Goal: Information Seeking & Learning: Learn about a topic

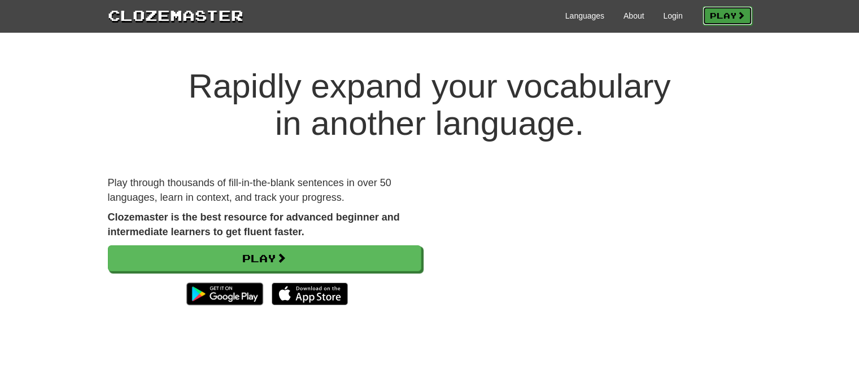
click at [733, 19] on link "Play" at bounding box center [727, 15] width 50 height 19
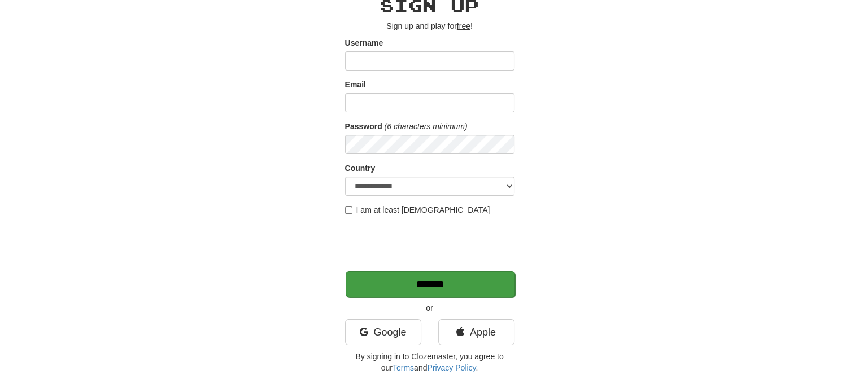
scroll to position [56, 0]
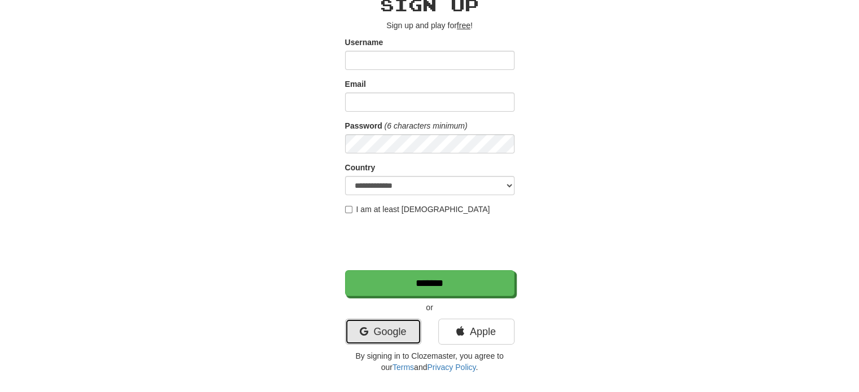
click at [384, 331] on link "Google" at bounding box center [383, 332] width 76 height 26
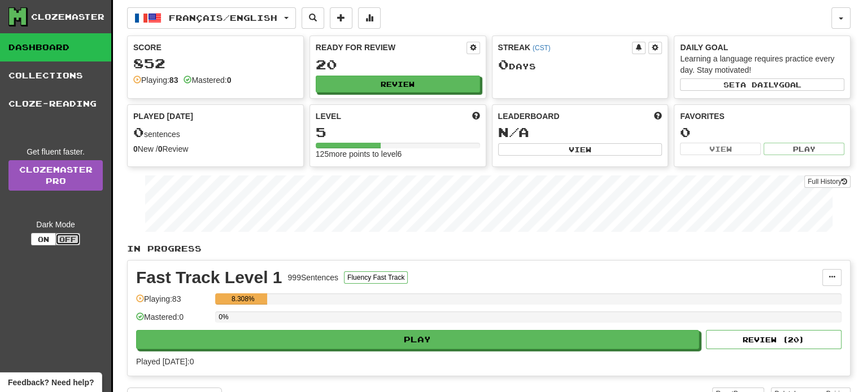
click at [57, 241] on button "Off" at bounding box center [67, 239] width 25 height 12
click at [50, 238] on button "On" at bounding box center [43, 239] width 25 height 12
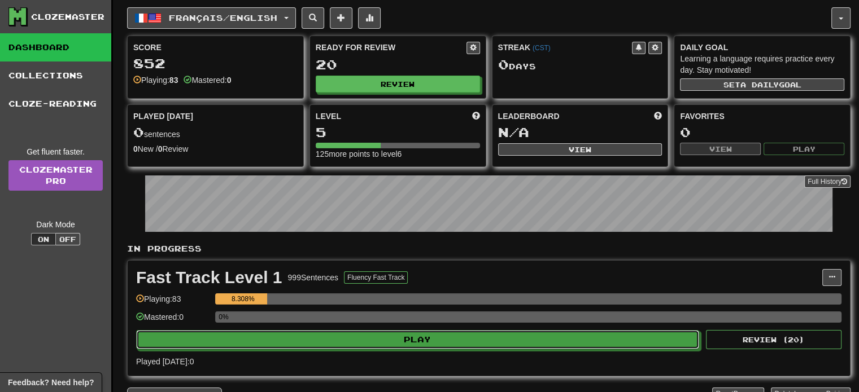
click at [535, 347] on button "Play" at bounding box center [417, 339] width 563 height 19
select select "**"
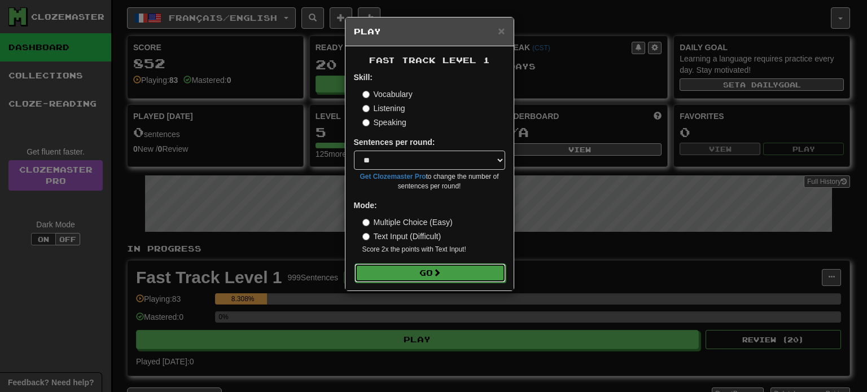
click at [429, 275] on button "Go" at bounding box center [430, 273] width 151 height 19
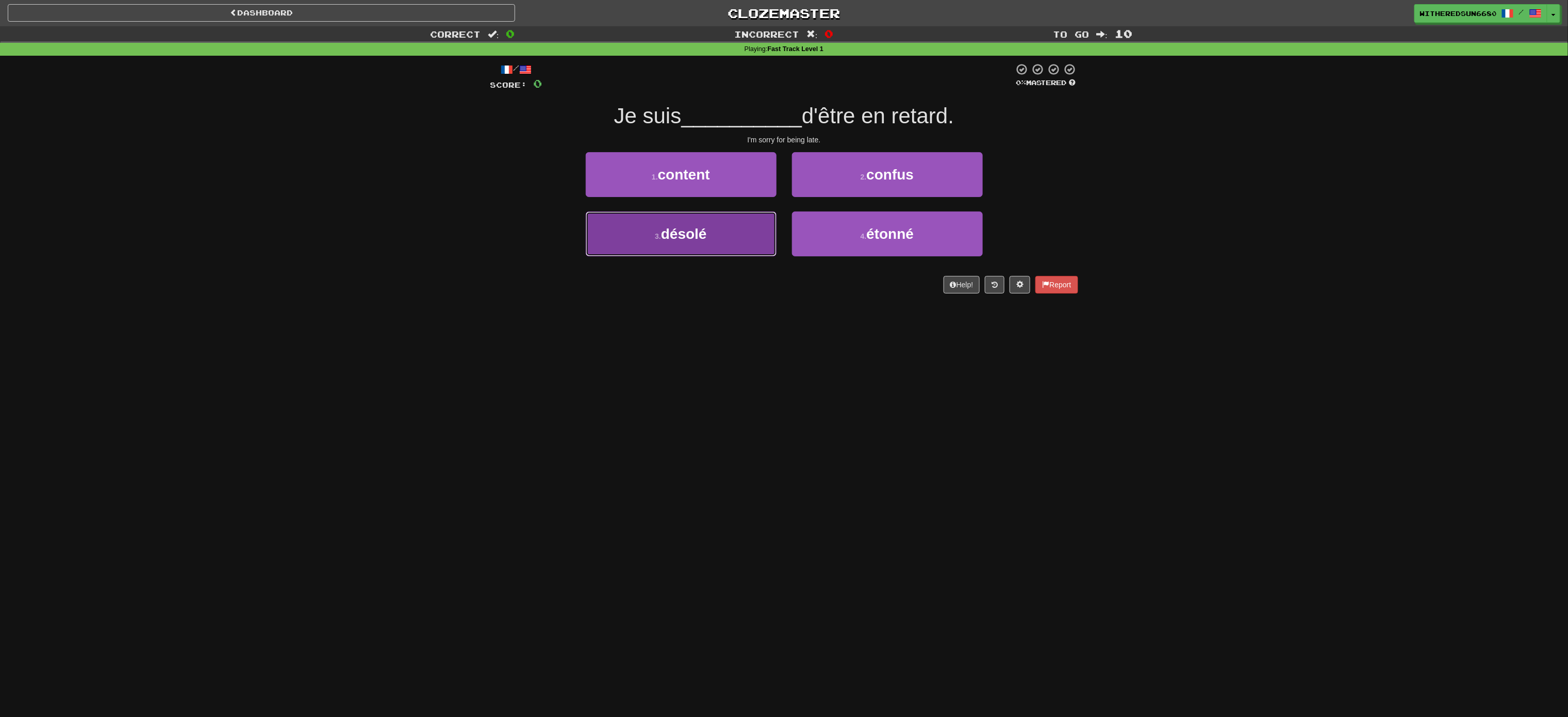
click at [746, 238] on button "3 . désolé" at bounding box center [680, 234] width 191 height 45
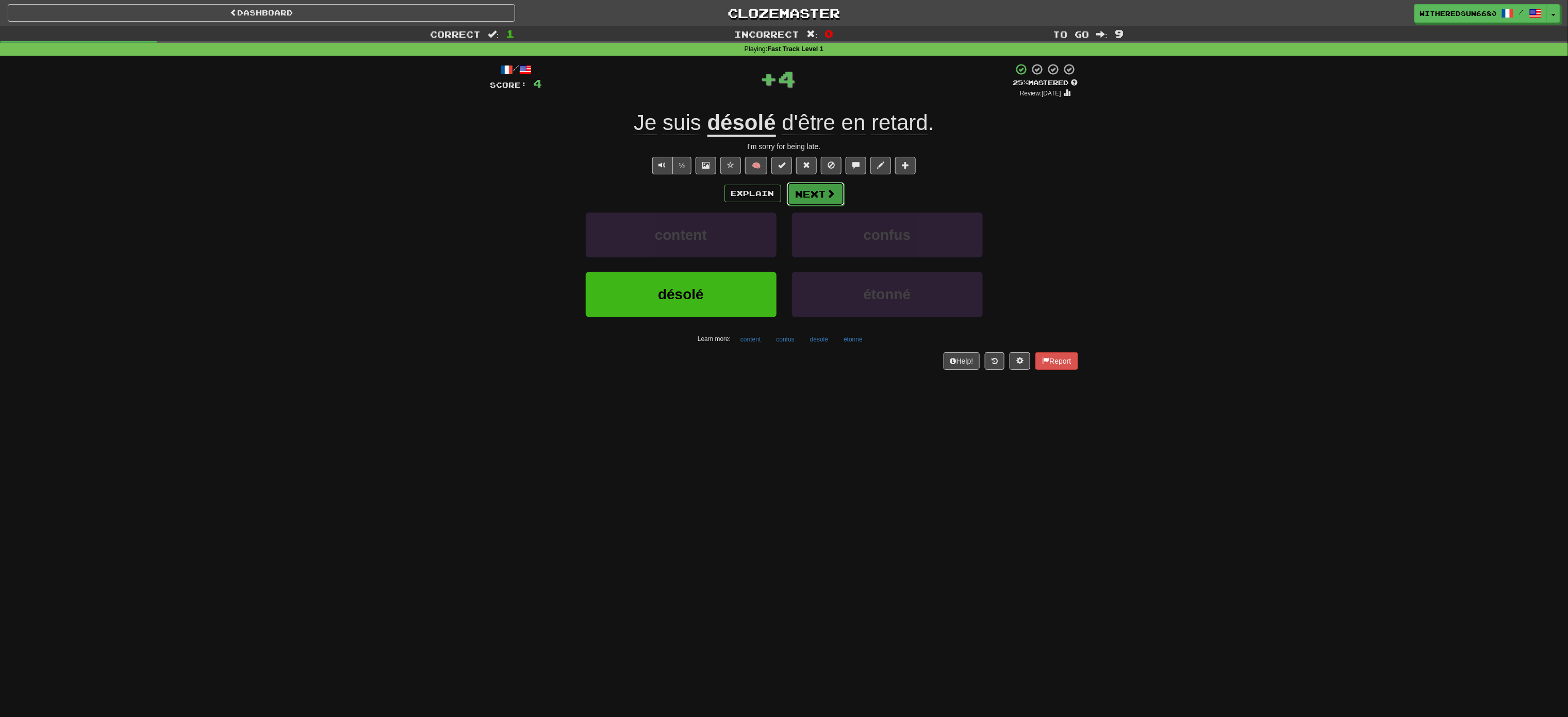
click at [784, 199] on button "Next" at bounding box center [816, 194] width 58 height 24
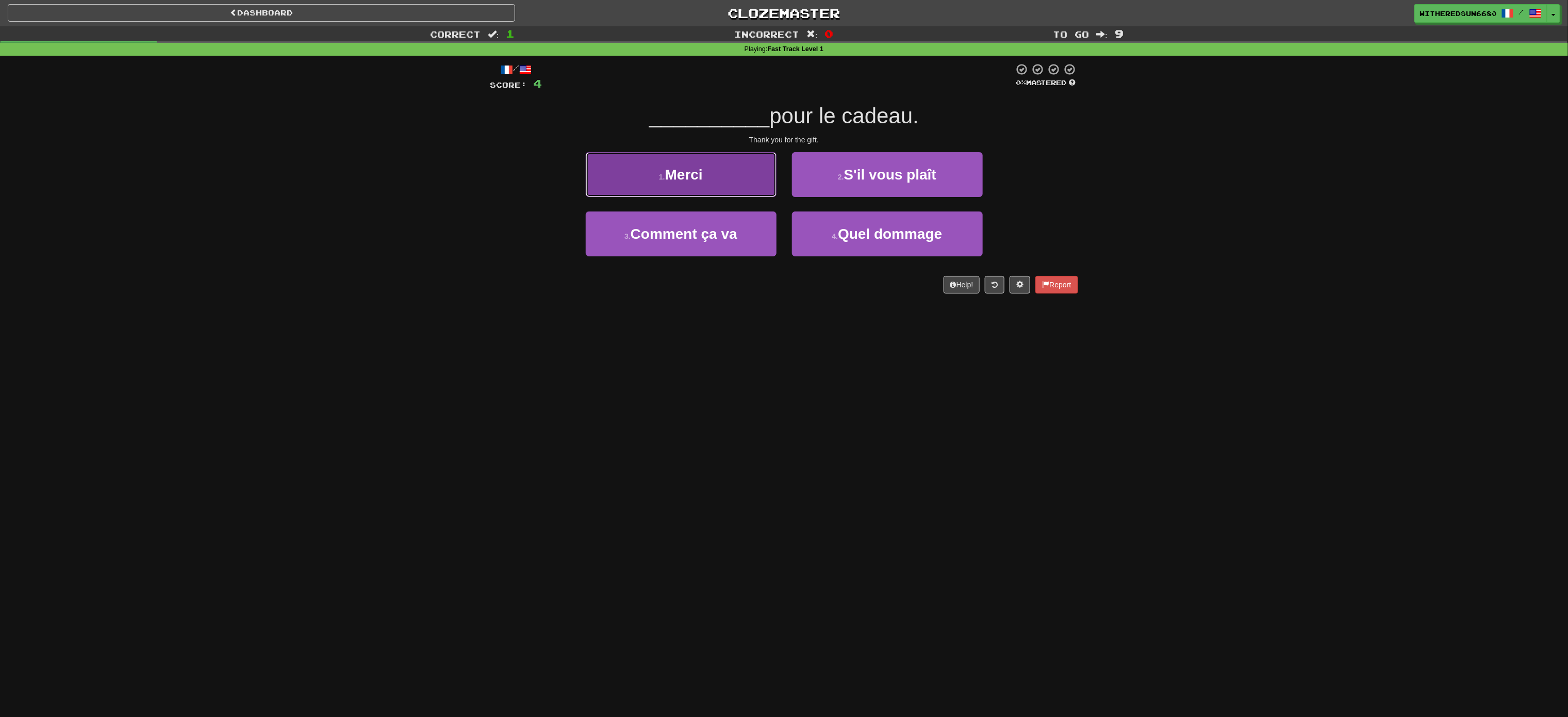
click at [744, 185] on button "1 . Merci" at bounding box center [680, 174] width 191 height 45
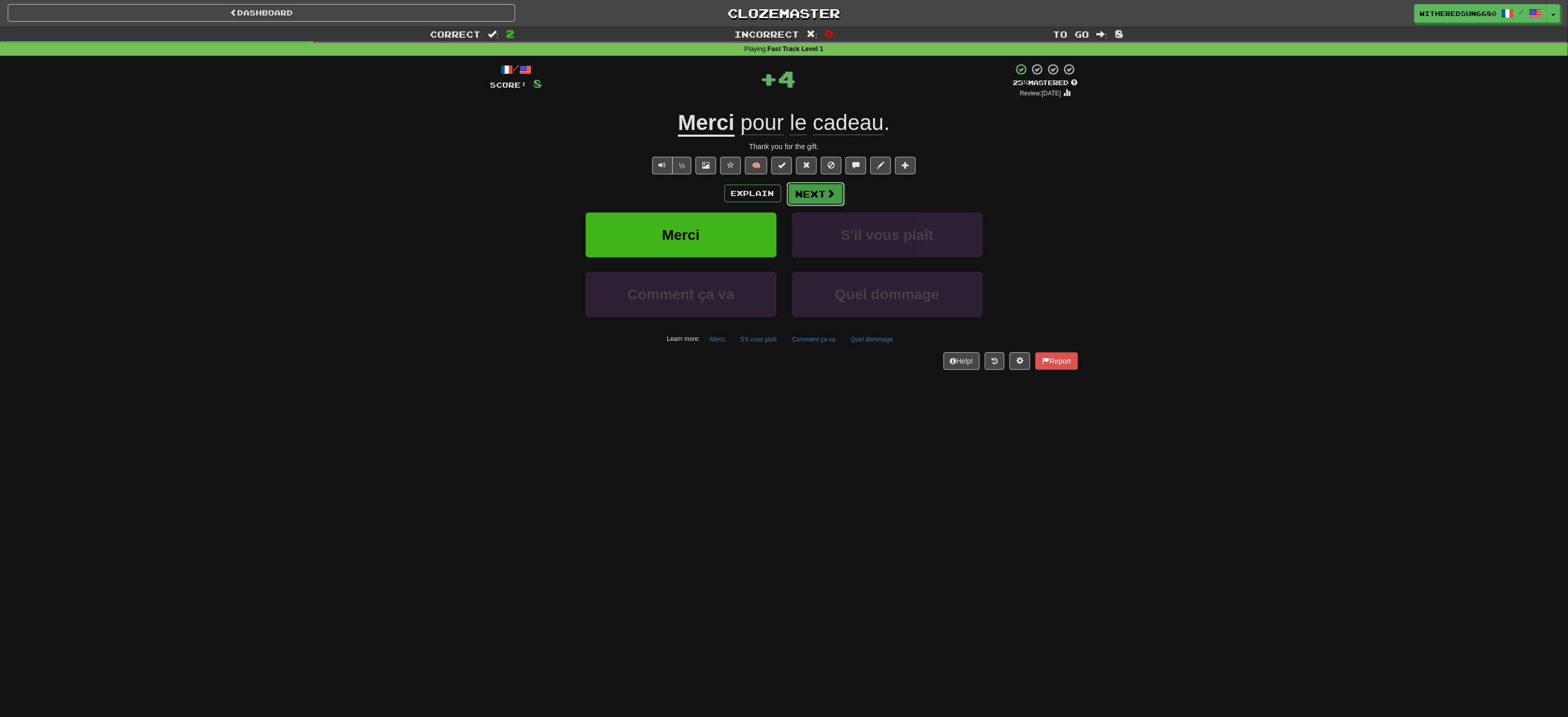
click at [784, 193] on button "Next" at bounding box center [816, 194] width 58 height 24
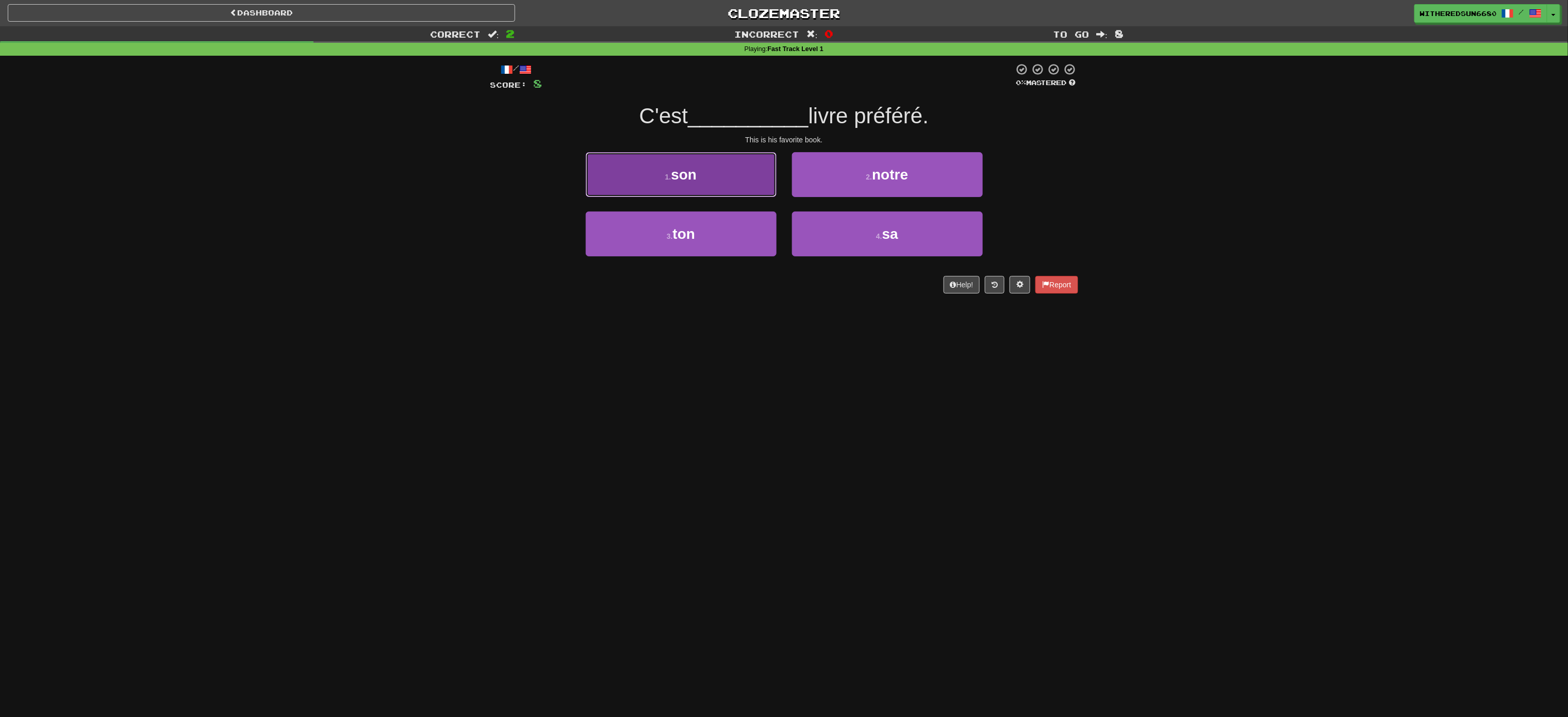
click at [725, 194] on button "1 . son" at bounding box center [680, 174] width 191 height 45
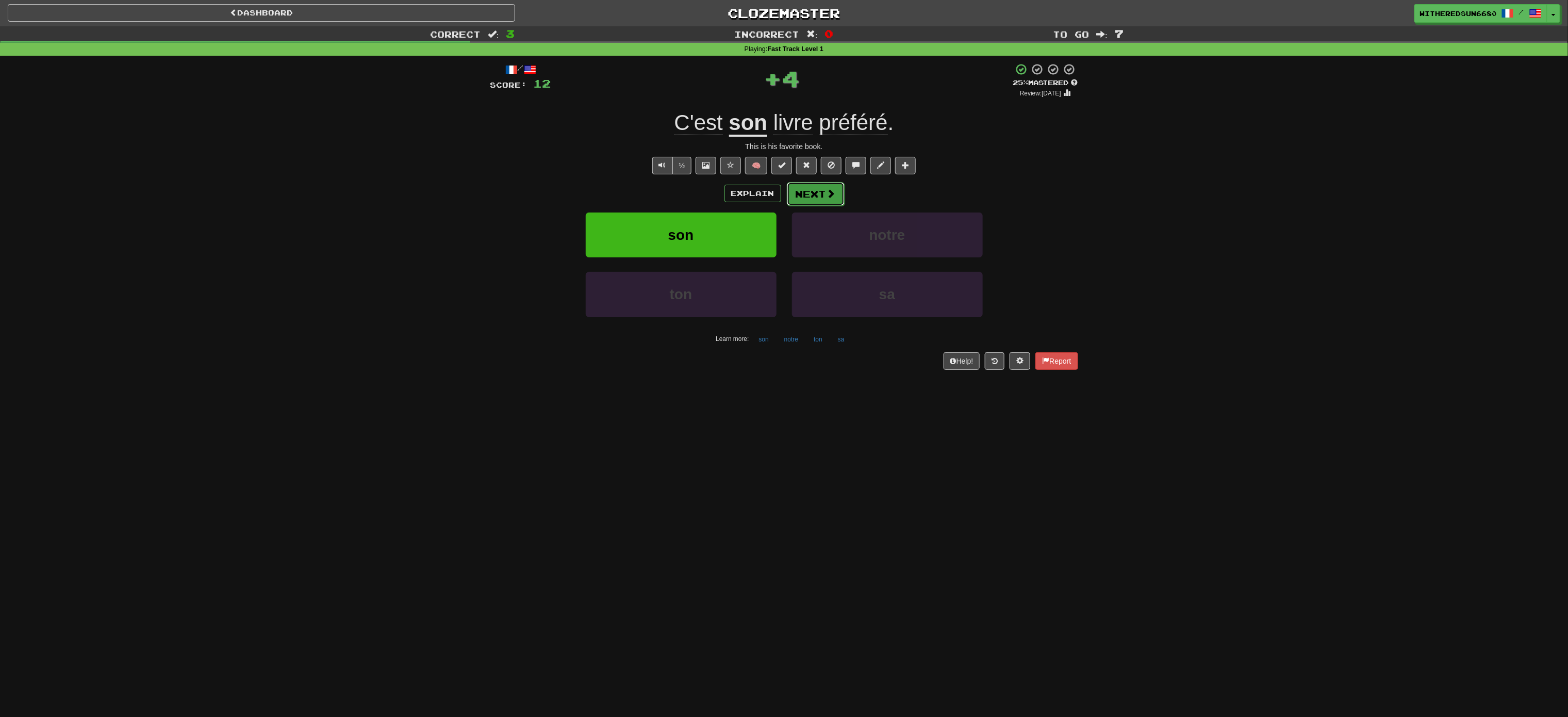
click at [784, 197] on button "Next" at bounding box center [816, 194] width 58 height 24
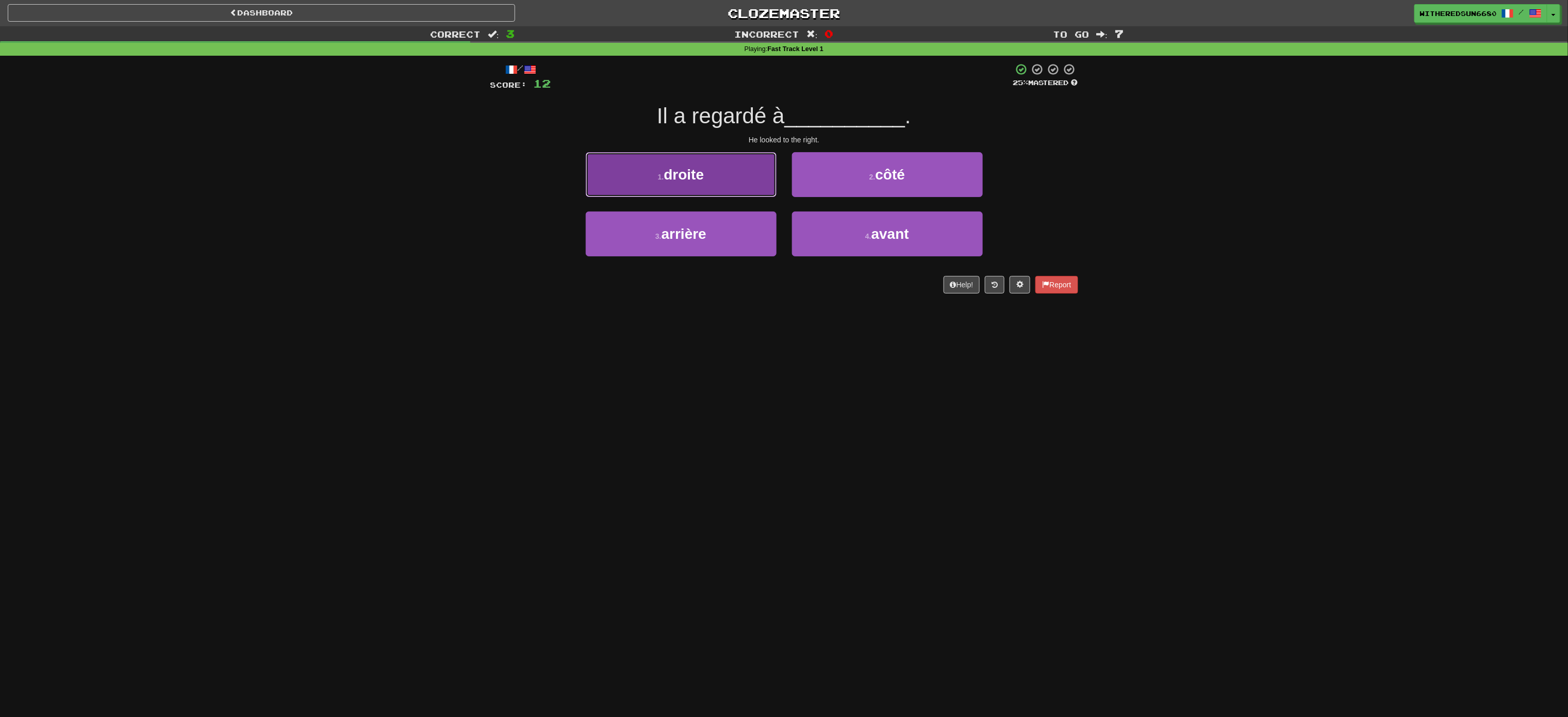
click at [724, 180] on button "1 . droite" at bounding box center [680, 174] width 191 height 45
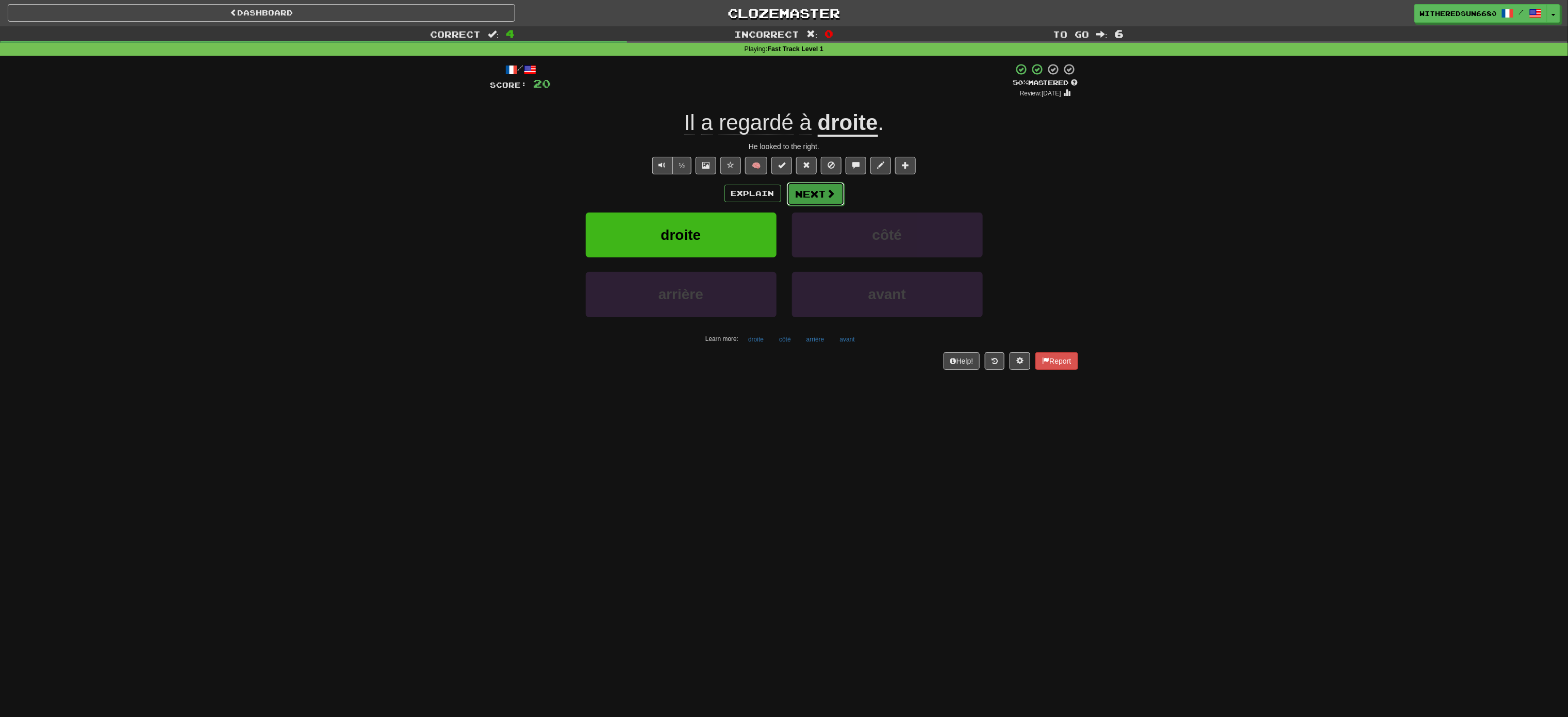
click at [784, 197] on button "Next" at bounding box center [816, 194] width 58 height 24
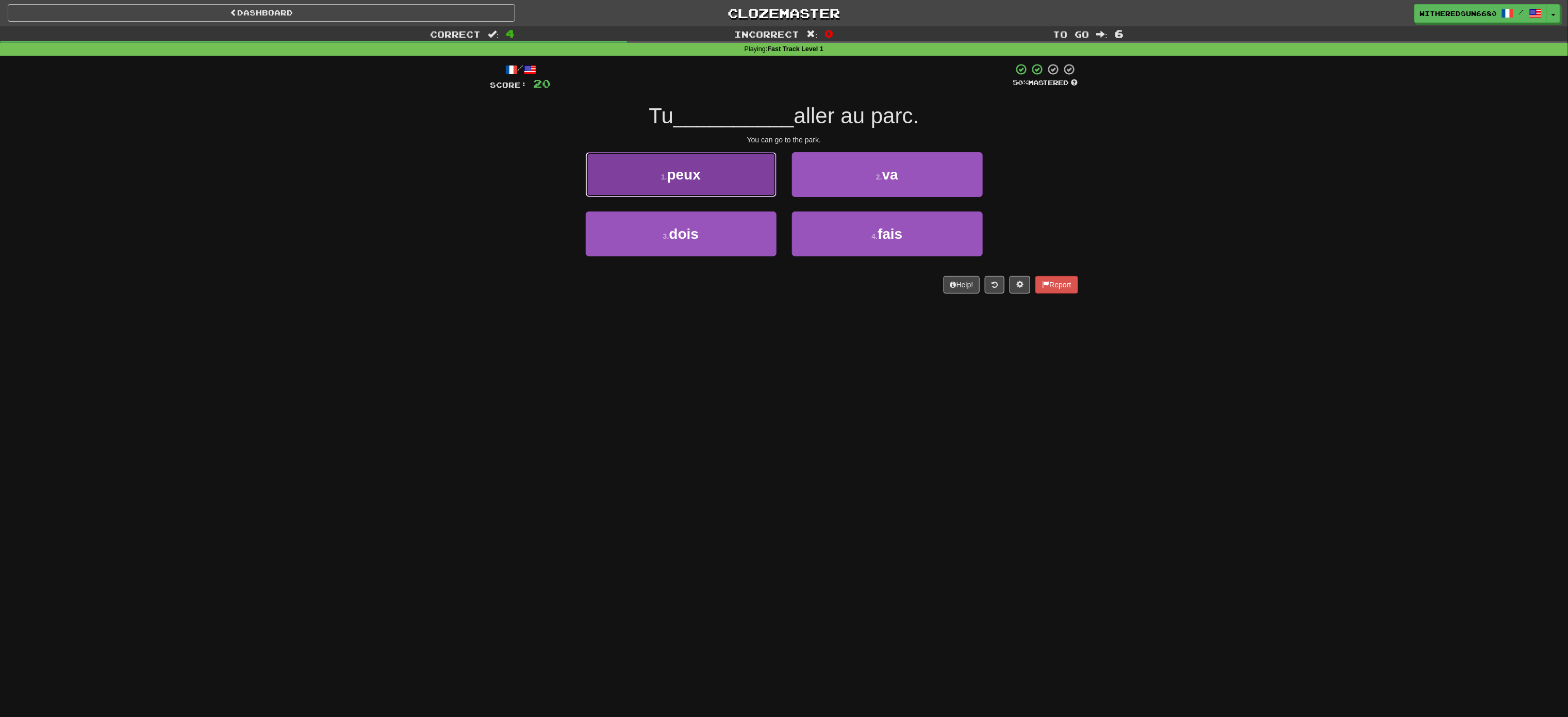
click at [755, 190] on button "1 . peux" at bounding box center [680, 174] width 191 height 45
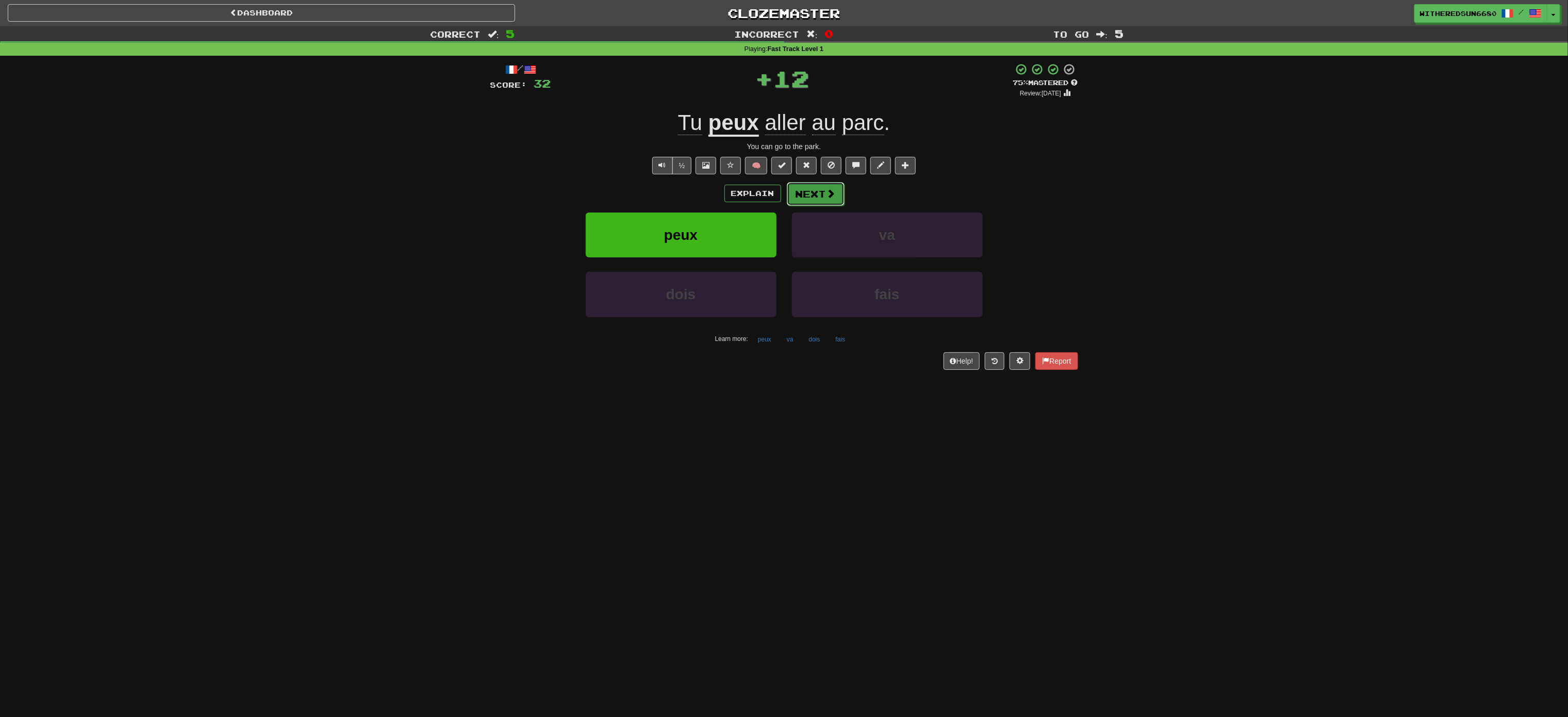
click at [784, 201] on button "Next" at bounding box center [816, 194] width 58 height 24
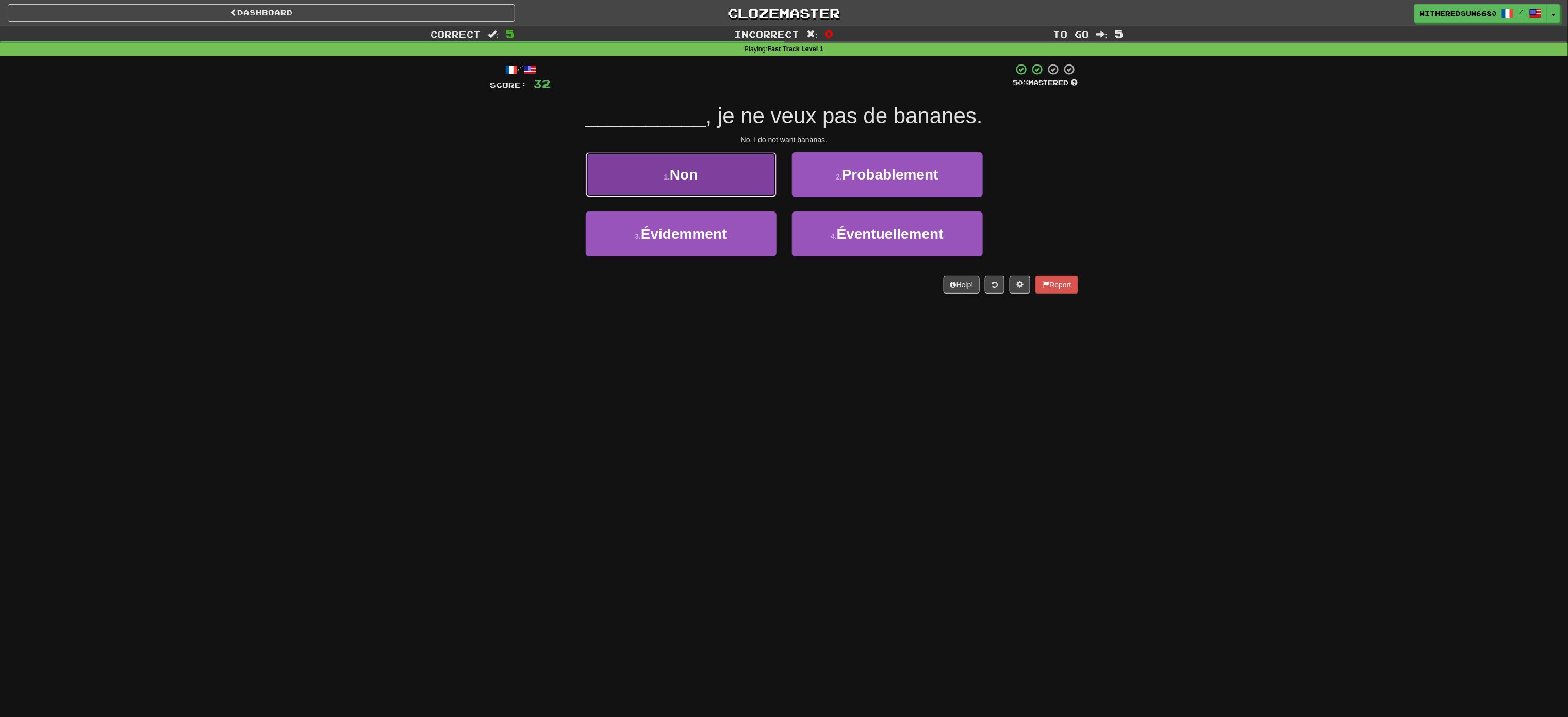
click at [723, 190] on button "1 . Non" at bounding box center [680, 174] width 191 height 45
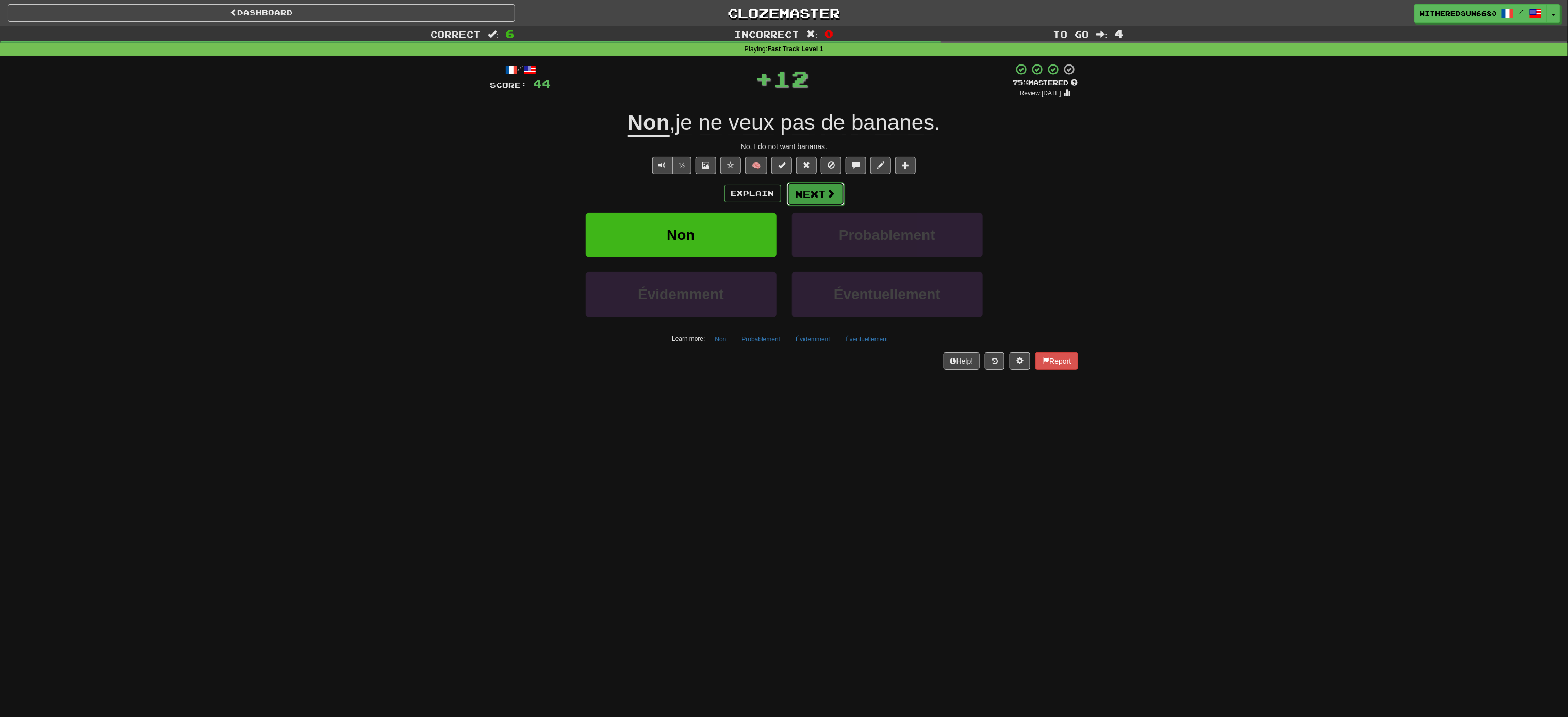
click at [784, 185] on button "Next" at bounding box center [816, 194] width 58 height 24
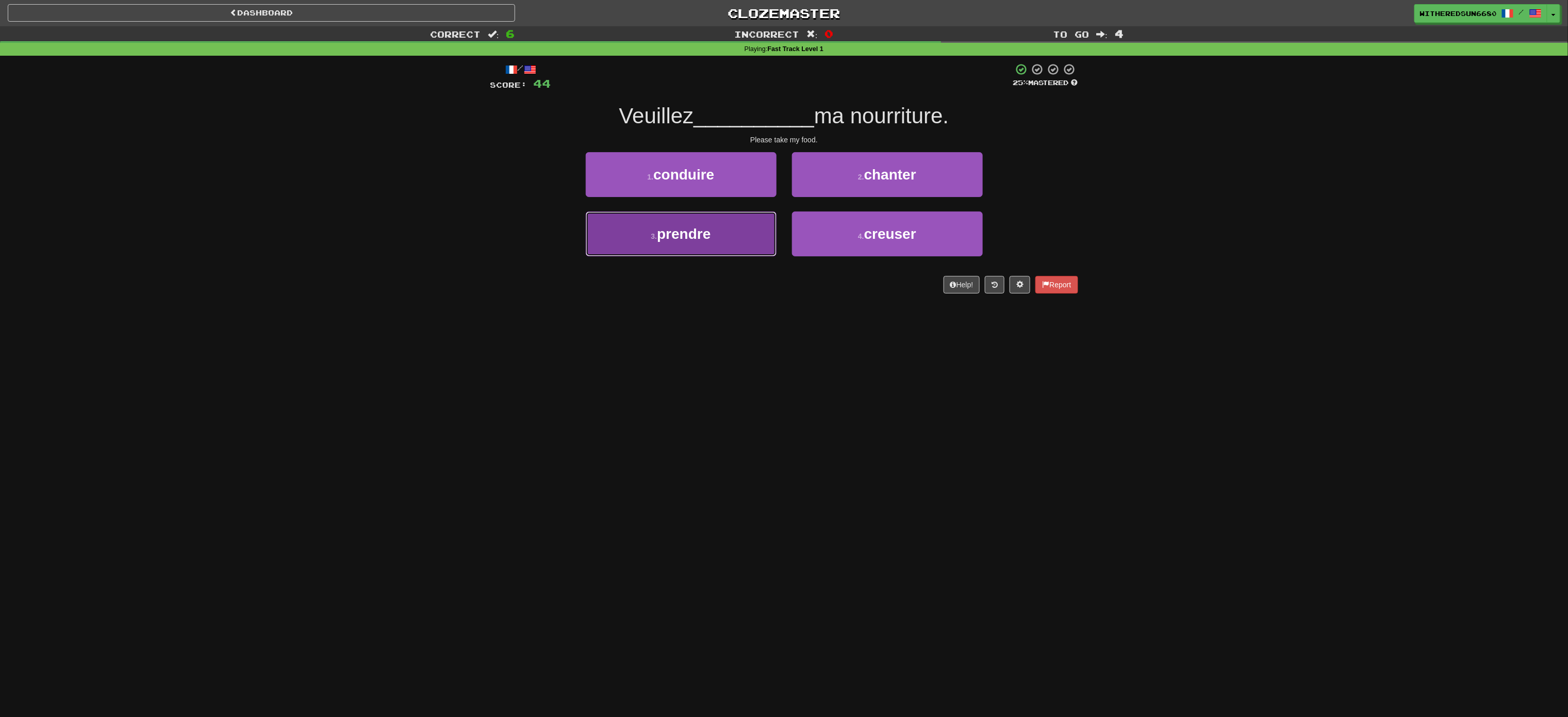
click at [759, 232] on button "3 . prendre" at bounding box center [680, 234] width 191 height 45
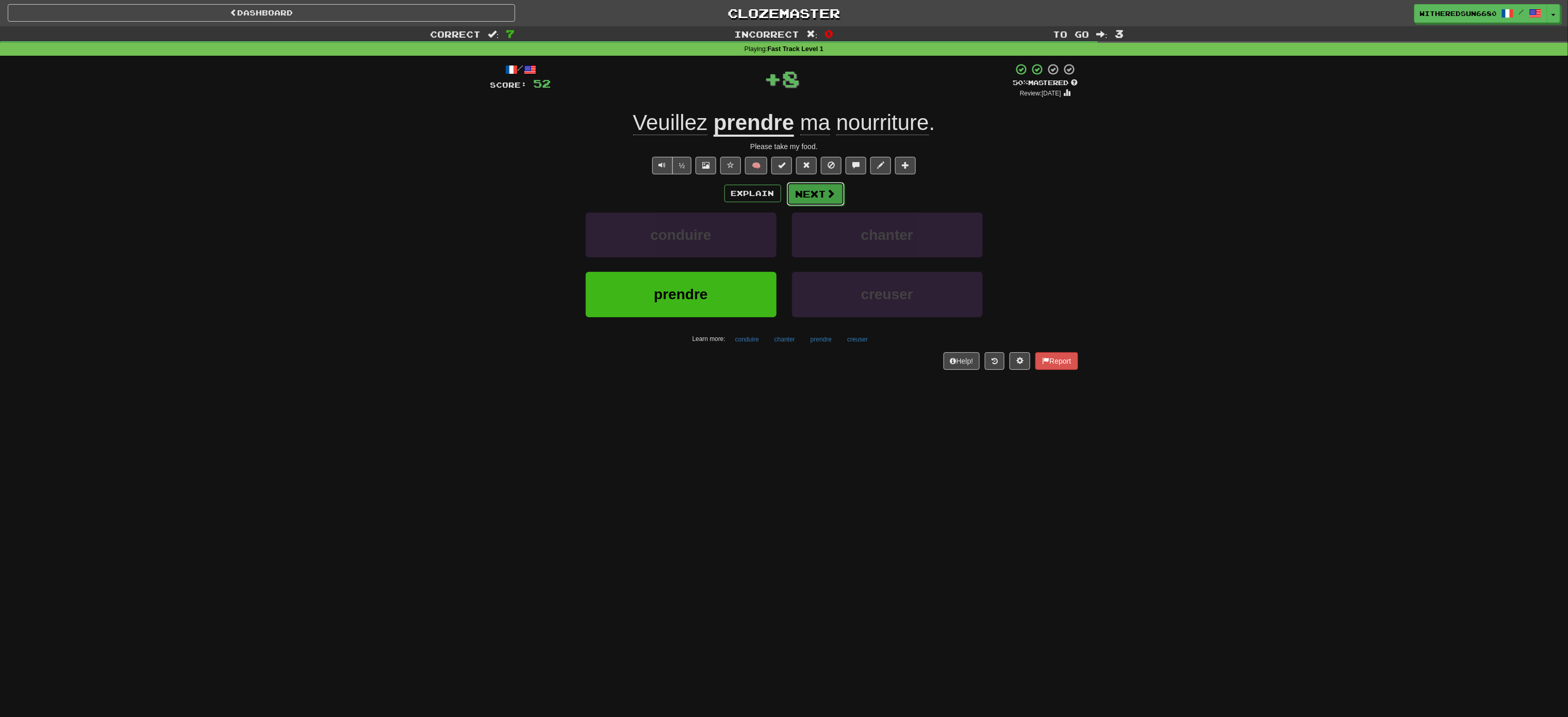
click at [784, 195] on button "Next" at bounding box center [816, 194] width 58 height 24
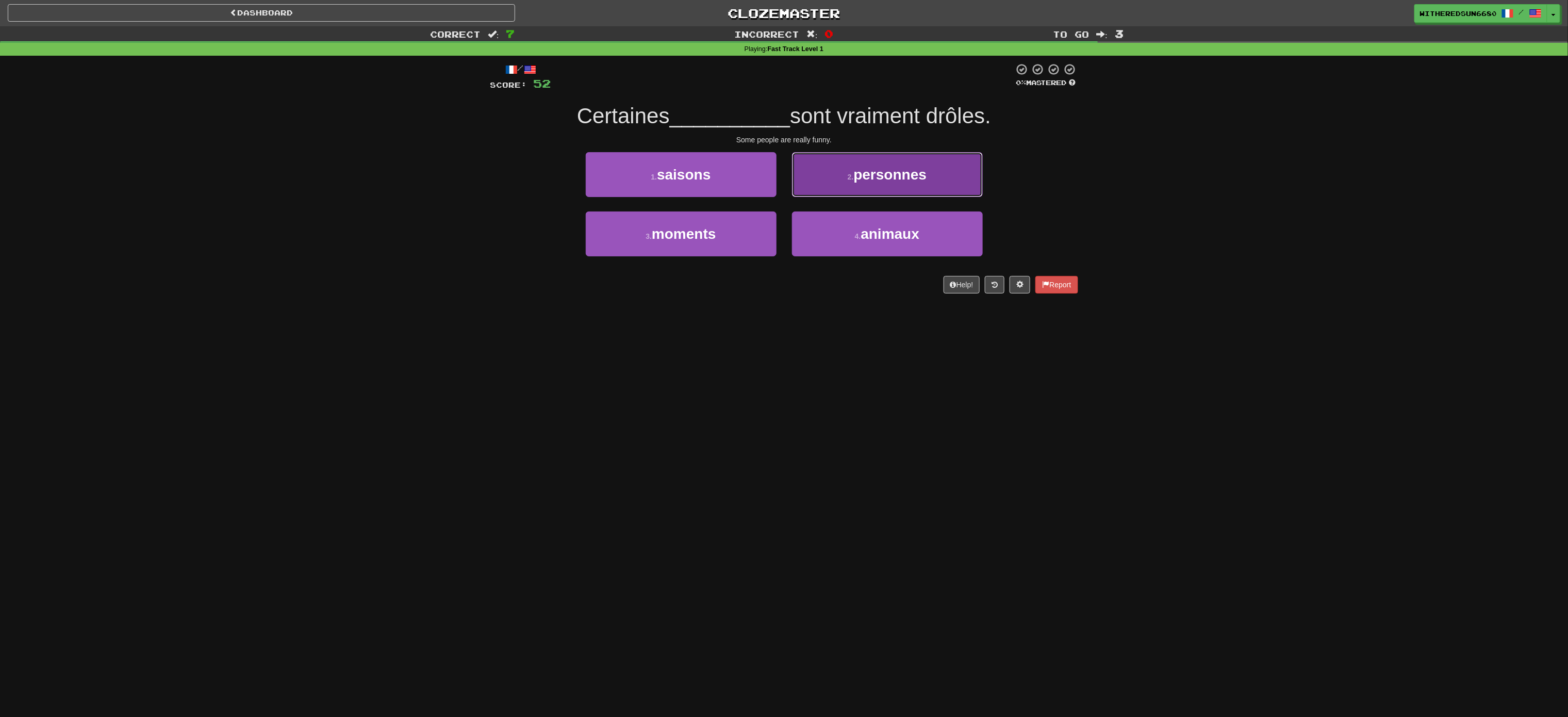
click at [784, 195] on button "2 . personnes" at bounding box center [887, 174] width 191 height 45
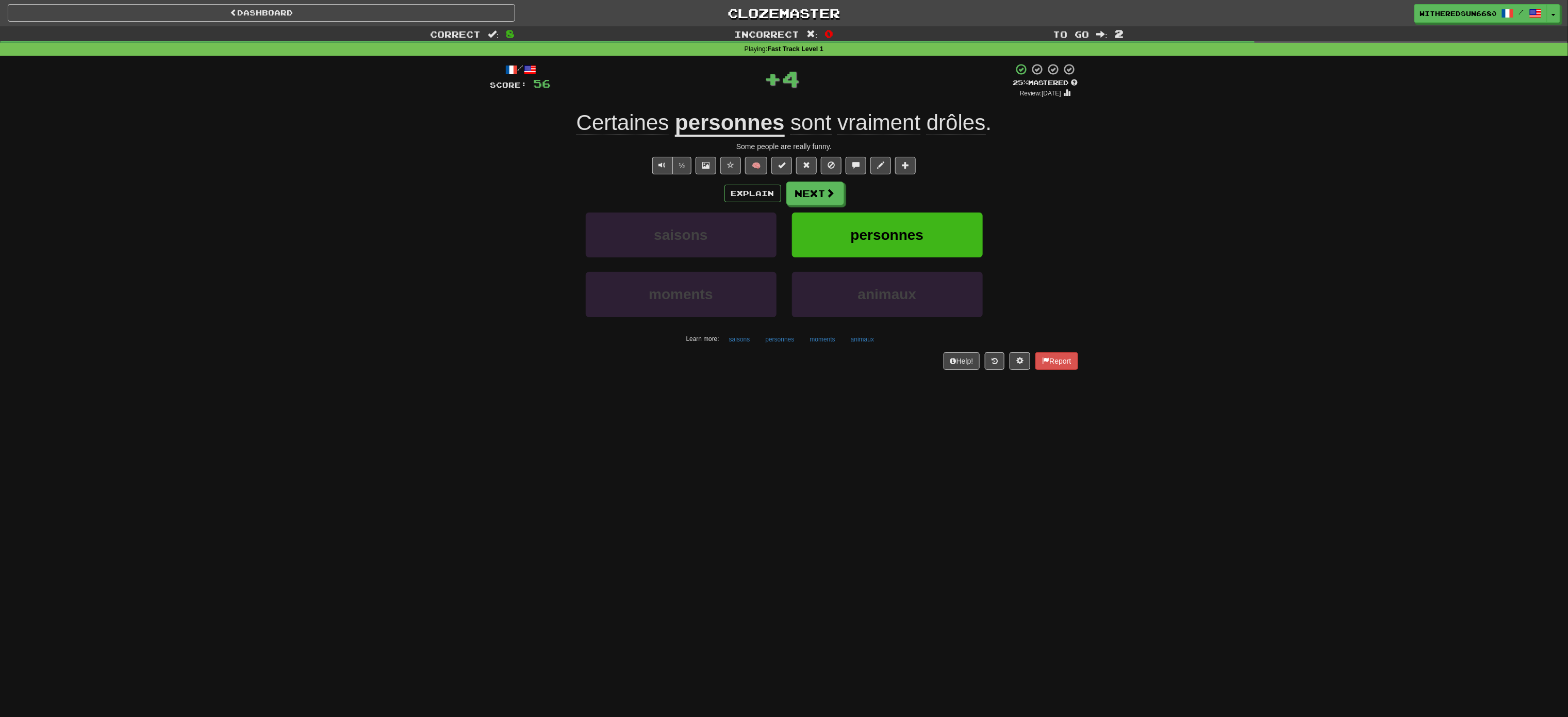
click at [784, 207] on div "Explain Next saisons personnes moments animaux Learn more: saisons personnes mo…" at bounding box center [784, 264] width 588 height 165
click at [784, 202] on button "Next" at bounding box center [816, 194] width 58 height 24
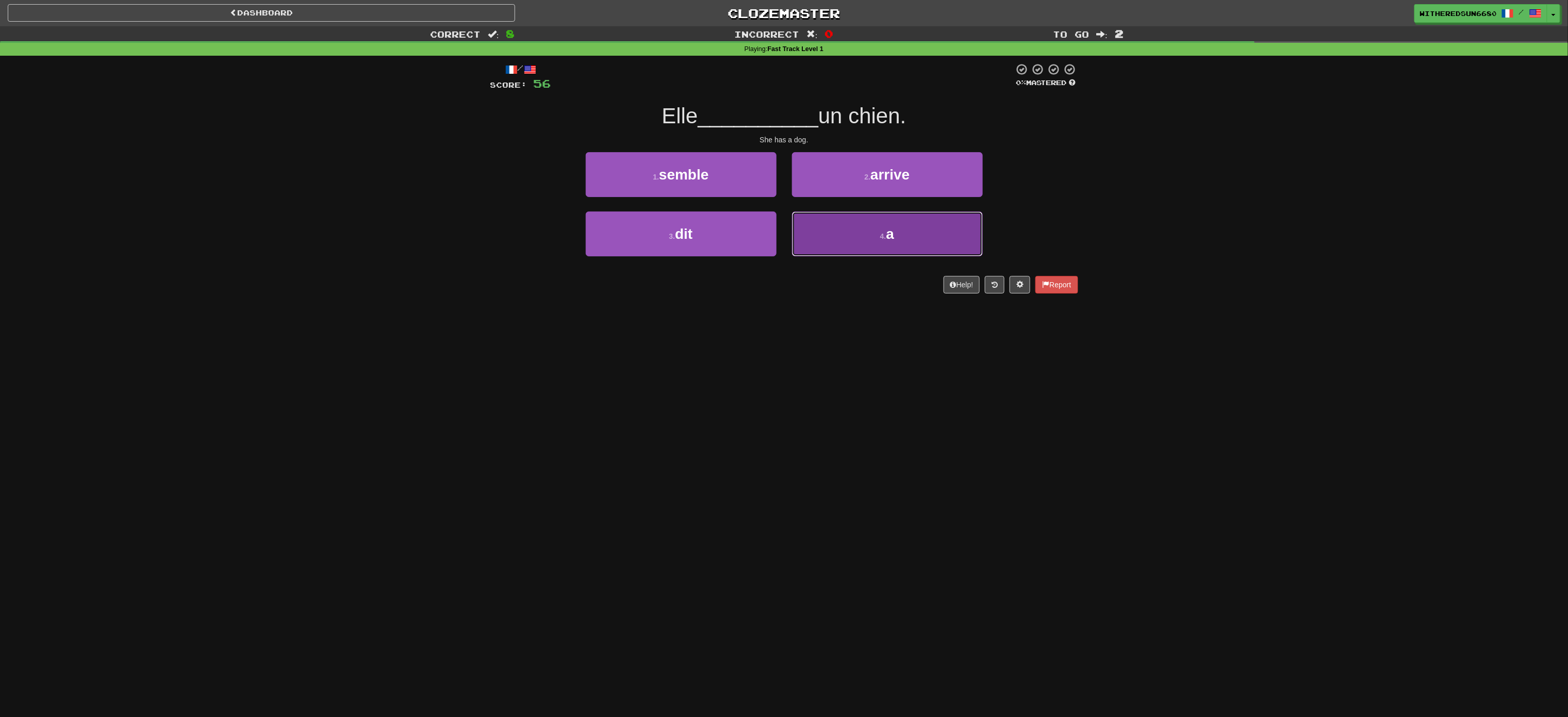
click at [784, 236] on button "4 . a" at bounding box center [887, 234] width 191 height 45
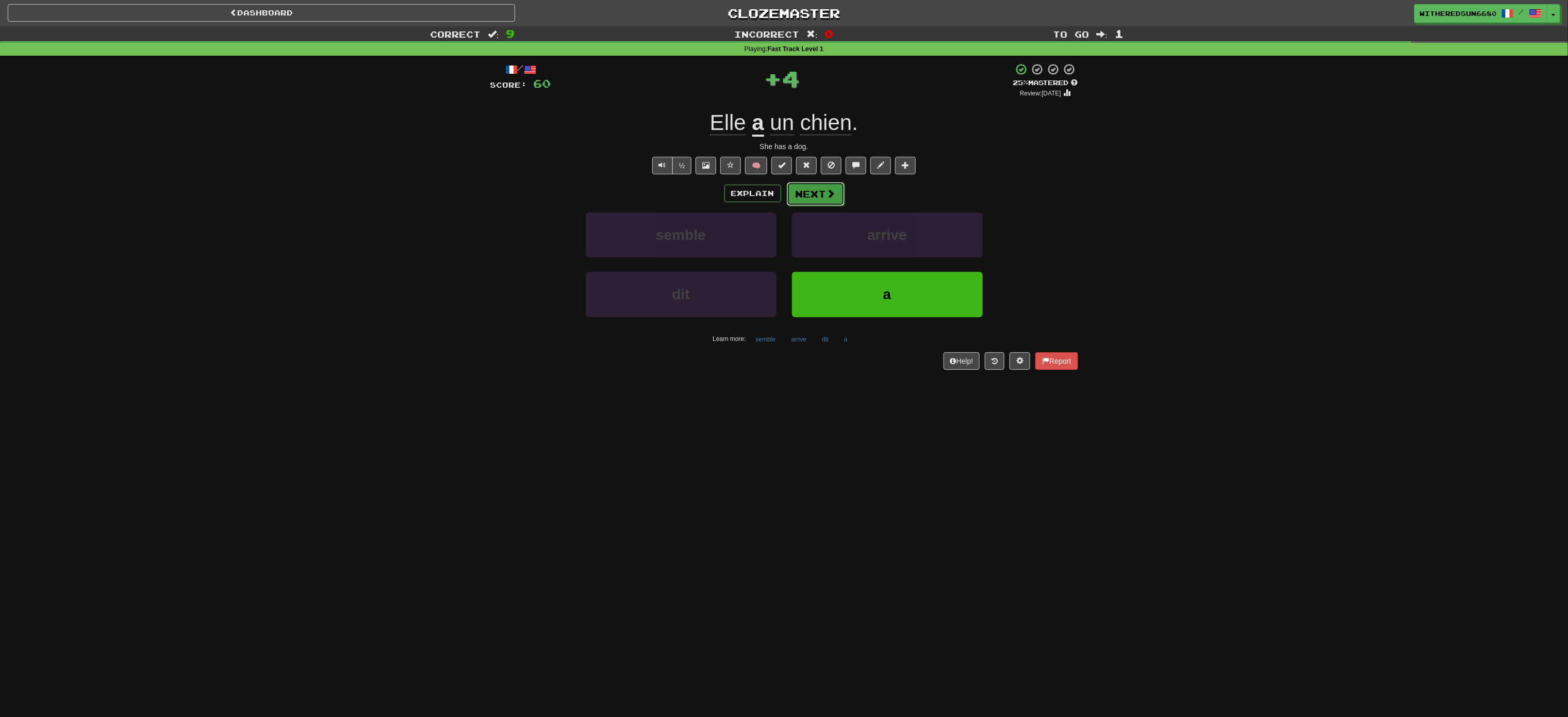
click at [784, 198] on span at bounding box center [831, 194] width 9 height 9
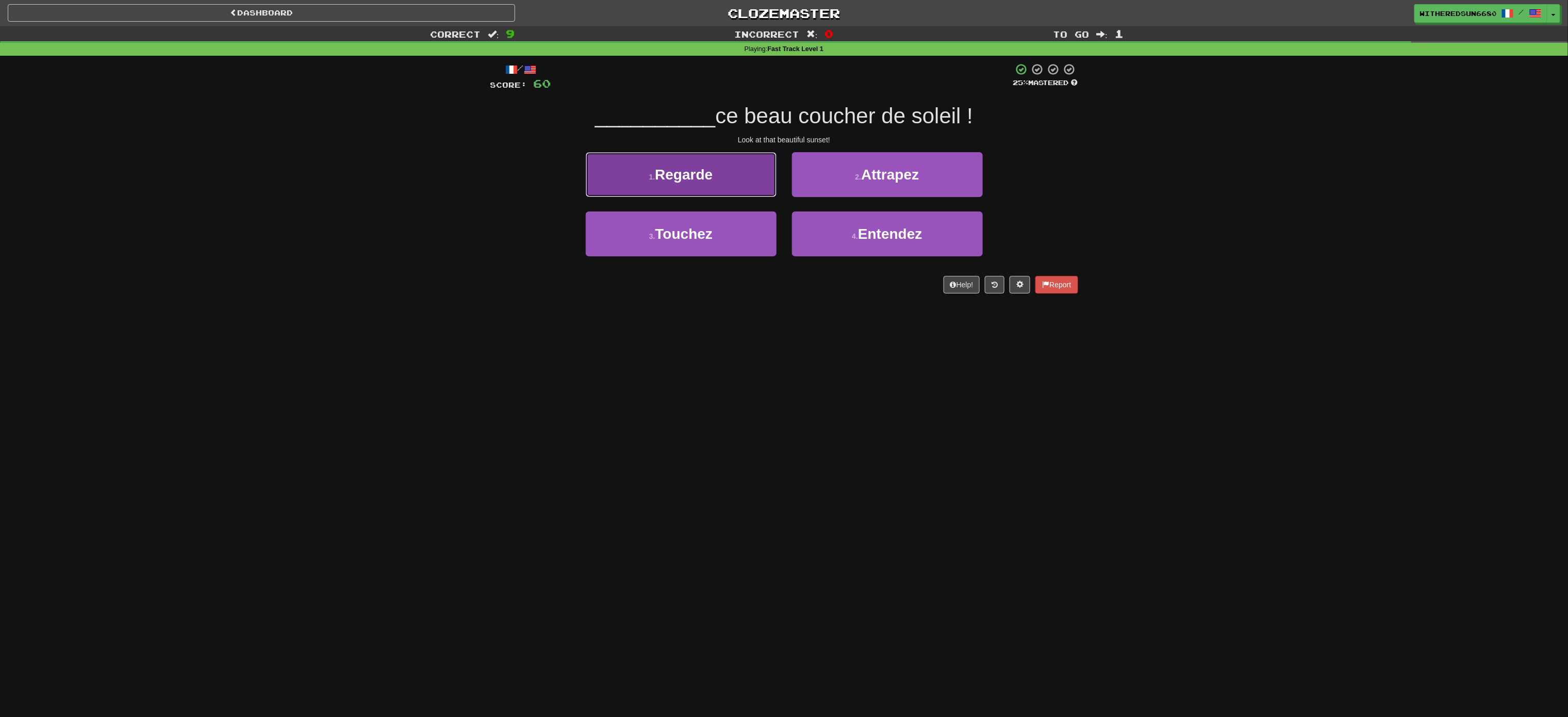
click at [727, 181] on button "1 . Regarde" at bounding box center [680, 174] width 191 height 45
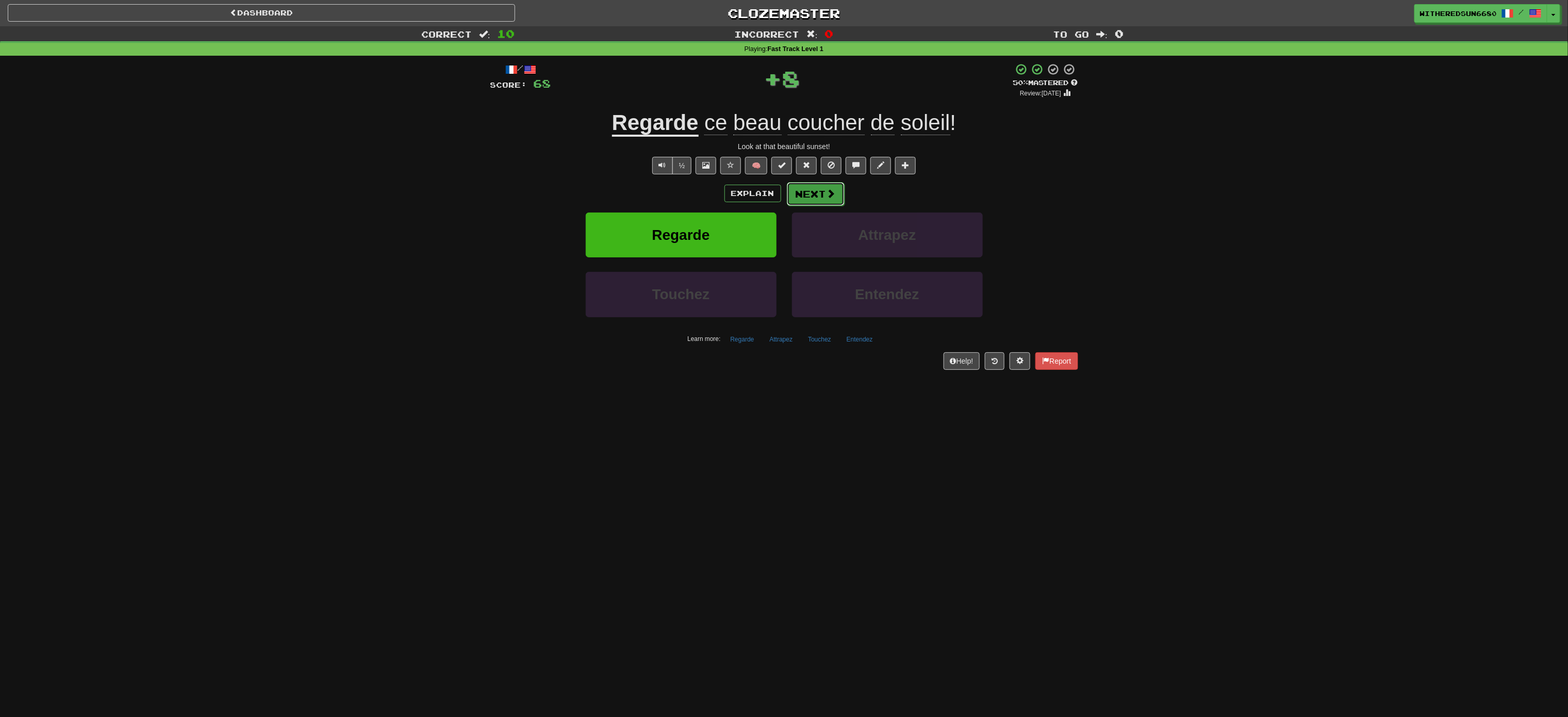
click at [784, 196] on span at bounding box center [831, 194] width 9 height 9
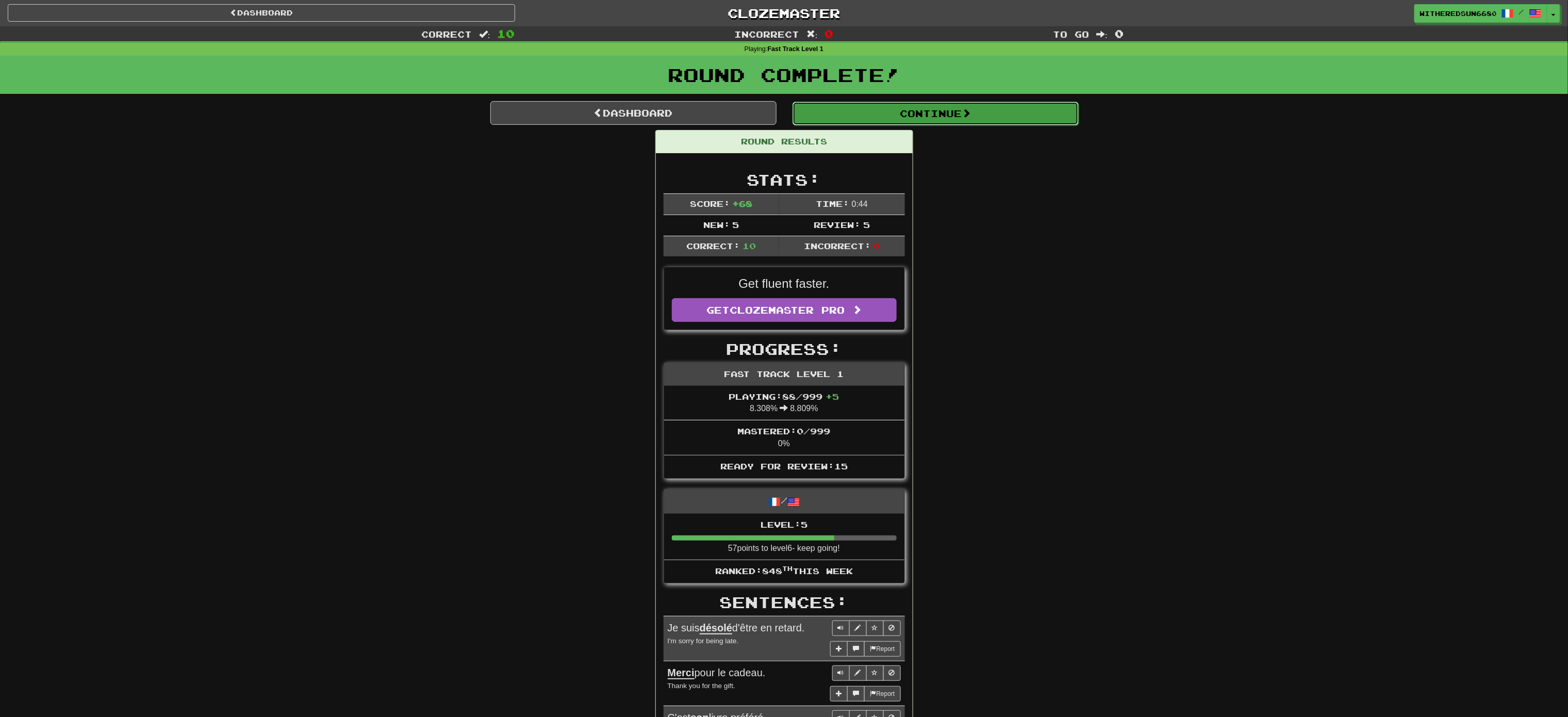
click at [784, 119] on button "Continue" at bounding box center [935, 113] width 286 height 24
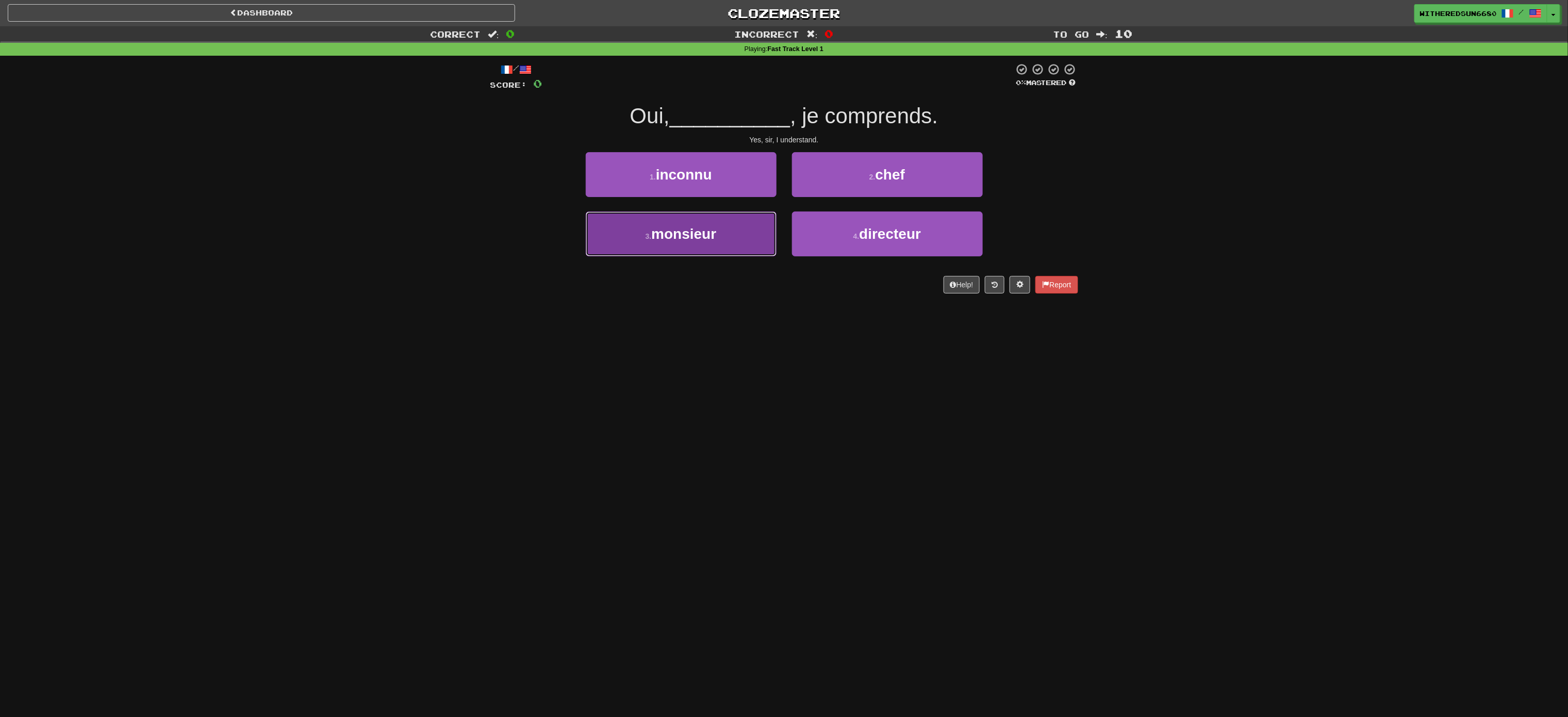
click at [736, 240] on button "3 . monsieur" at bounding box center [680, 234] width 191 height 45
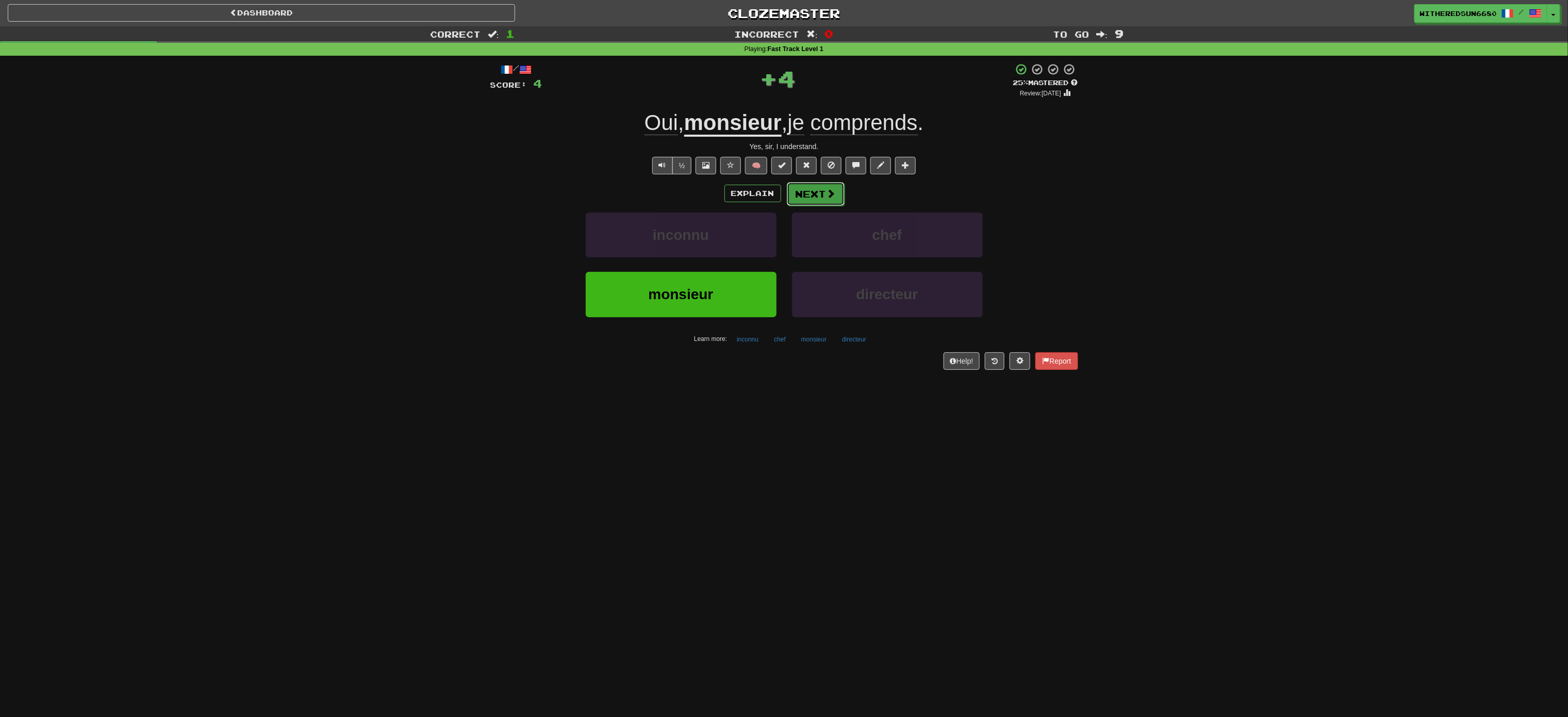
click at [784, 203] on button "Next" at bounding box center [816, 194] width 58 height 24
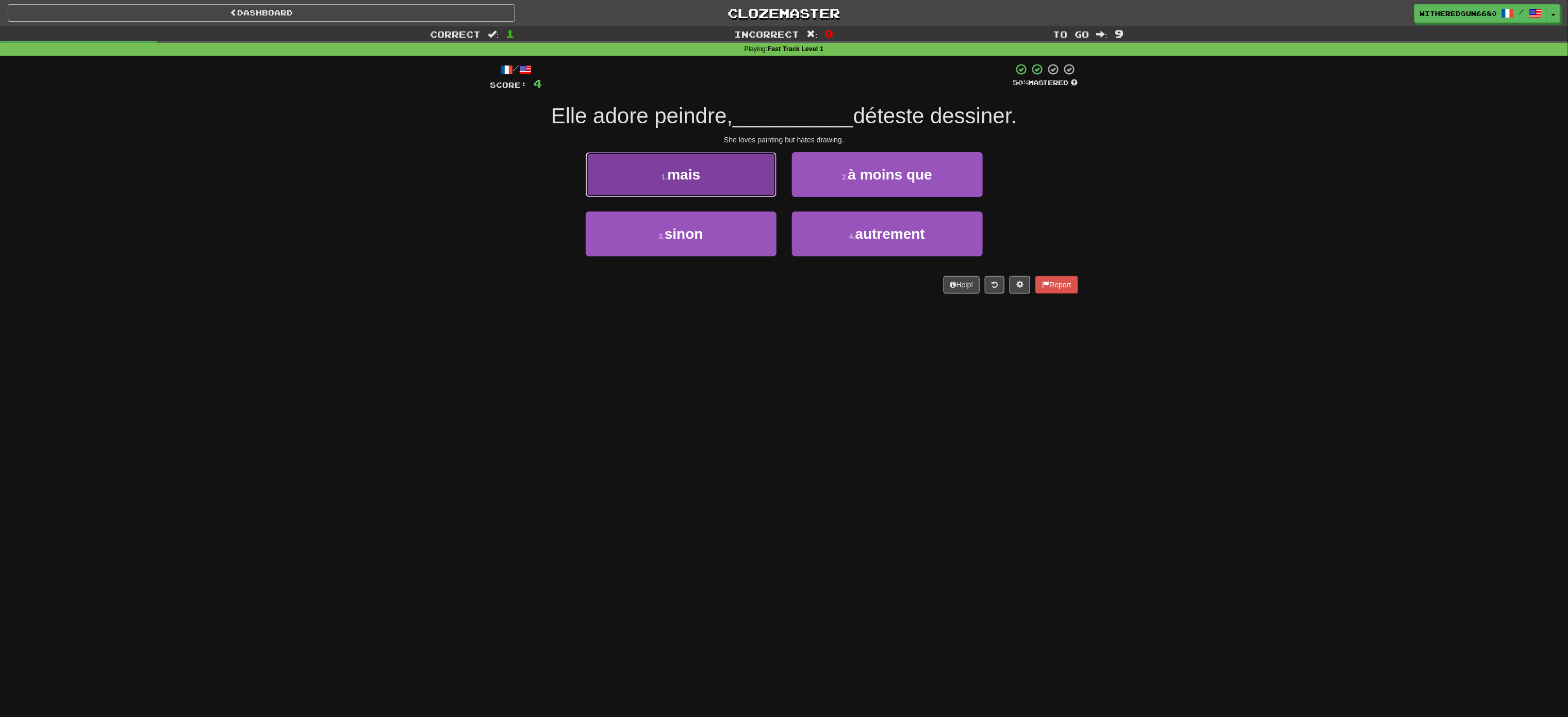
click at [754, 177] on button "1 . mais" at bounding box center [680, 174] width 191 height 45
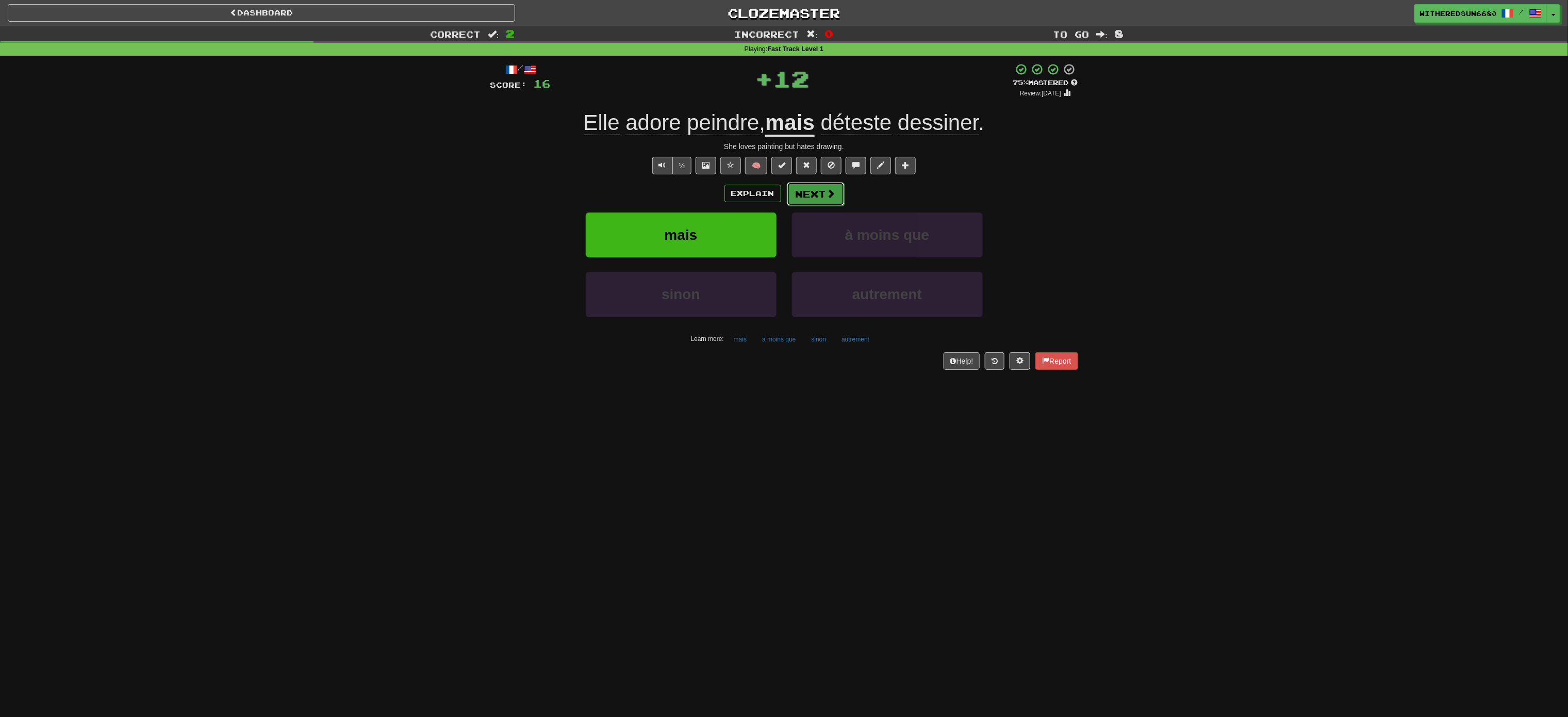
click at [784, 186] on button "Next" at bounding box center [816, 194] width 58 height 24
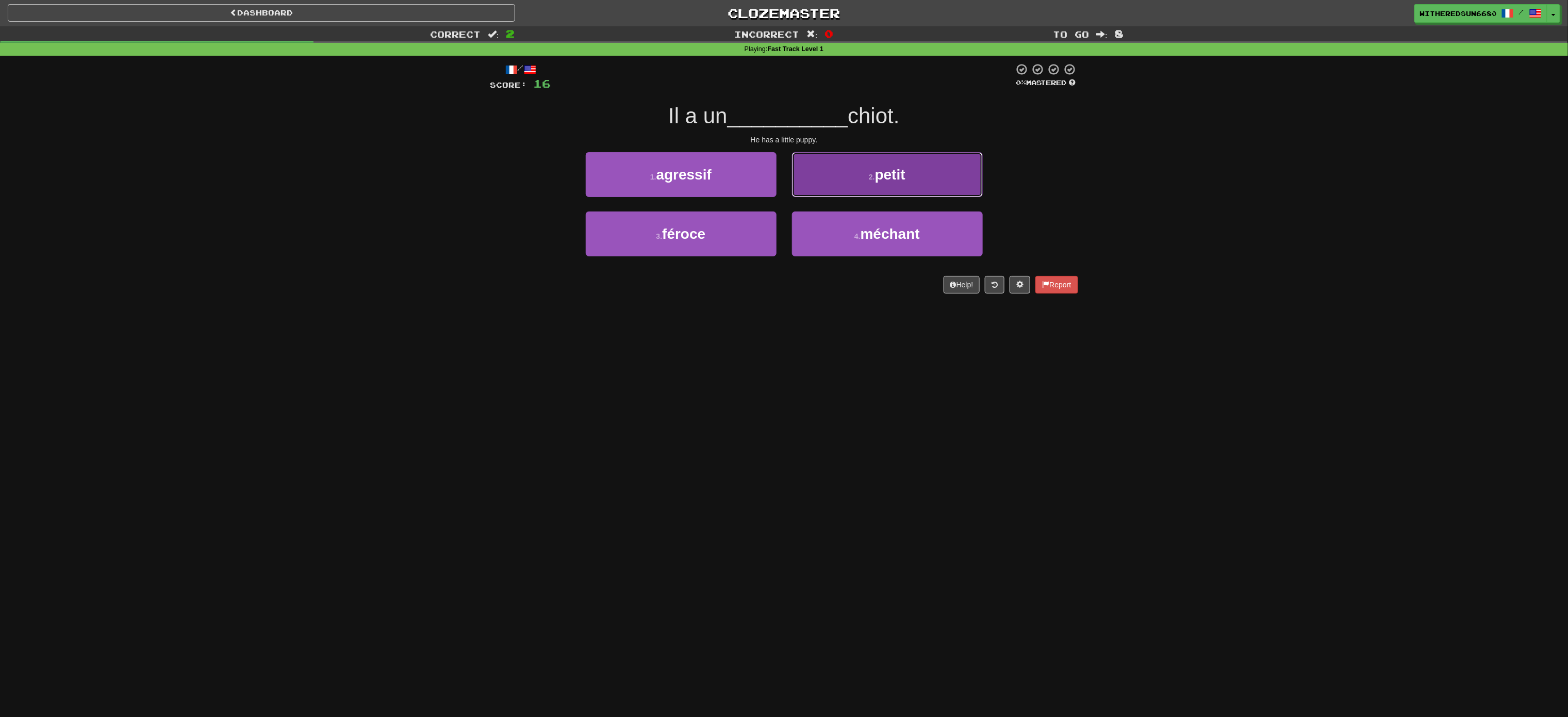
click at [784, 186] on button "2 . petit" at bounding box center [887, 174] width 191 height 45
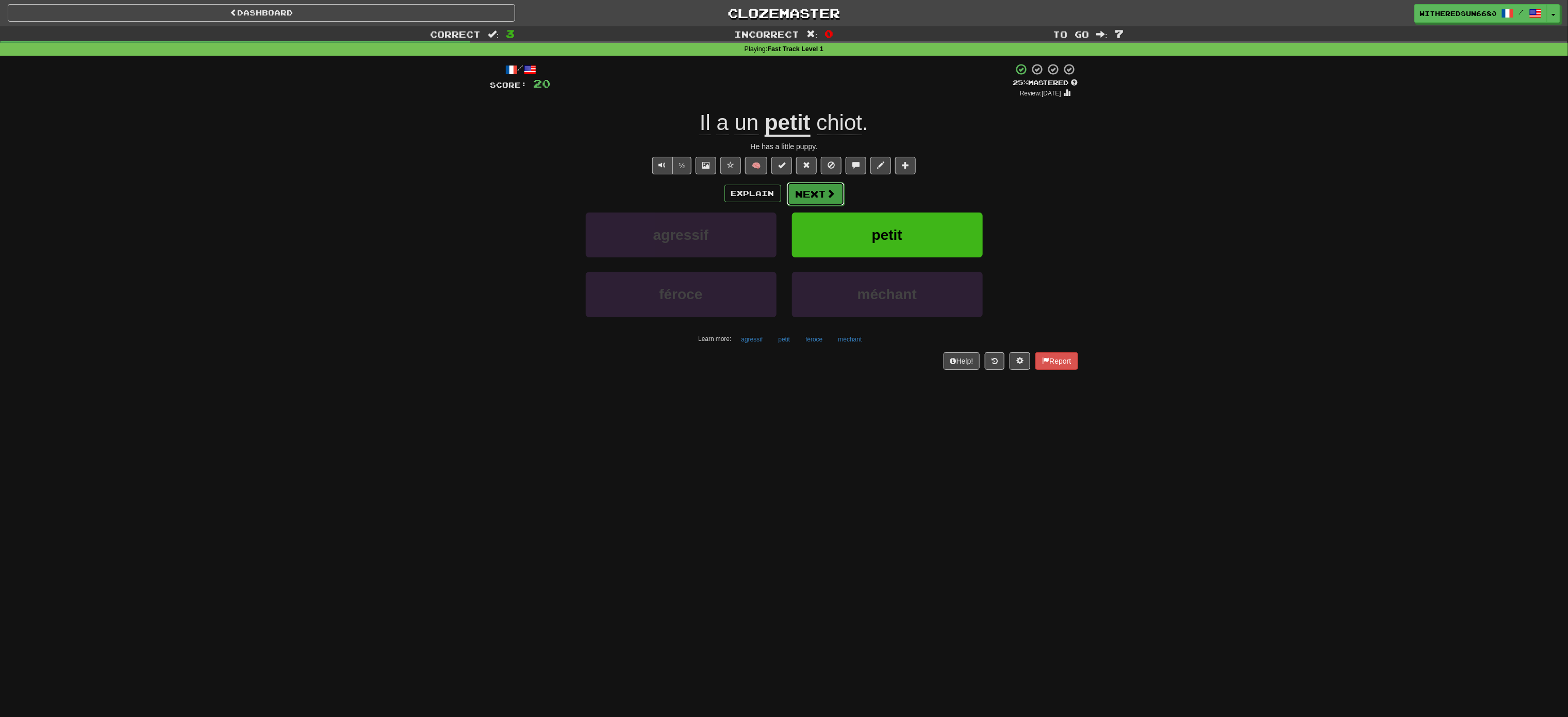
click at [784, 189] on button "Next" at bounding box center [816, 194] width 58 height 24
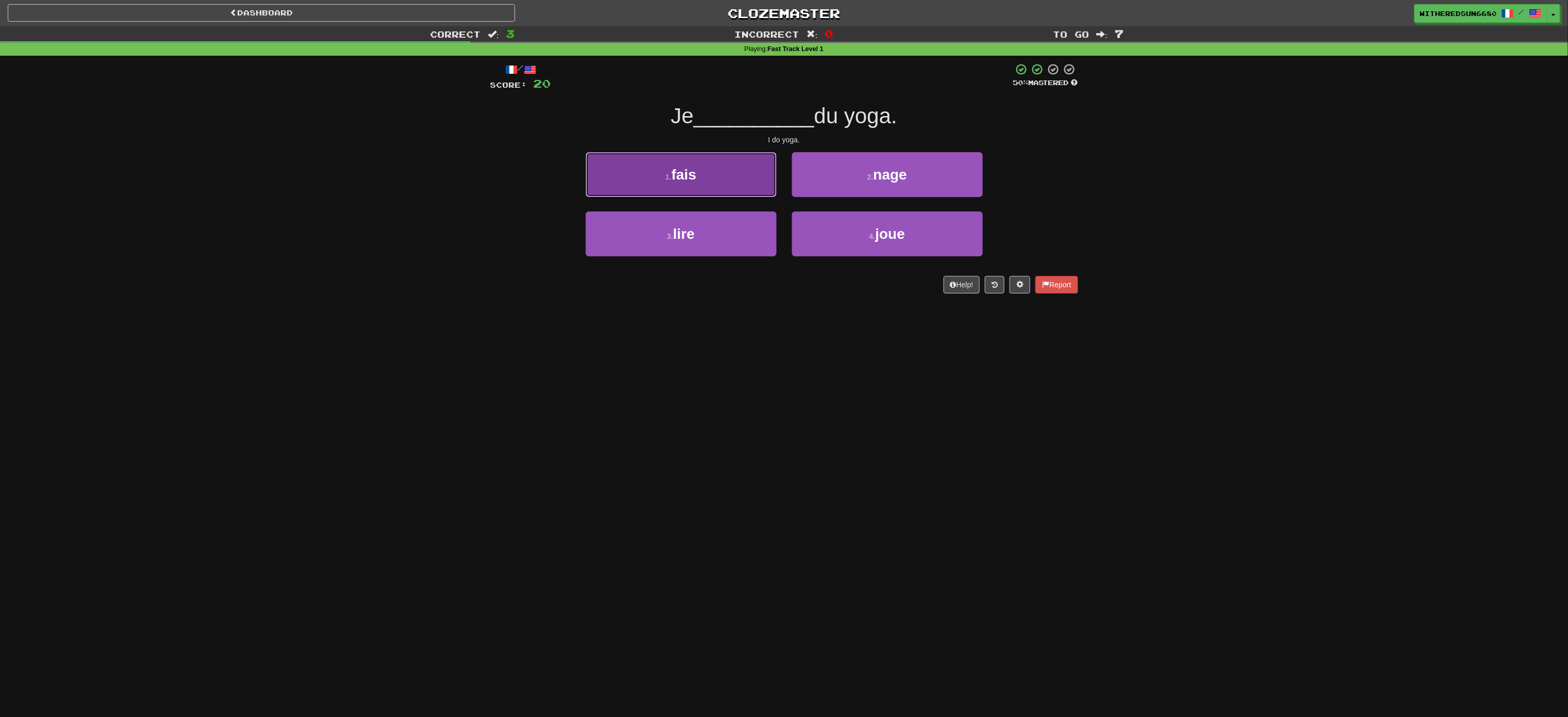
click at [746, 166] on button "1 . fais" at bounding box center [680, 174] width 191 height 45
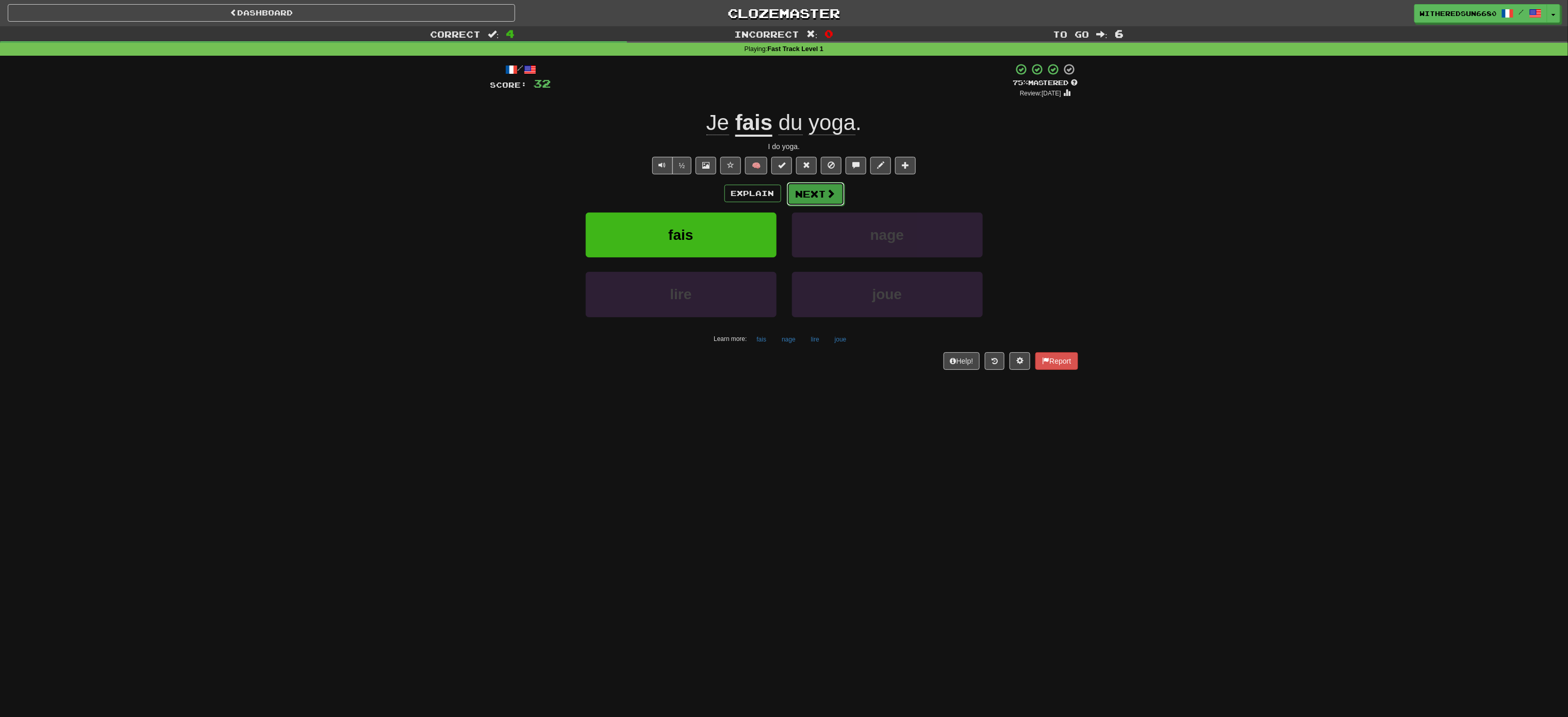
click at [784, 193] on button "Next" at bounding box center [816, 194] width 58 height 24
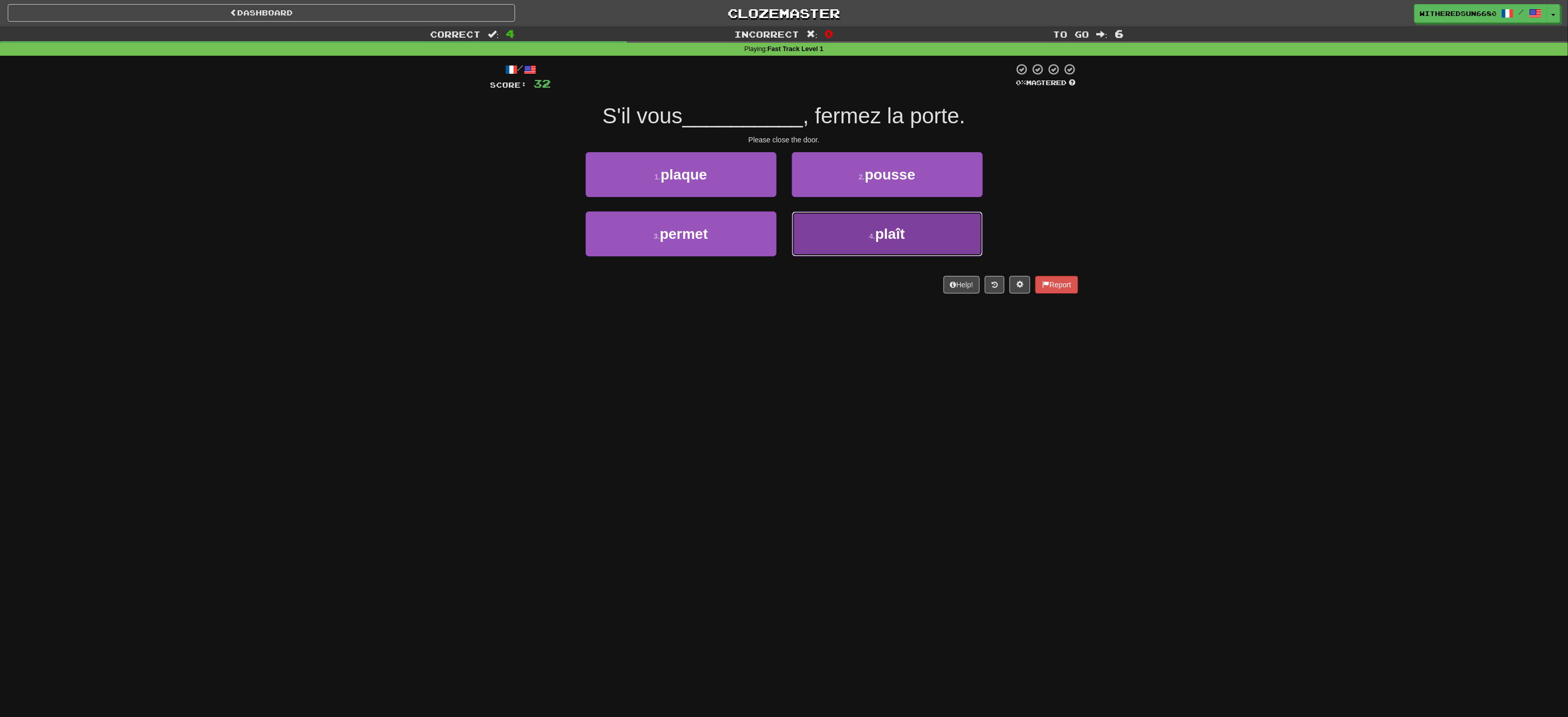
click at [784, 223] on button "4 . plaît" at bounding box center [887, 234] width 191 height 45
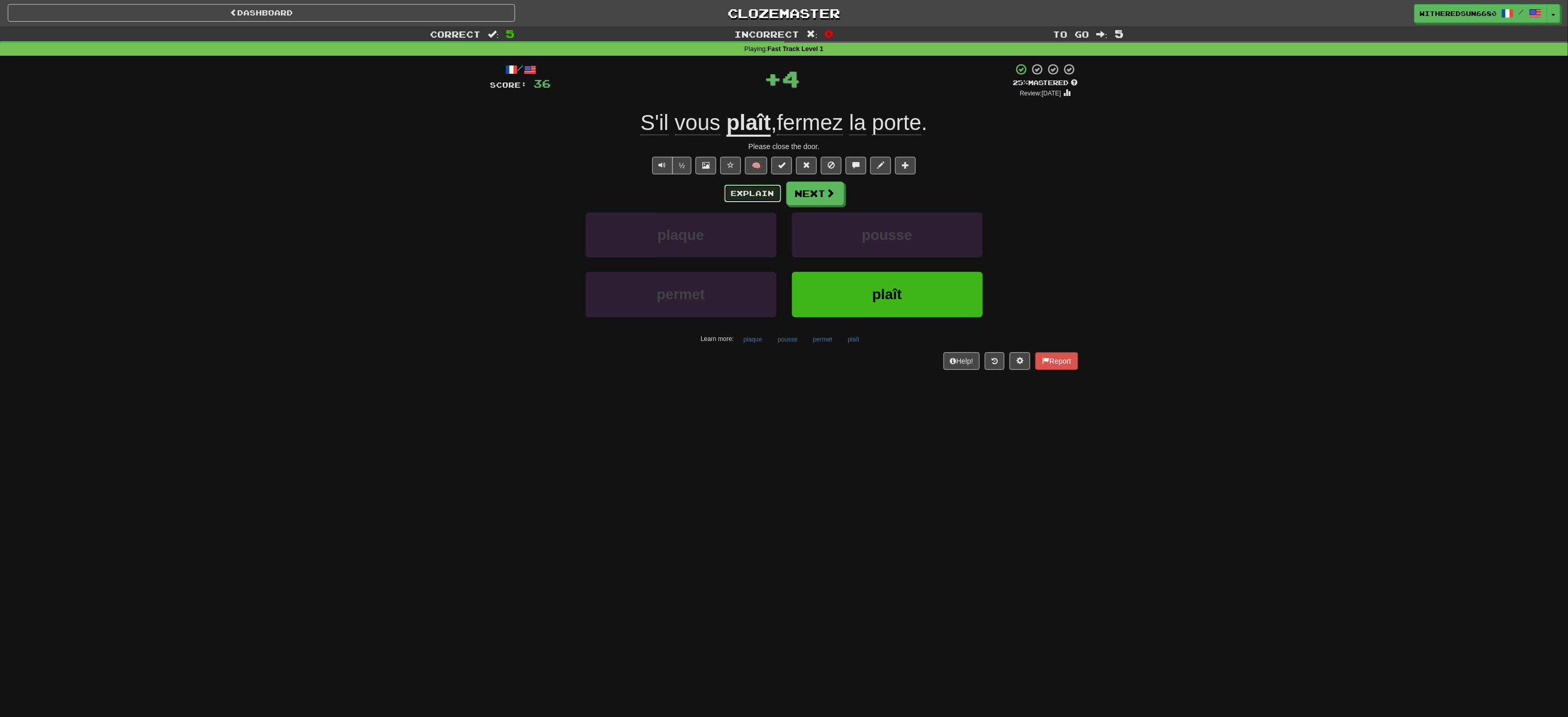
click at [769, 197] on button "Explain" at bounding box center [752, 193] width 57 height 17
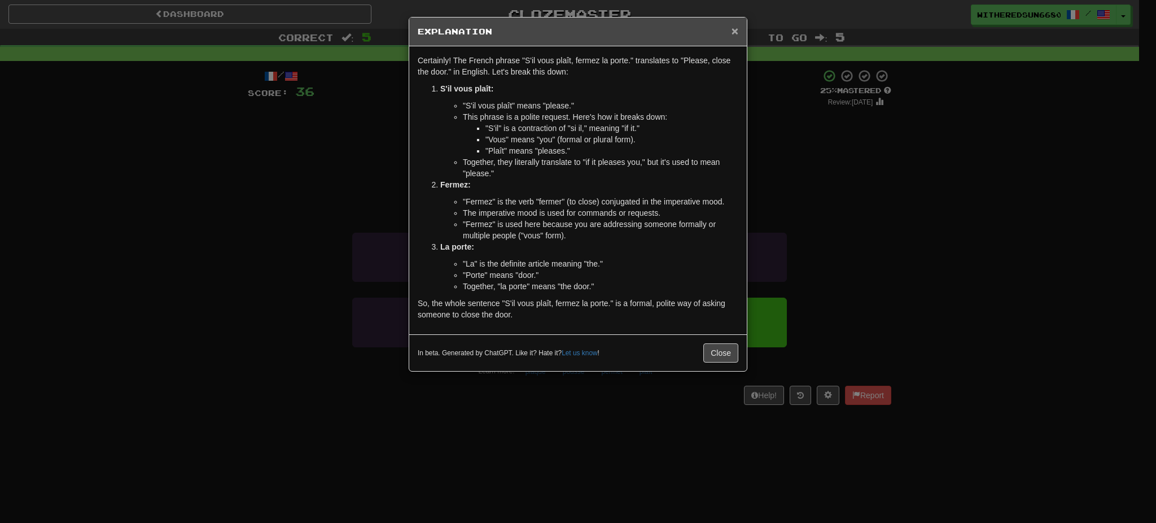
click at [733, 31] on span "×" at bounding box center [735, 30] width 7 height 13
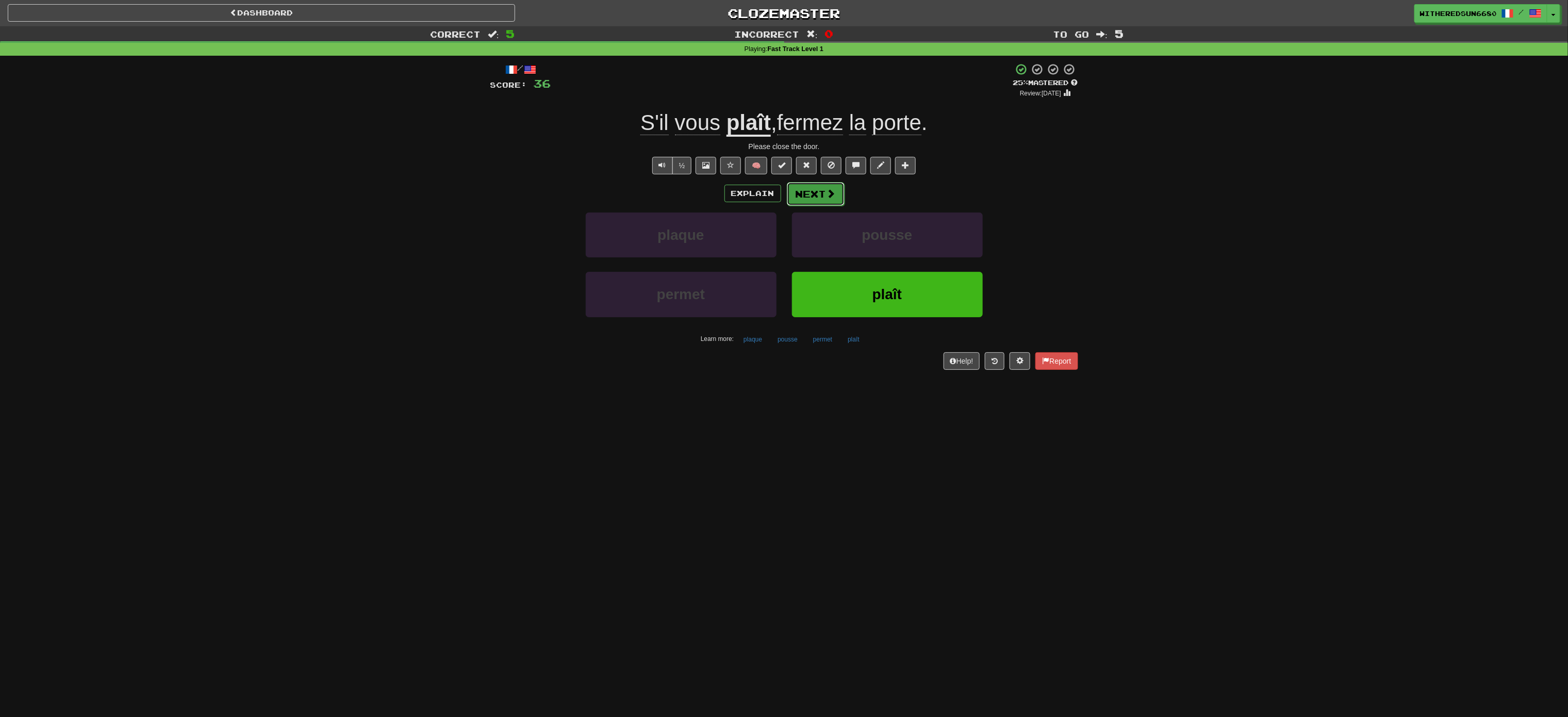
click at [784, 192] on button "Next" at bounding box center [816, 194] width 58 height 24
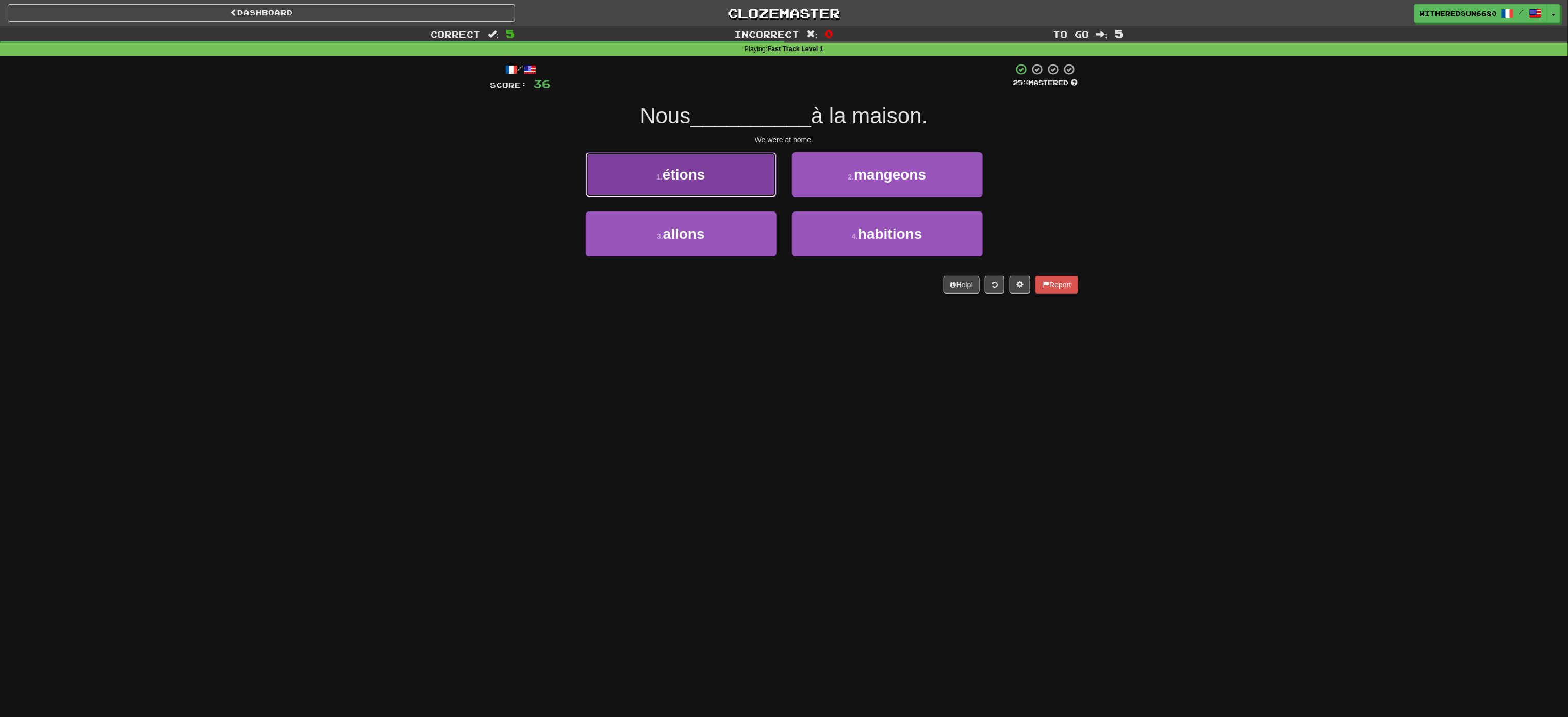
click at [712, 177] on button "1 . étions" at bounding box center [680, 174] width 191 height 45
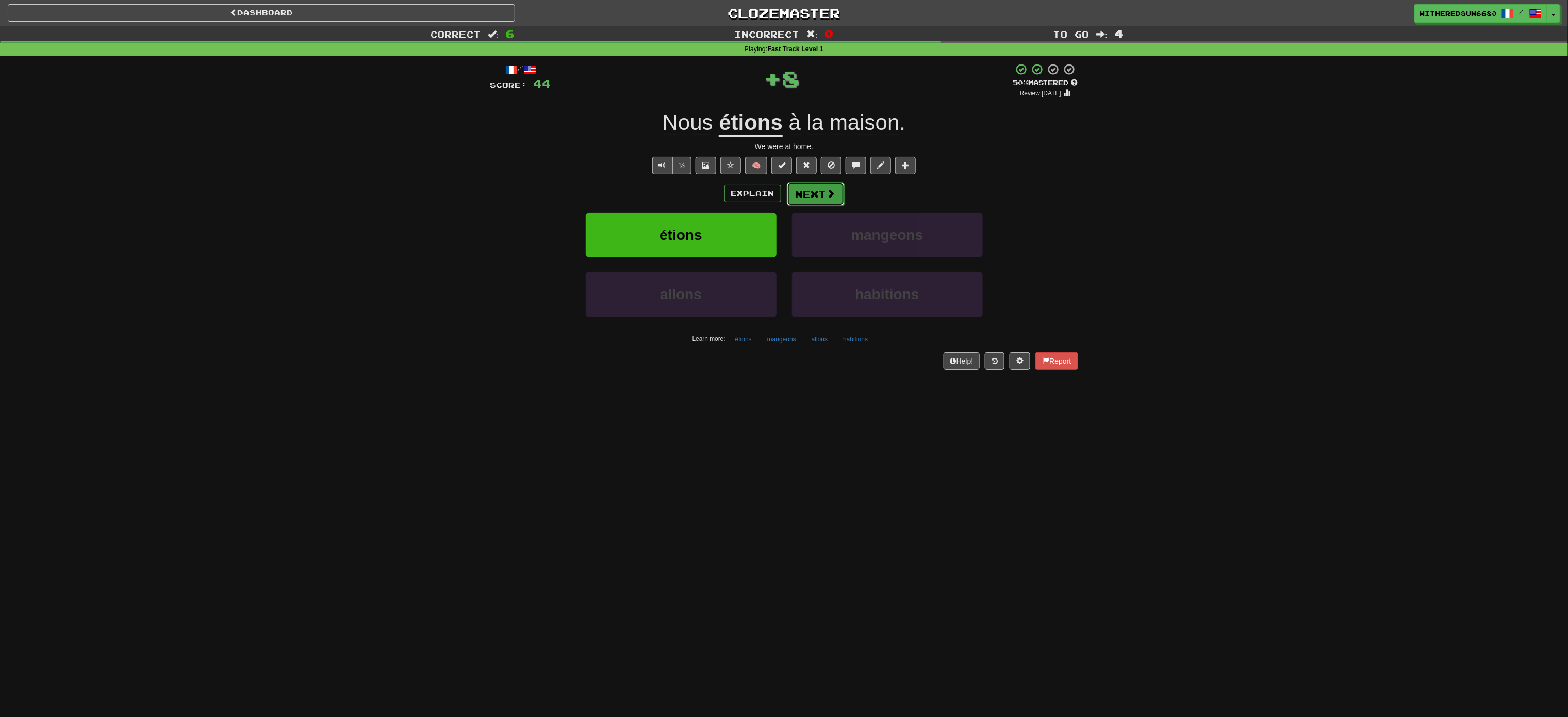
click at [784, 194] on button "Next" at bounding box center [816, 194] width 58 height 24
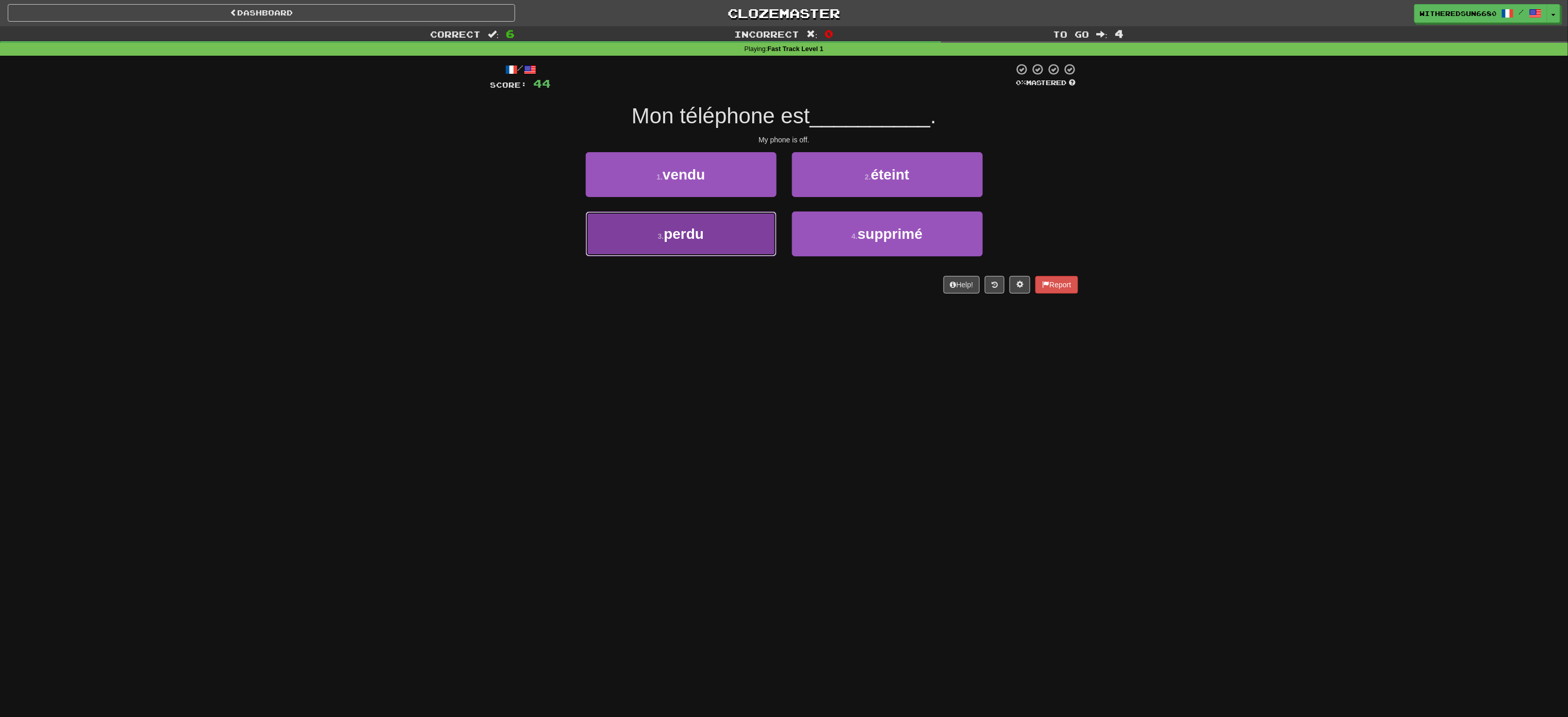
click at [741, 230] on button "3 . perdu" at bounding box center [680, 234] width 191 height 45
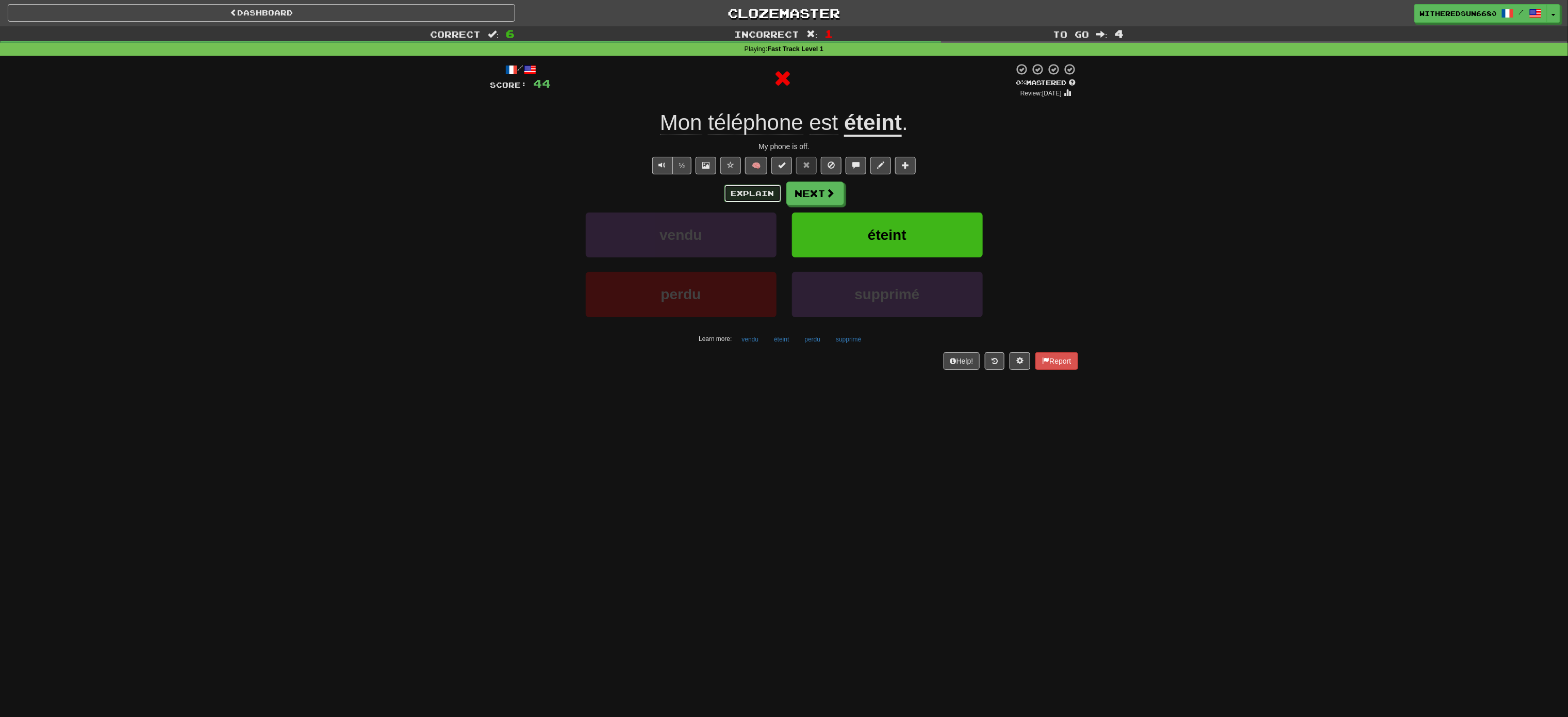
click at [756, 192] on button "Explain" at bounding box center [752, 193] width 57 height 17
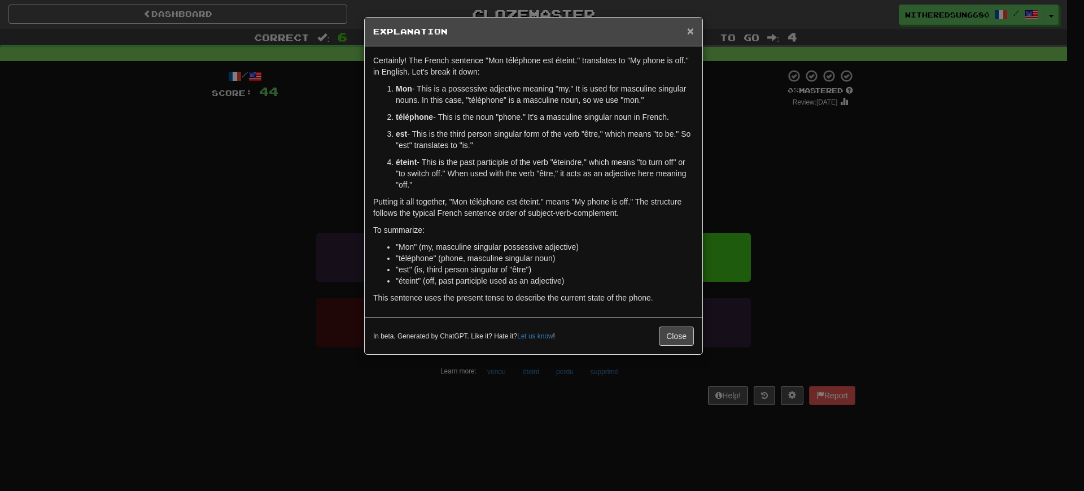
click at [688, 28] on span "×" at bounding box center [690, 30] width 7 height 13
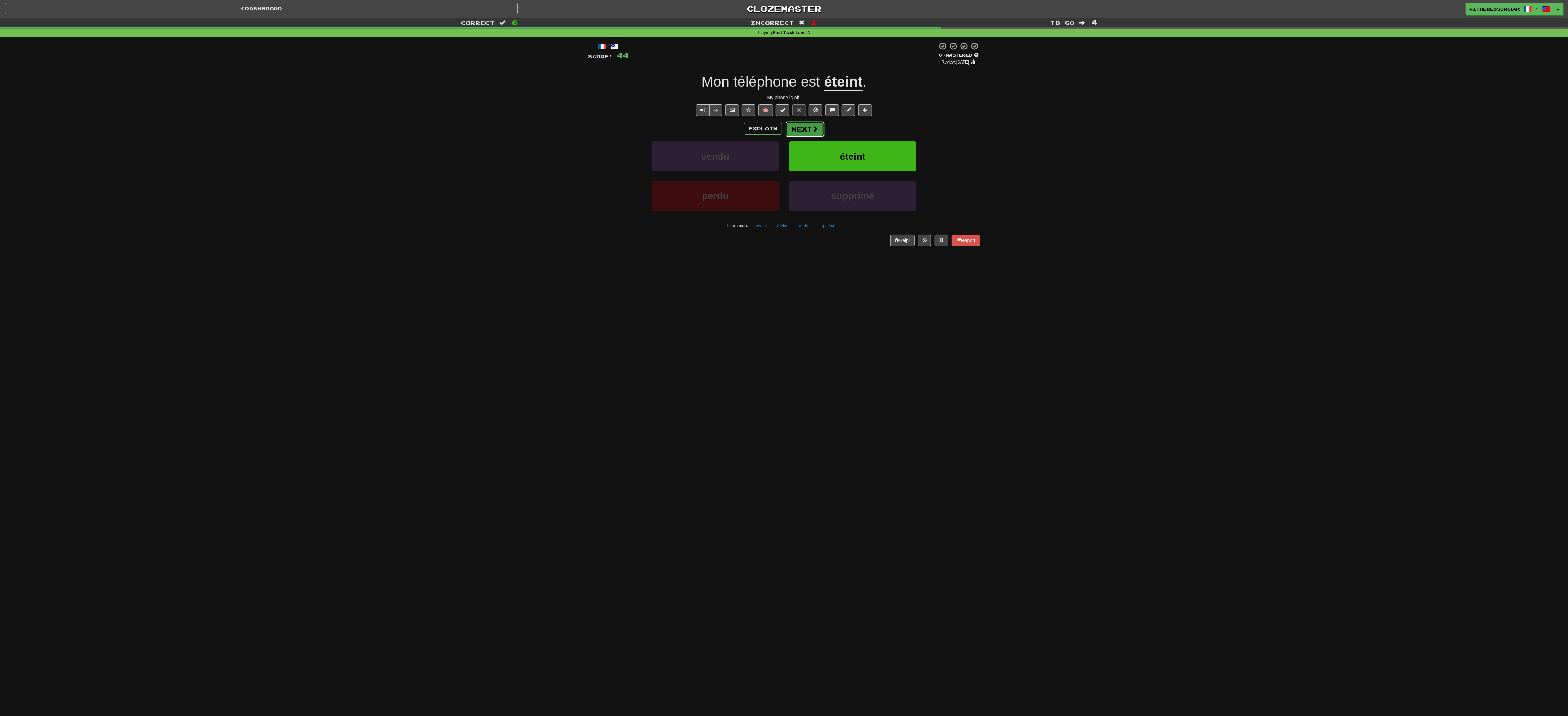
click at [522, 127] on button "Next" at bounding box center [805, 129] width 38 height 16
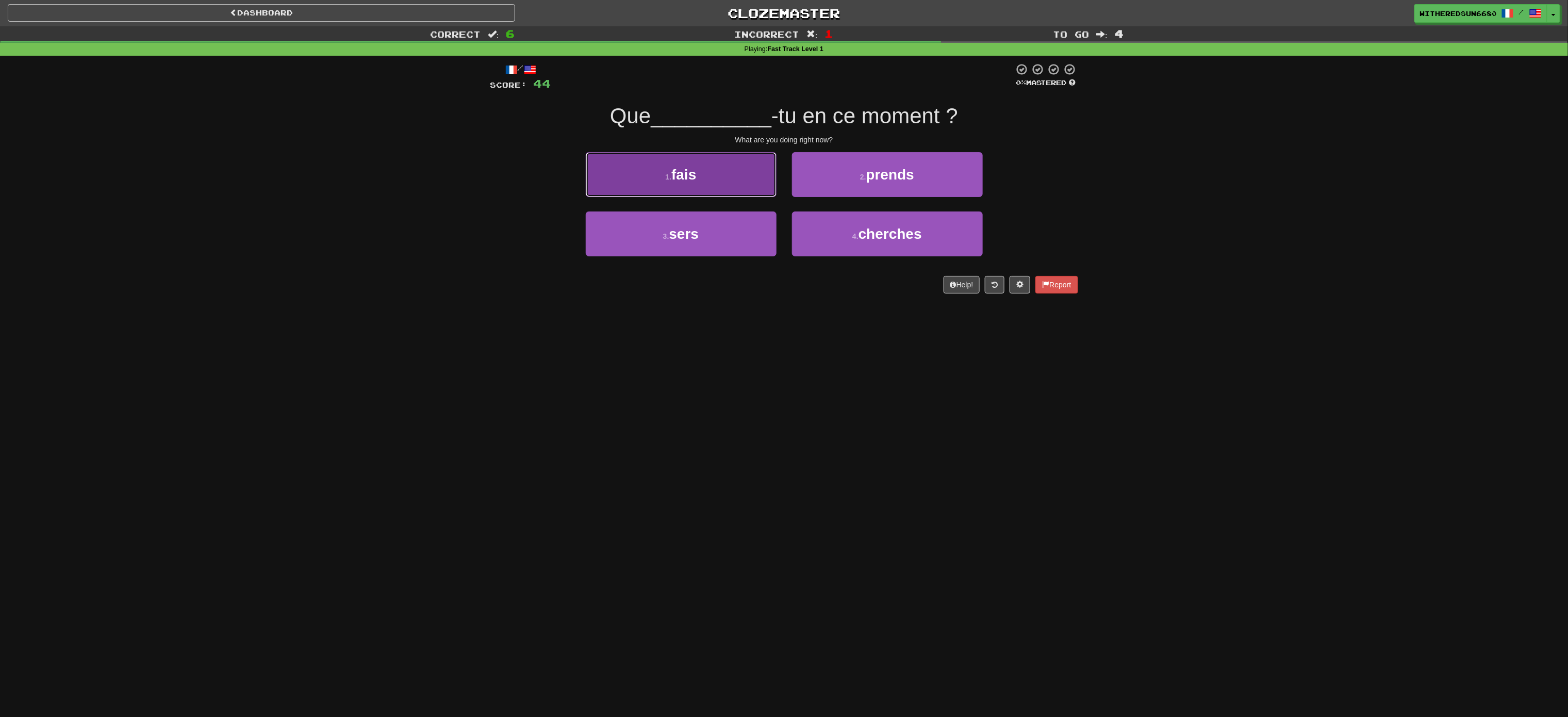
click at [744, 178] on button "1 . fais" at bounding box center [680, 174] width 191 height 45
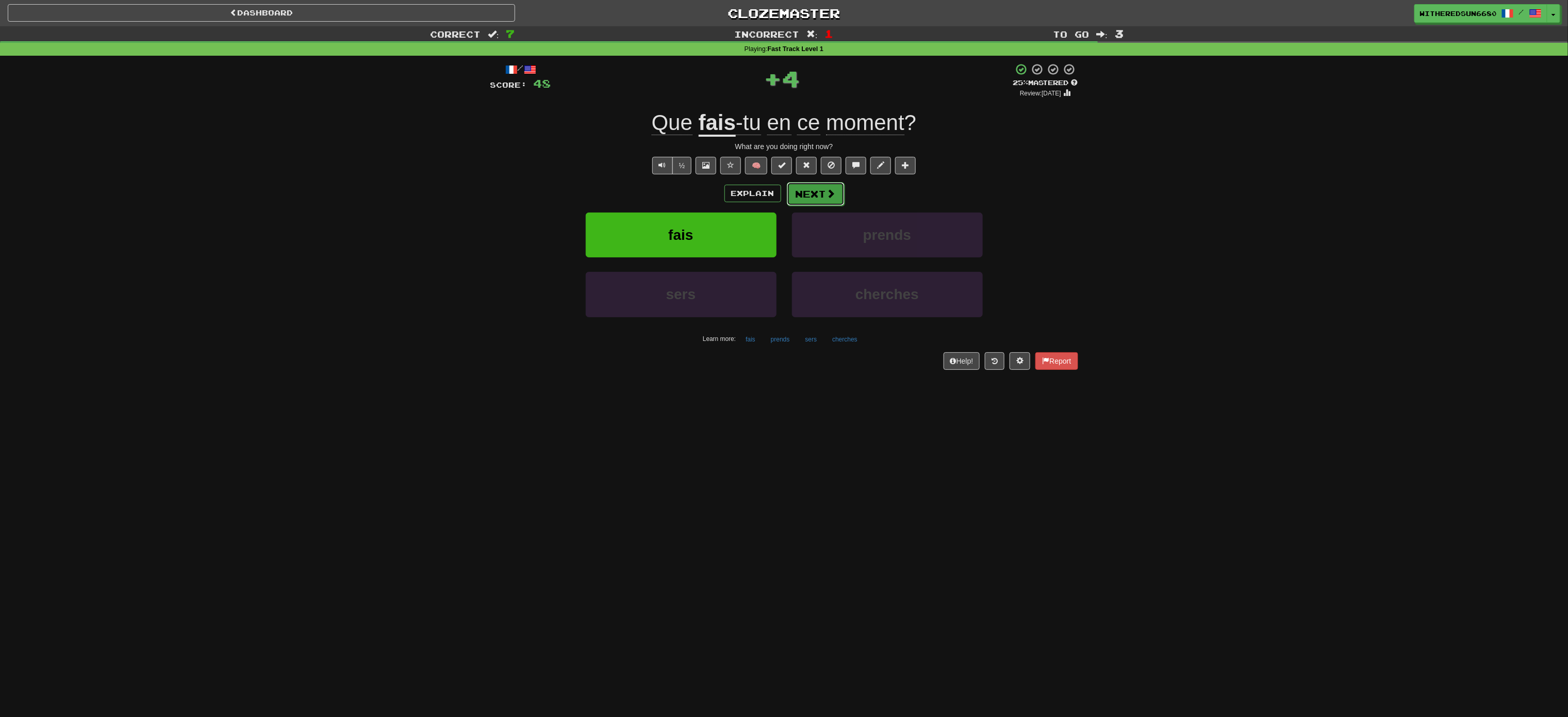
click at [784, 196] on button "Next" at bounding box center [816, 194] width 58 height 24
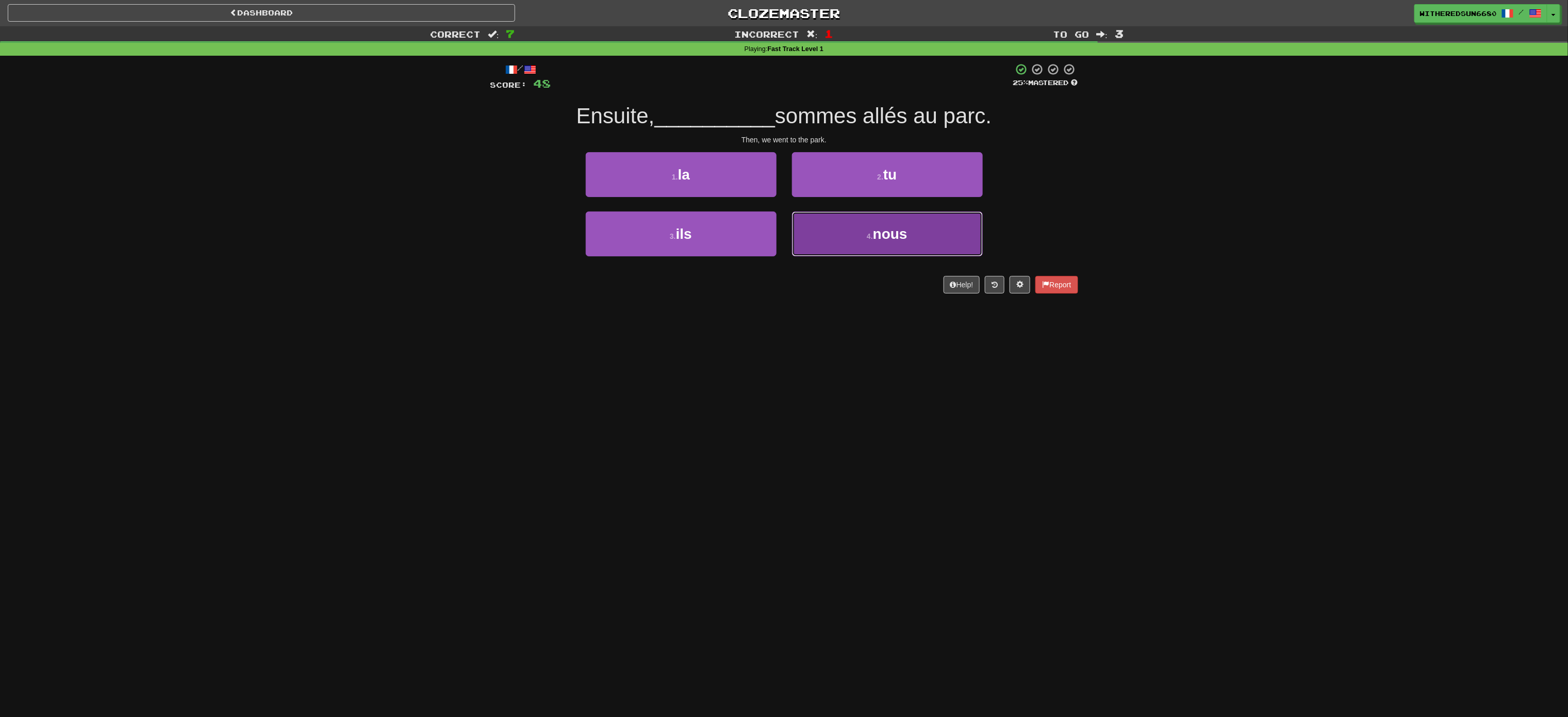
click at [784, 237] on button "4 . nous" at bounding box center [887, 234] width 191 height 45
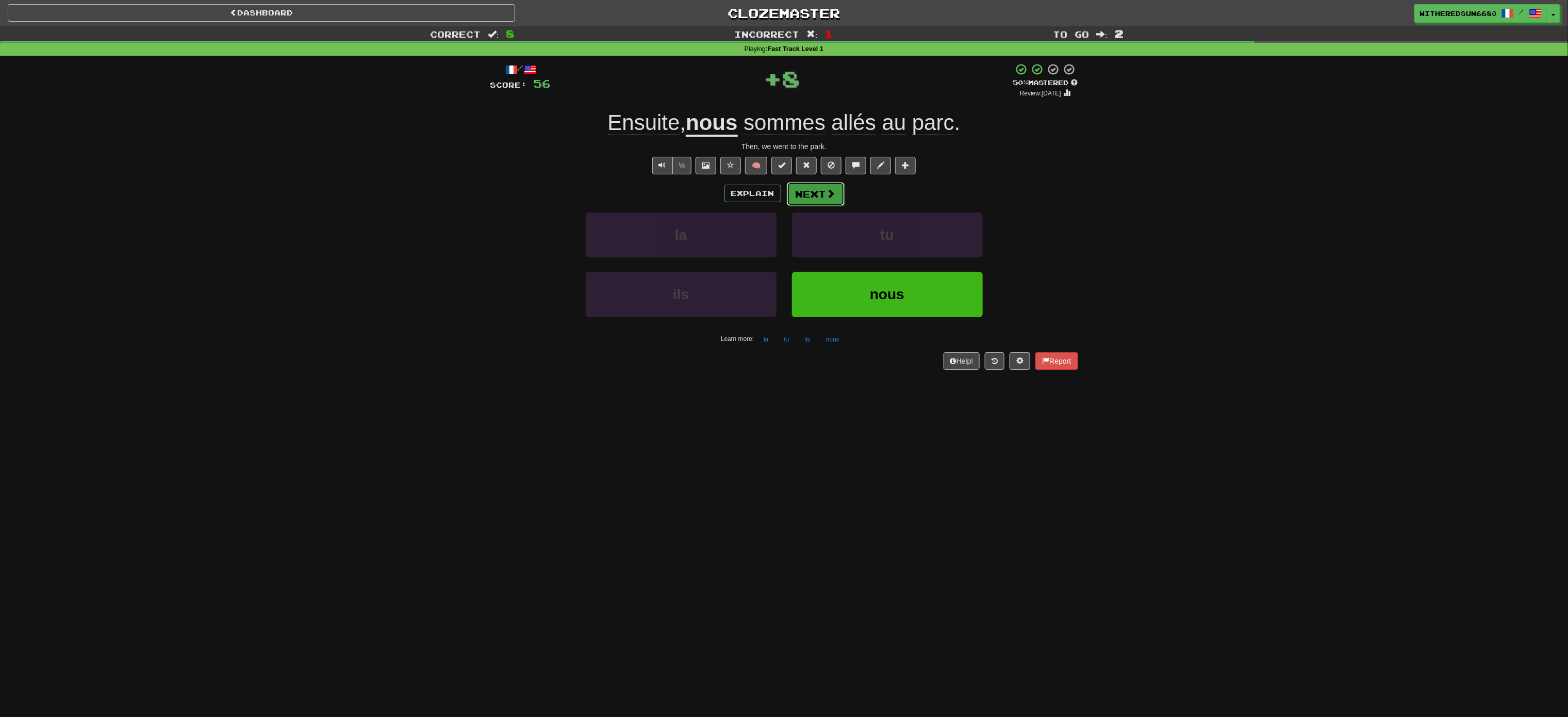
click at [784, 189] on span at bounding box center [831, 194] width 9 height 9
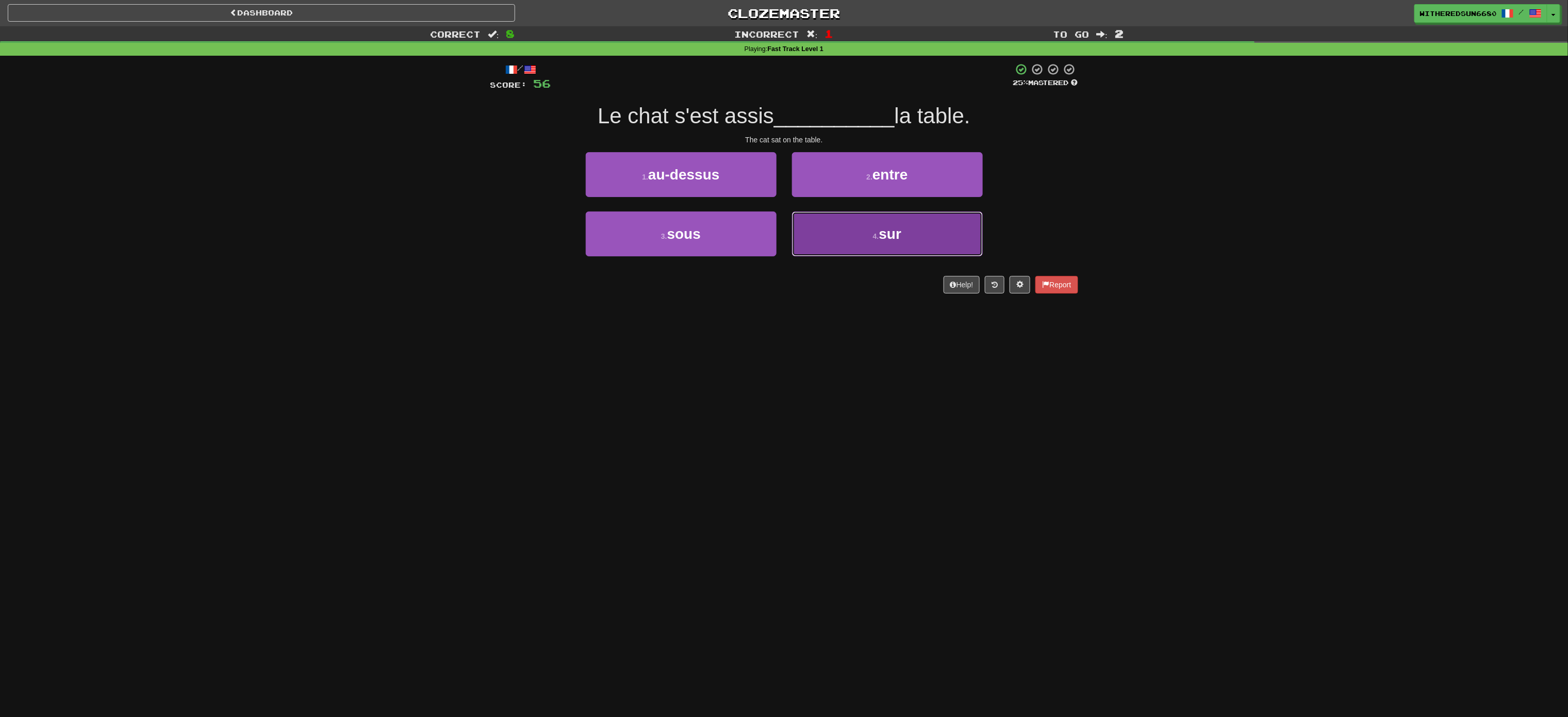
click at [784, 232] on button "4 . sur" at bounding box center [887, 234] width 191 height 45
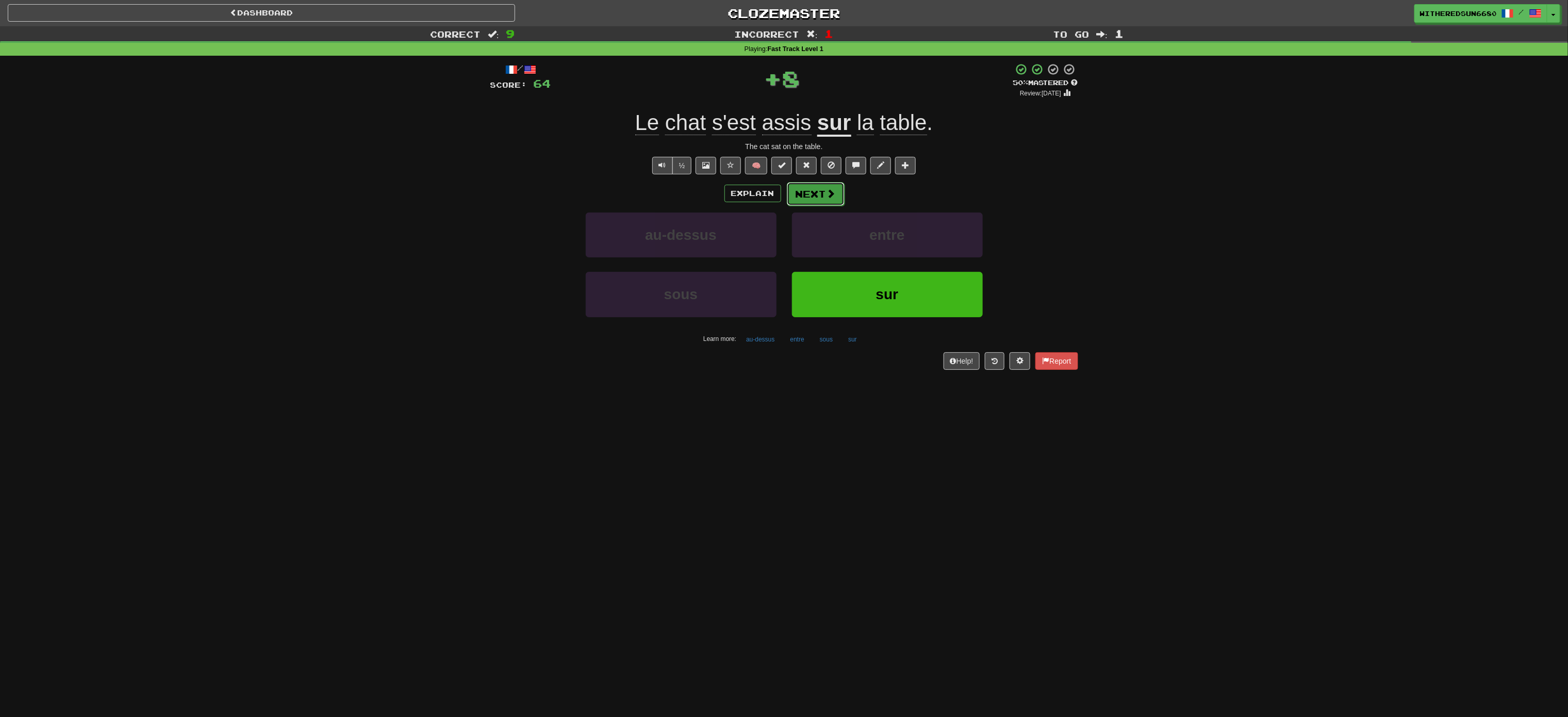
click at [784, 192] on button "Next" at bounding box center [816, 194] width 58 height 24
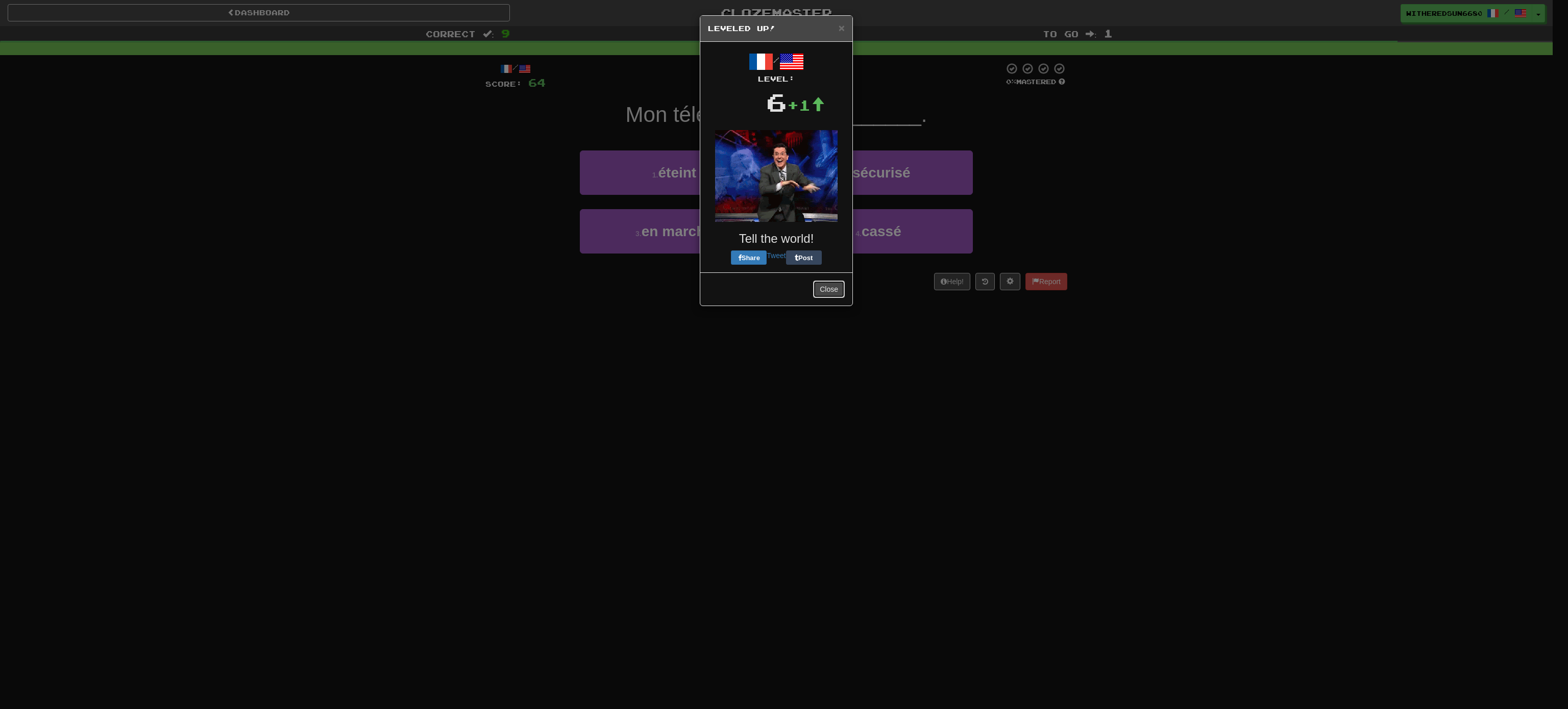
click at [775, 281] on button "Close" at bounding box center [829, 289] width 32 height 17
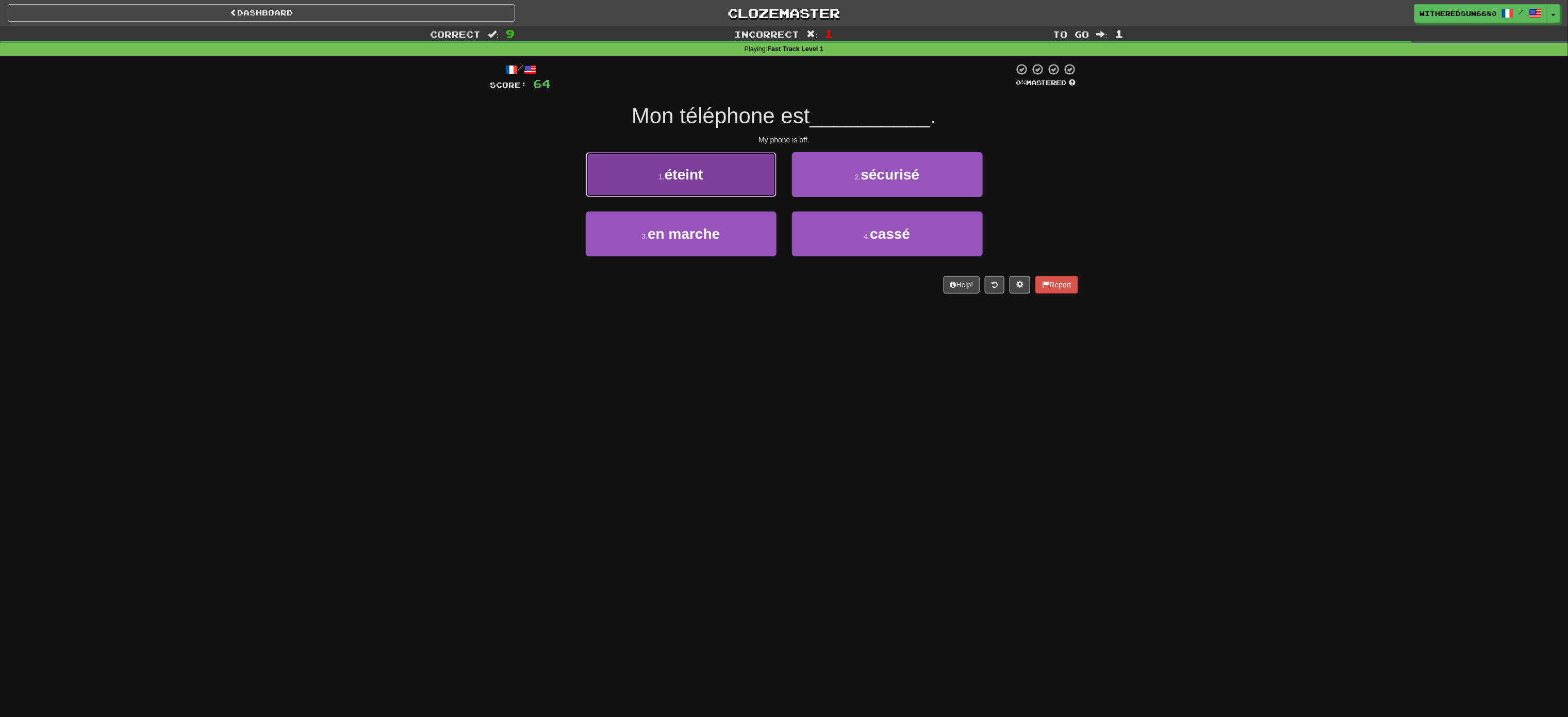
click at [744, 174] on button "1 . éteint" at bounding box center [680, 174] width 191 height 45
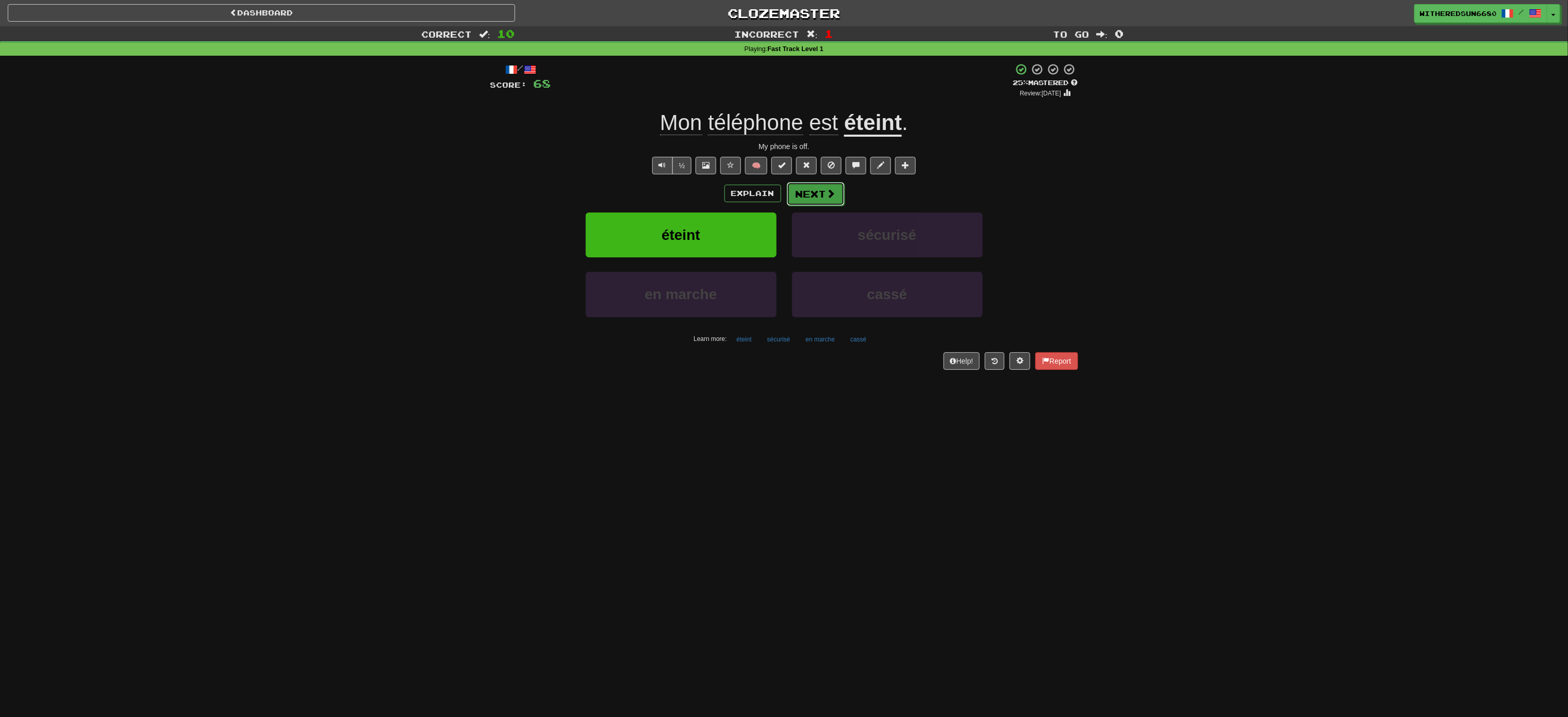
click at [784, 195] on span at bounding box center [831, 194] width 9 height 9
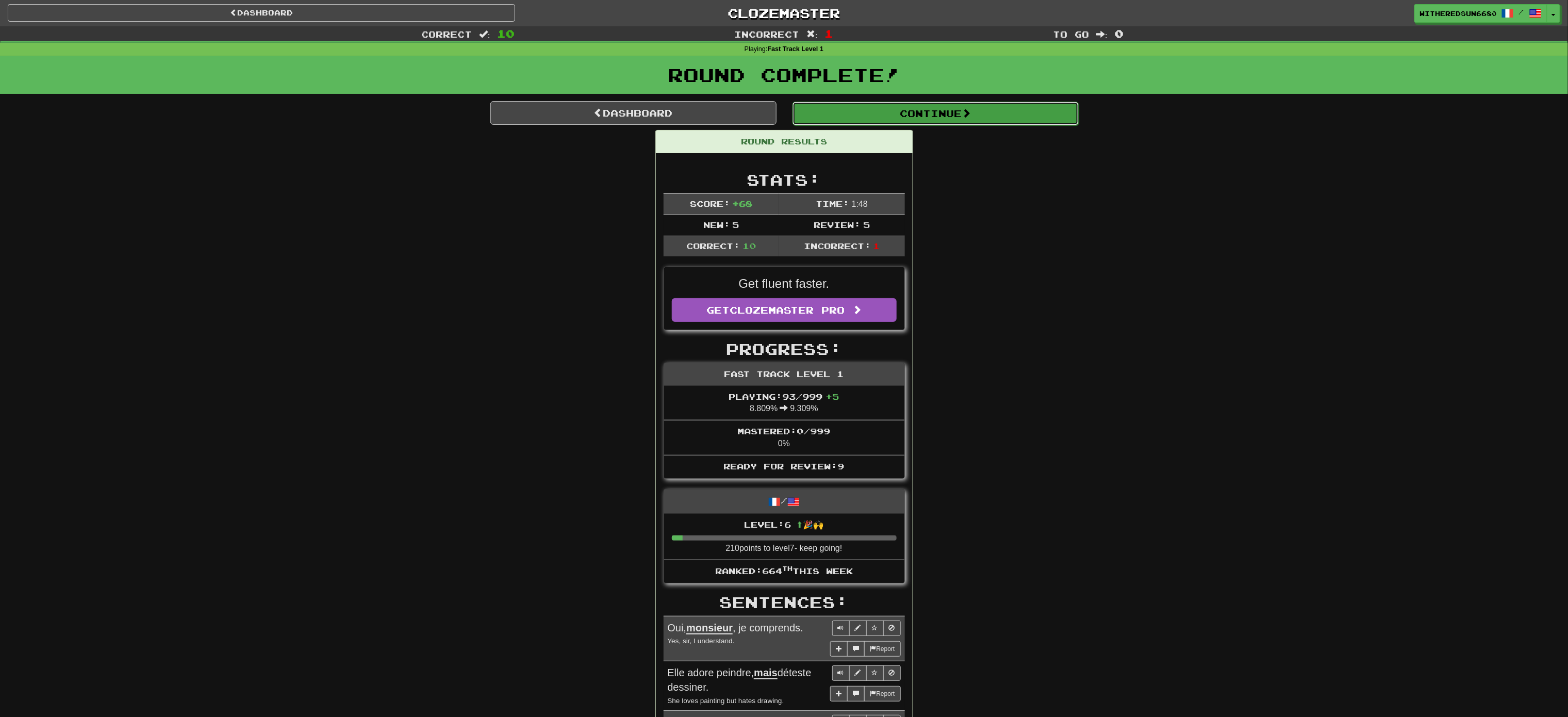
click at [784, 117] on button "Continue" at bounding box center [935, 113] width 286 height 24
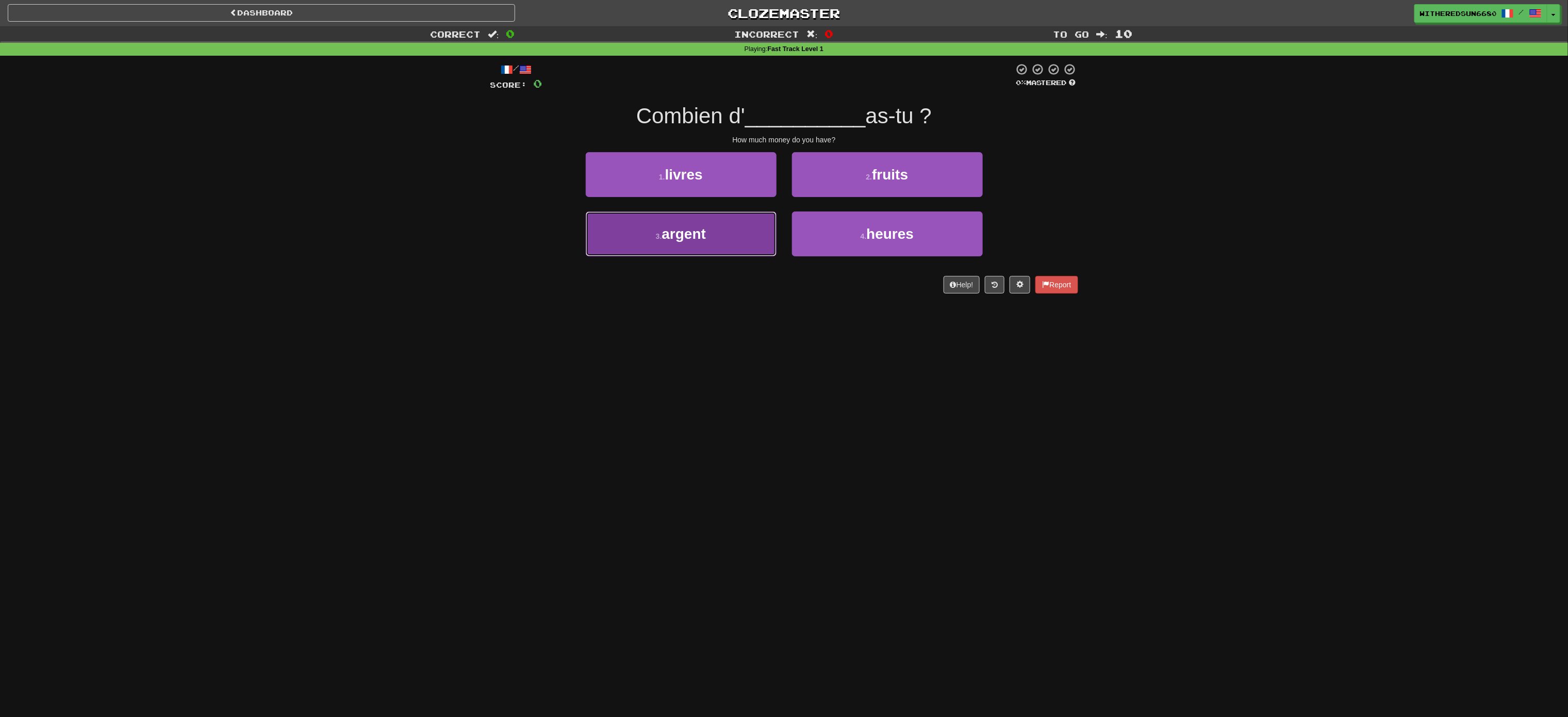
click at [744, 232] on button "3 . argent" at bounding box center [680, 234] width 191 height 45
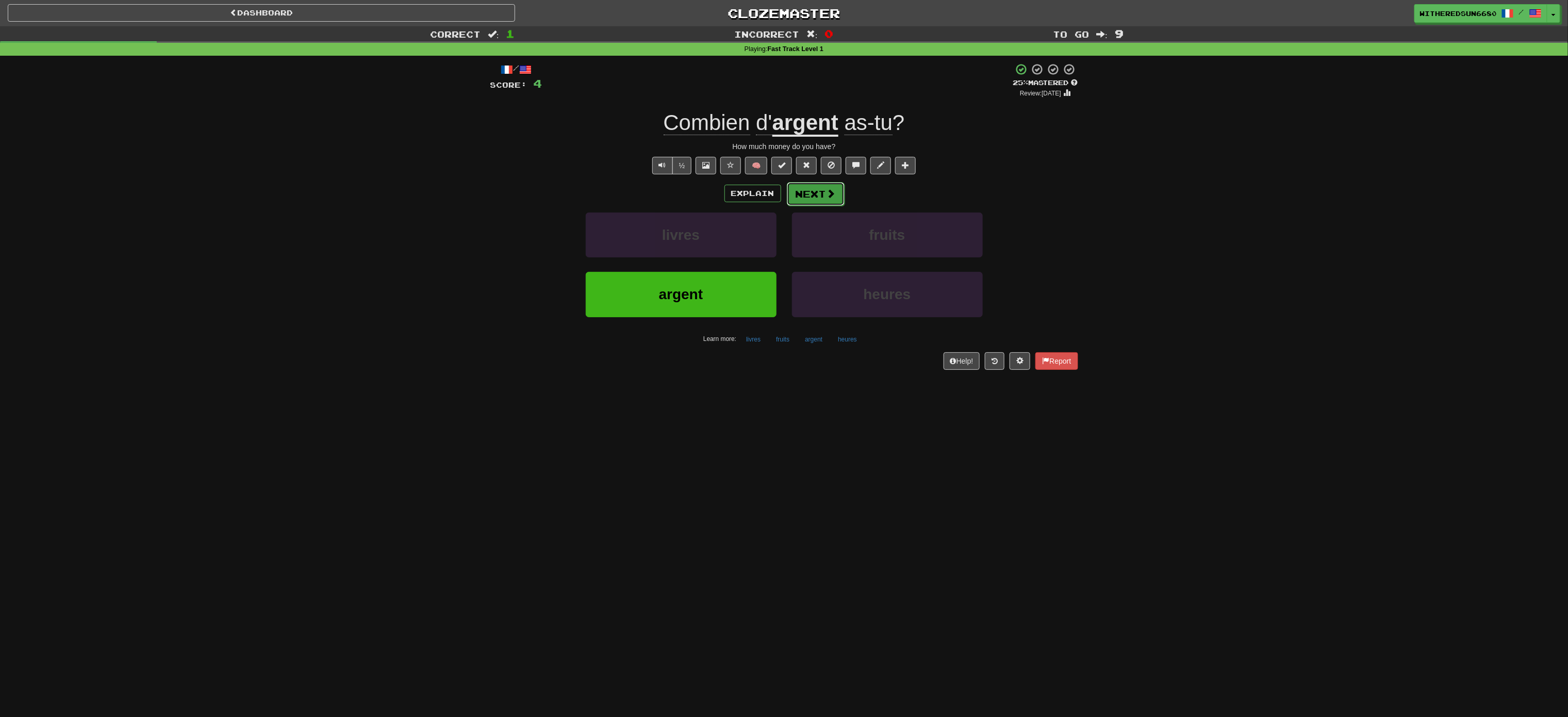
click at [784, 191] on span at bounding box center [831, 194] width 9 height 9
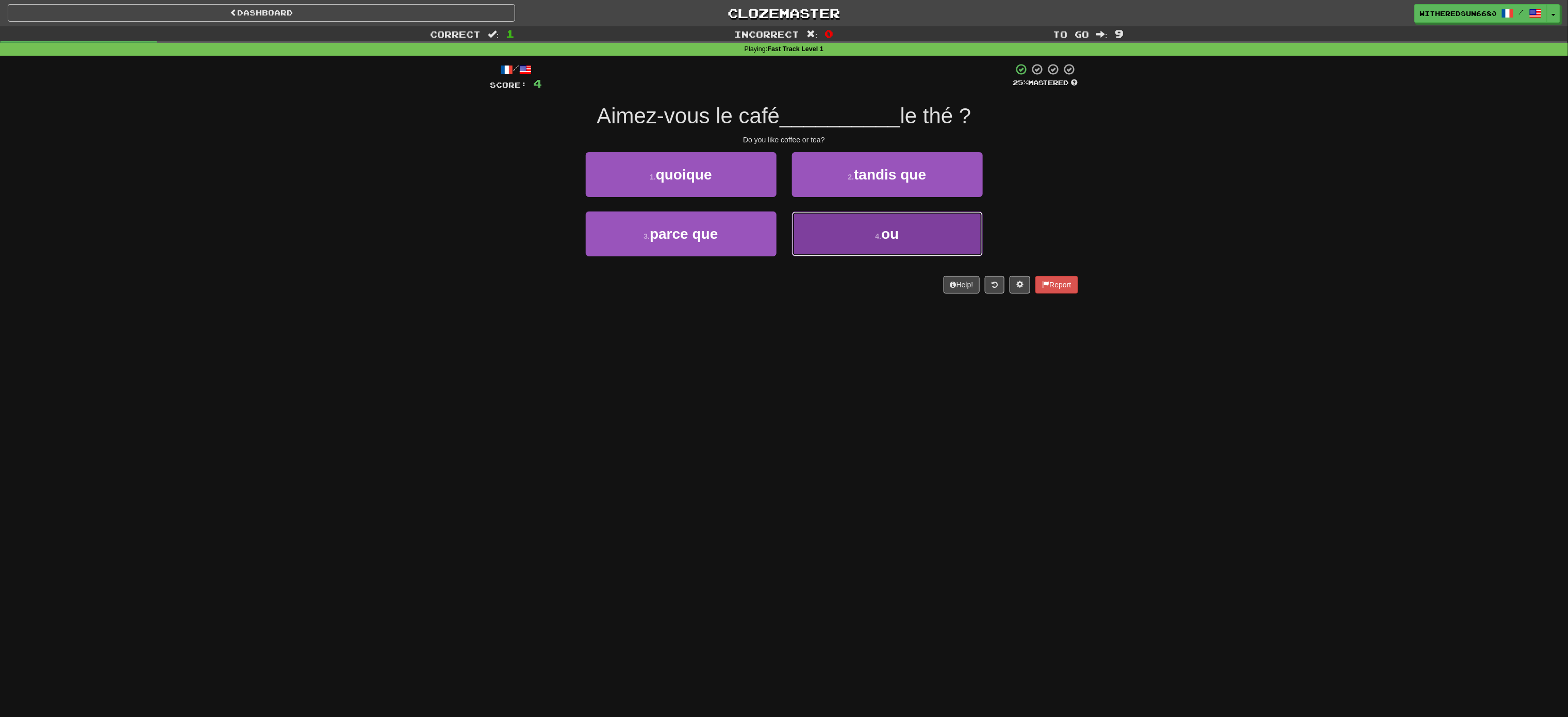
click at [784, 247] on button "4 . ou" at bounding box center [887, 234] width 191 height 45
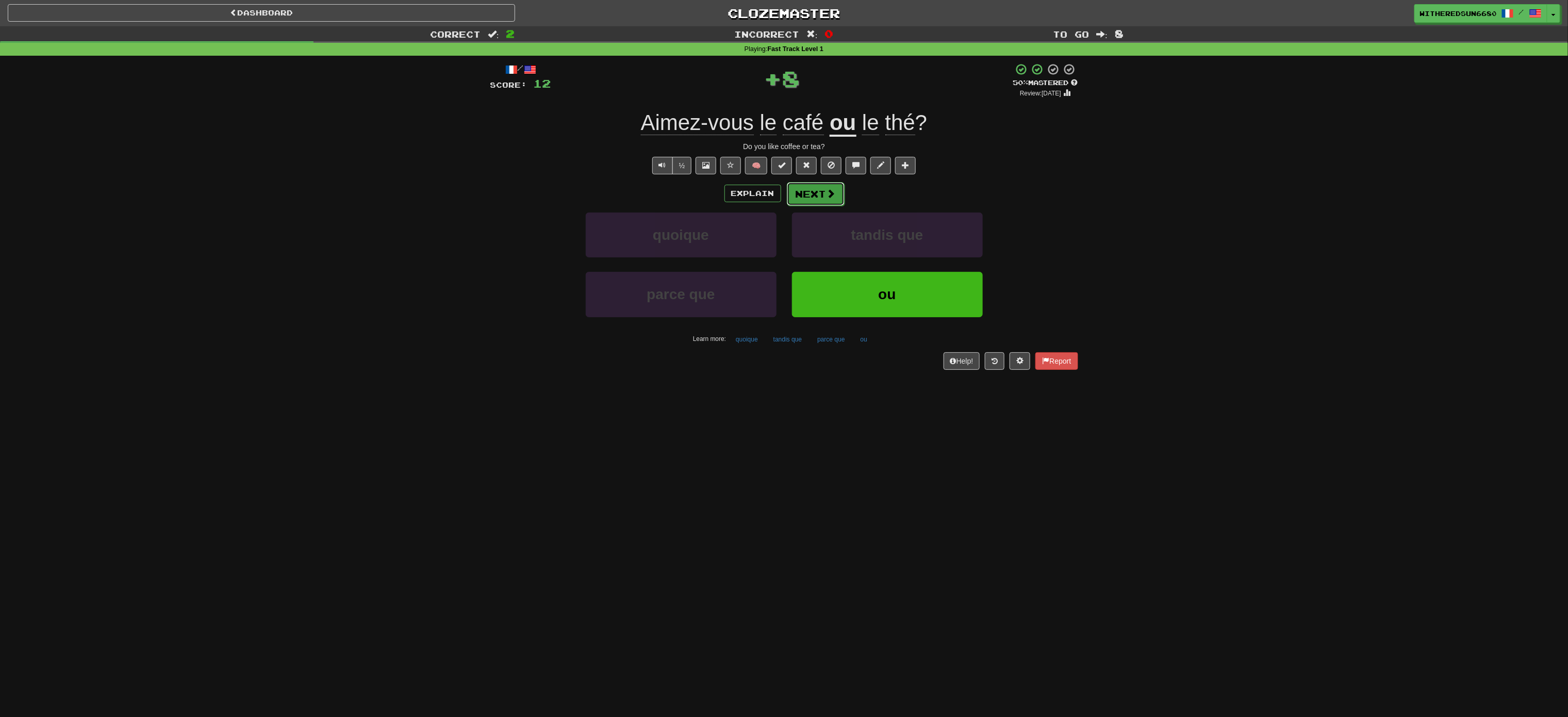
click at [784, 206] on button "Next" at bounding box center [816, 194] width 58 height 24
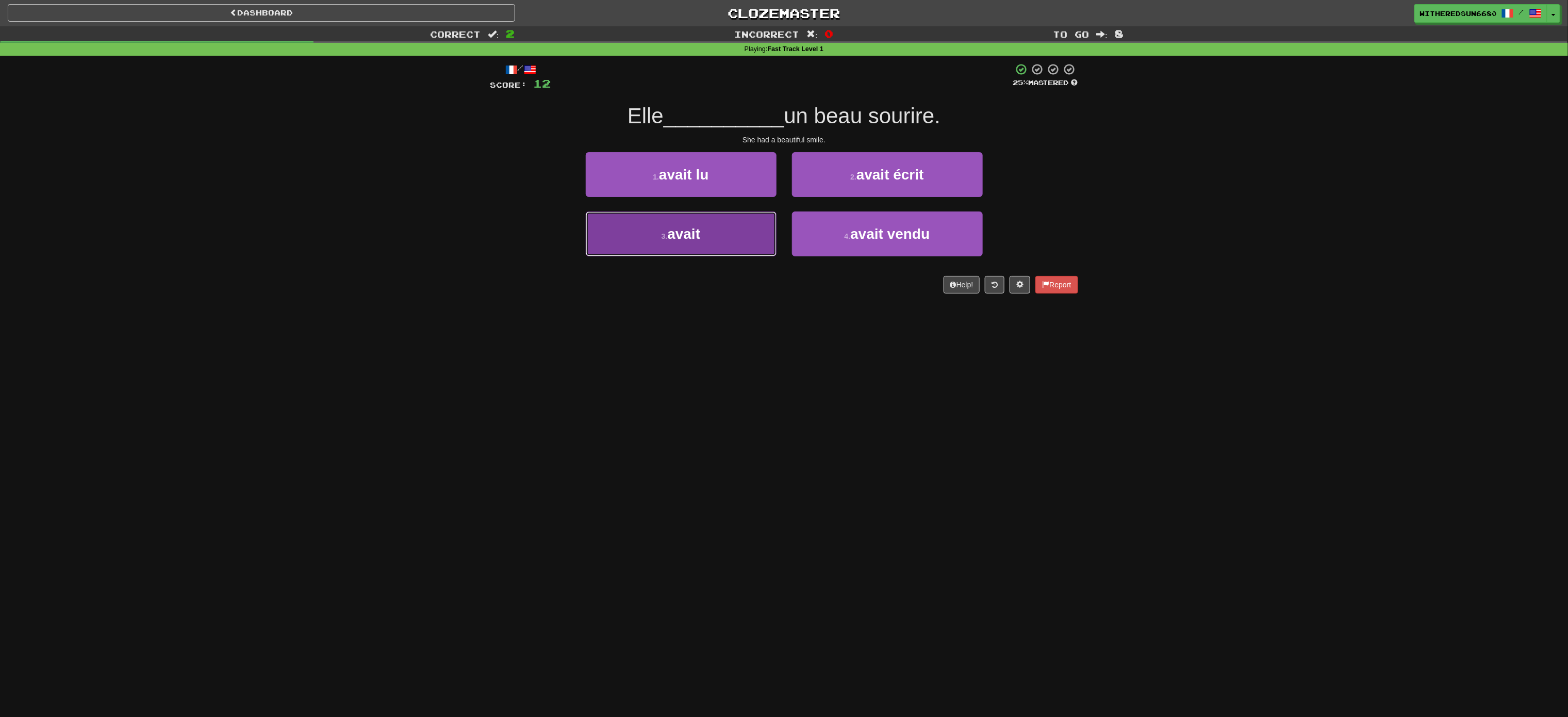
click at [740, 240] on button "3 . avait" at bounding box center [680, 234] width 191 height 45
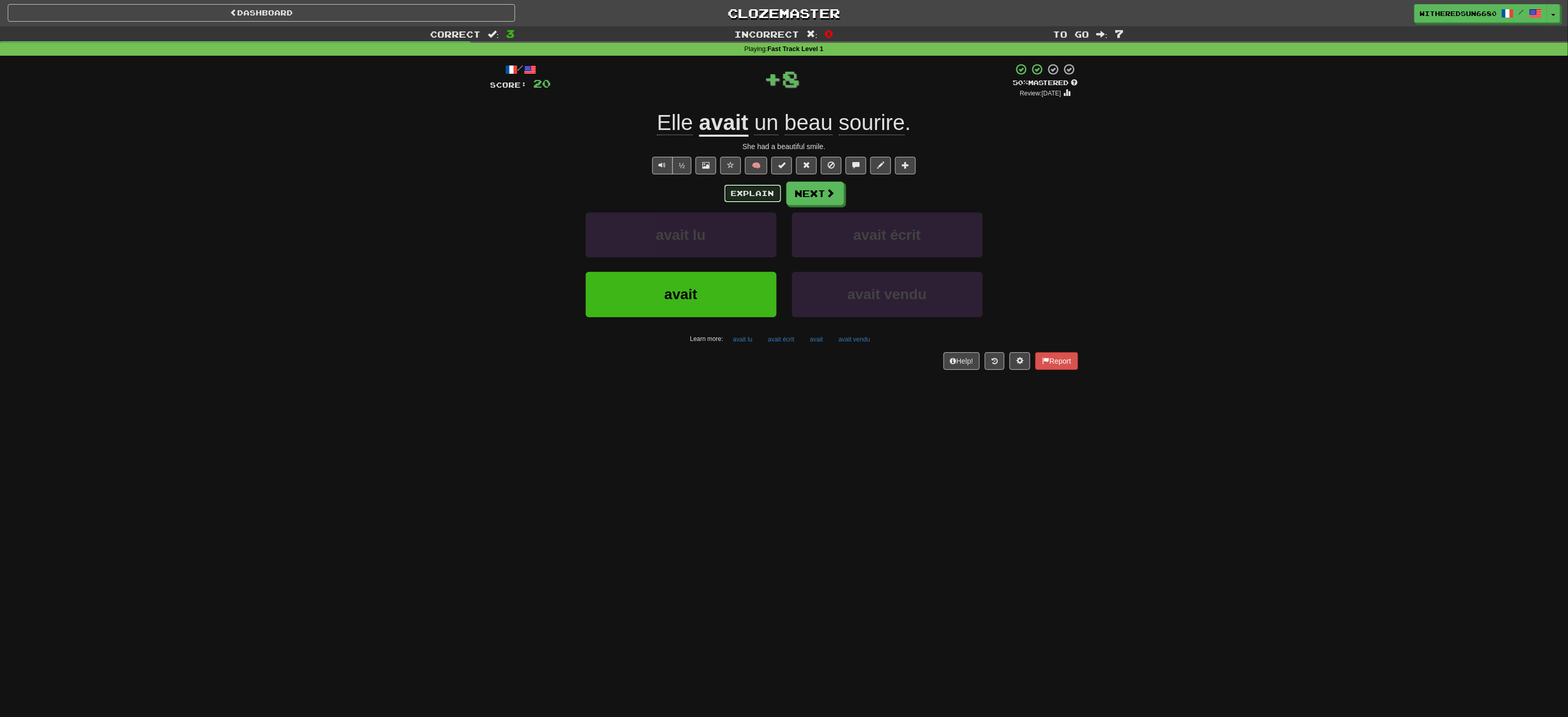
click at [751, 192] on button "Explain" at bounding box center [752, 193] width 57 height 17
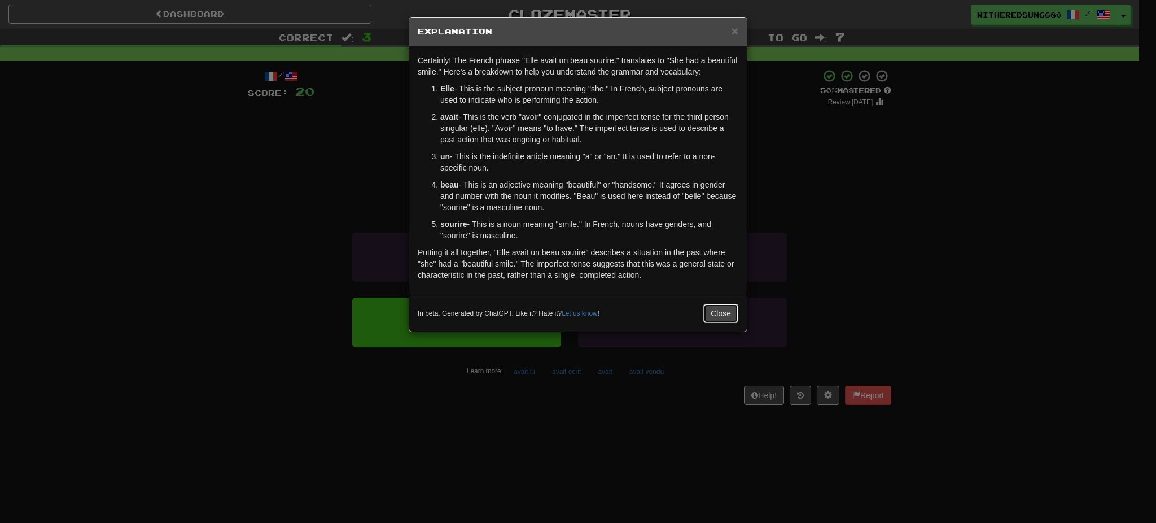
click at [725, 310] on button "Close" at bounding box center [721, 313] width 35 height 19
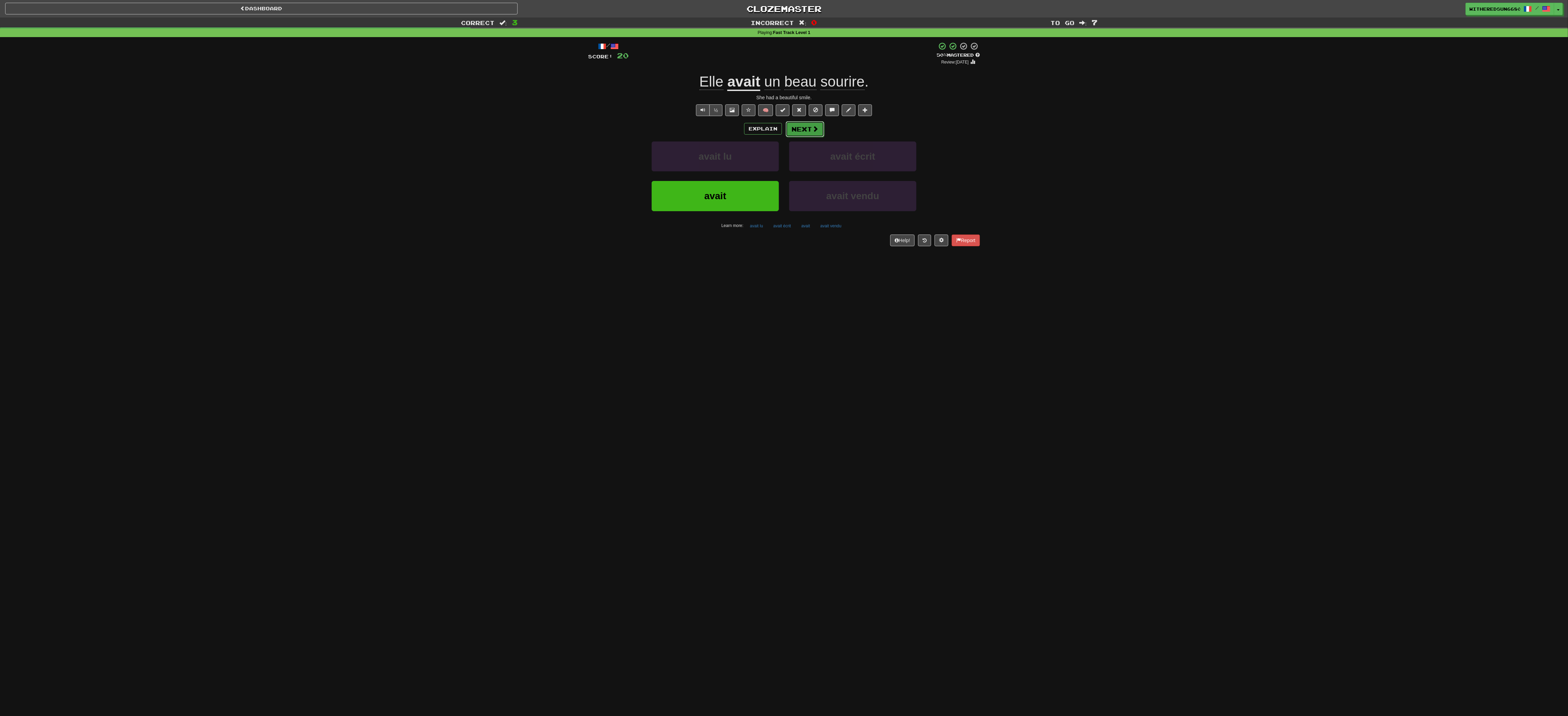
click at [522, 128] on button "Next" at bounding box center [805, 129] width 38 height 16
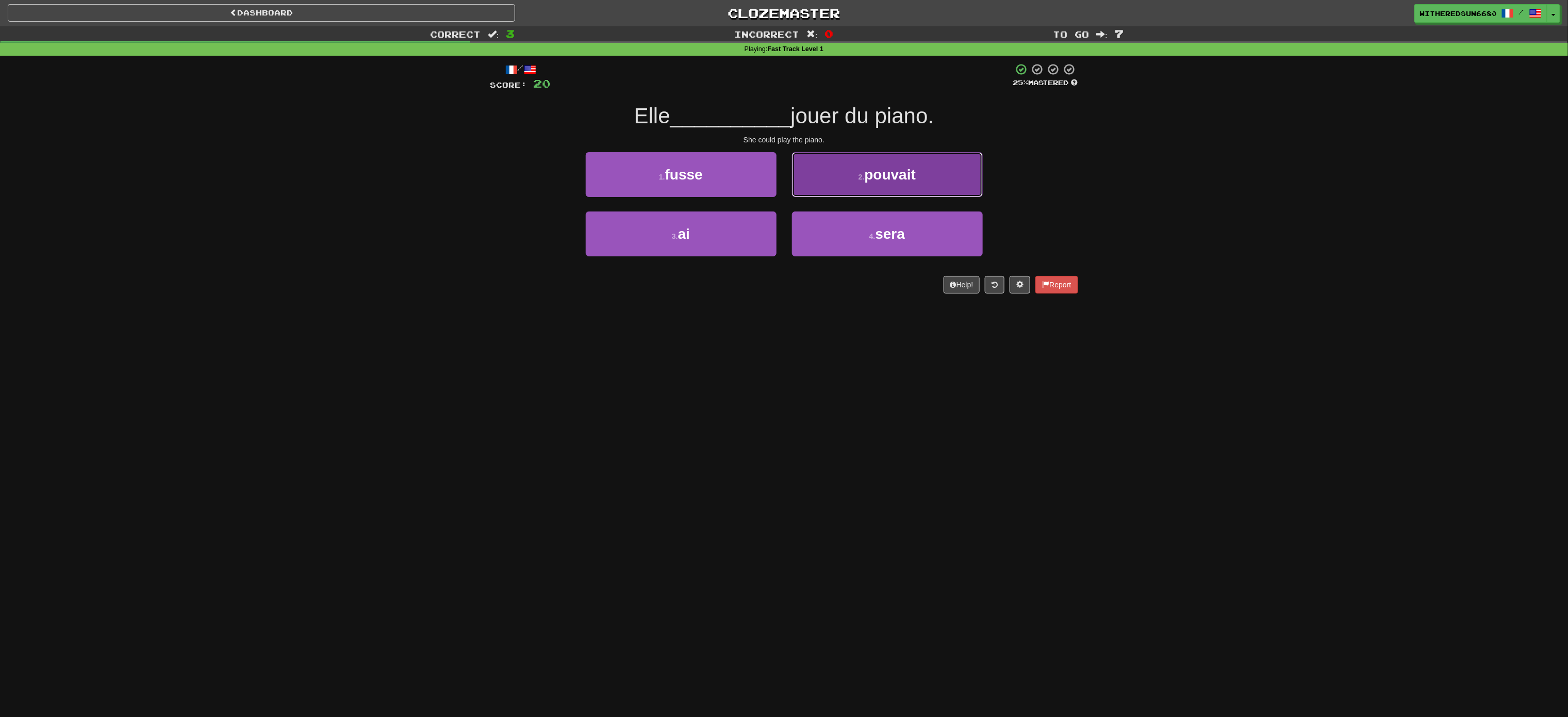
click at [784, 189] on button "2 . pouvait" at bounding box center [887, 174] width 191 height 45
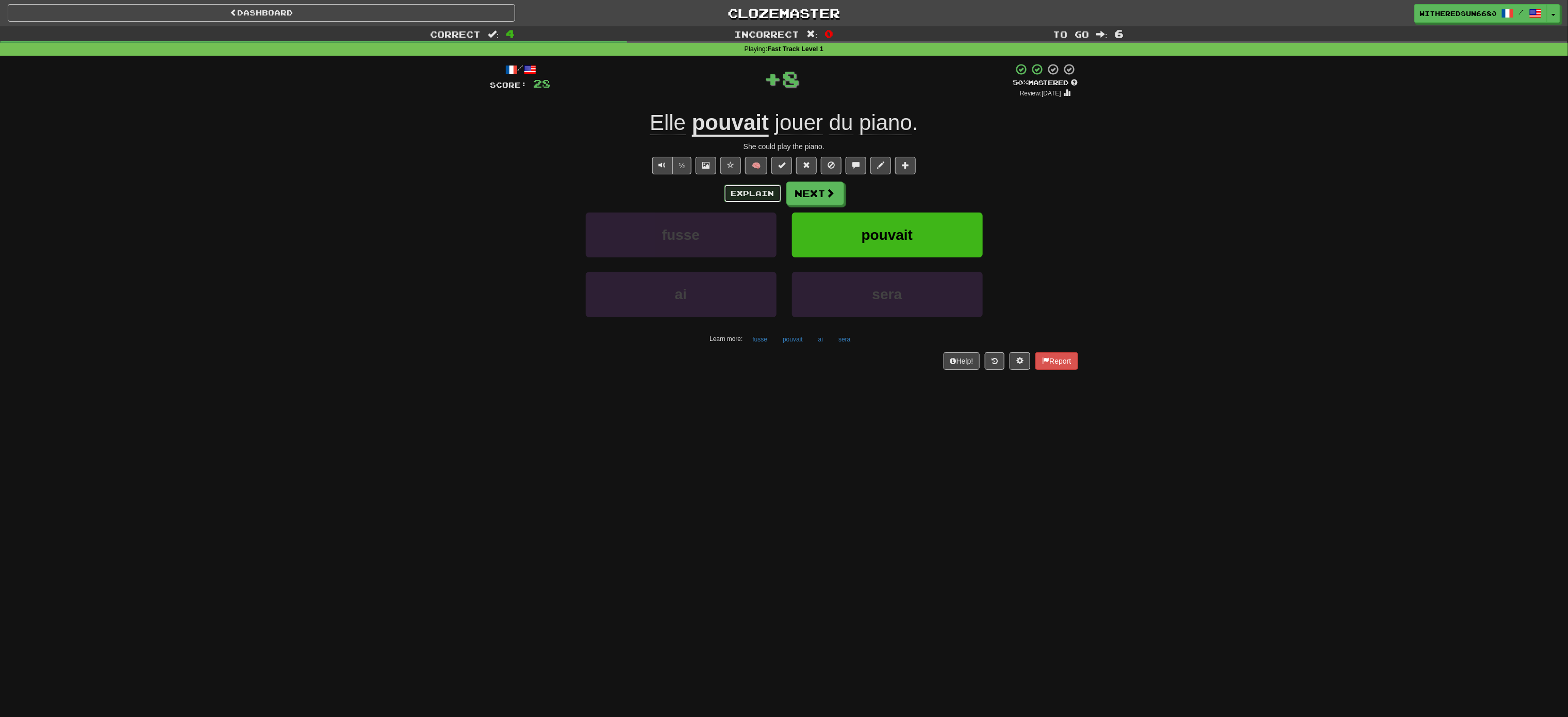
click at [763, 192] on button "Explain" at bounding box center [752, 193] width 57 height 17
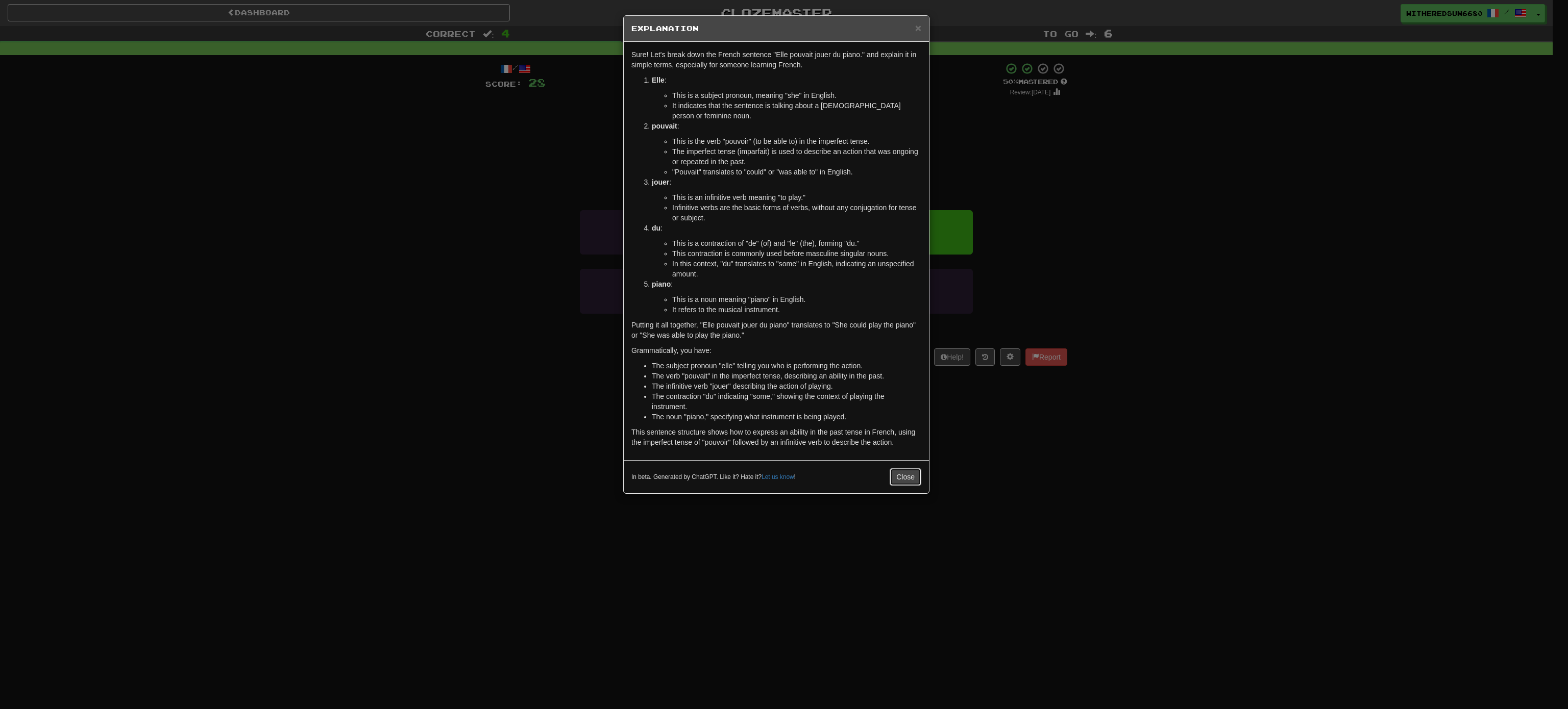
click at [775, 354] on button "Close" at bounding box center [905, 476] width 32 height 17
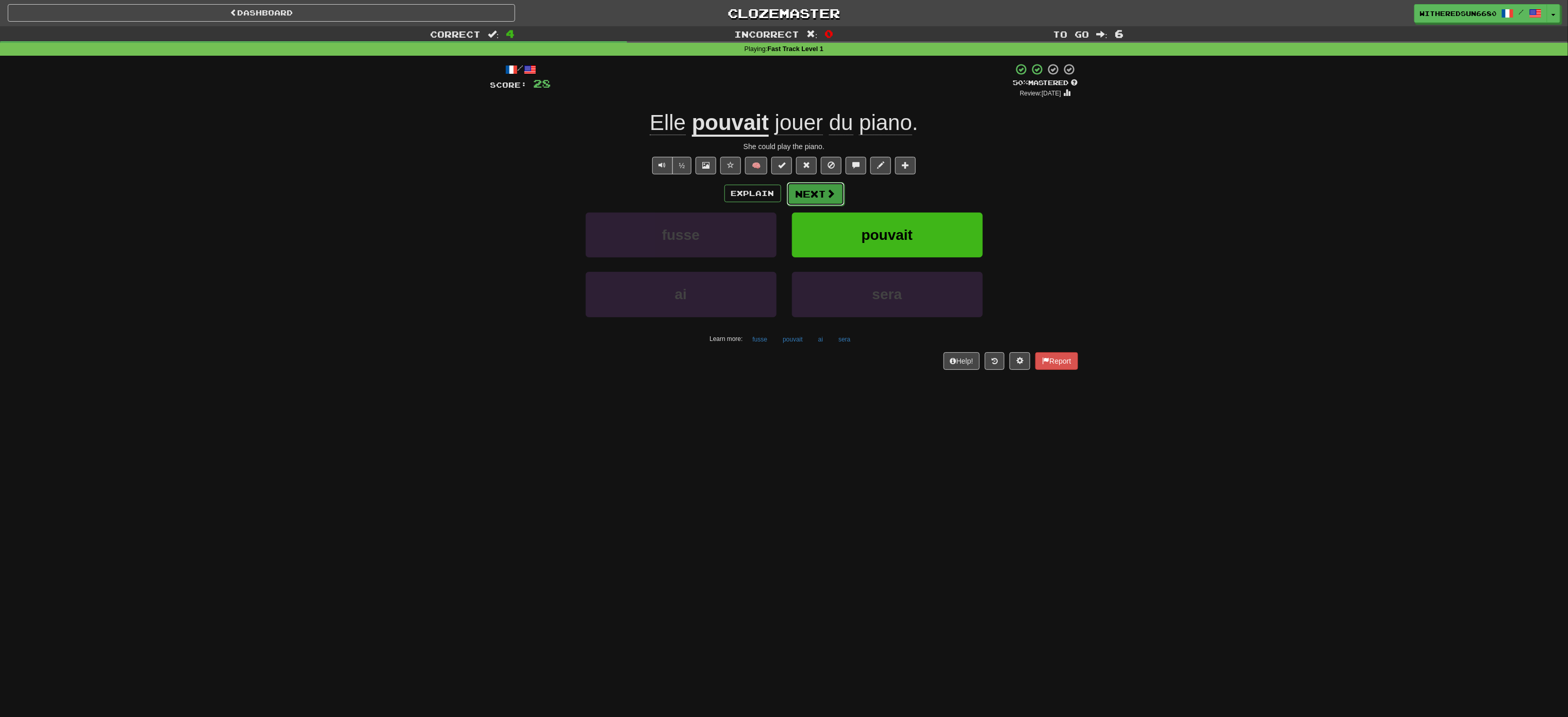
click at [784, 183] on button "Next" at bounding box center [816, 194] width 58 height 24
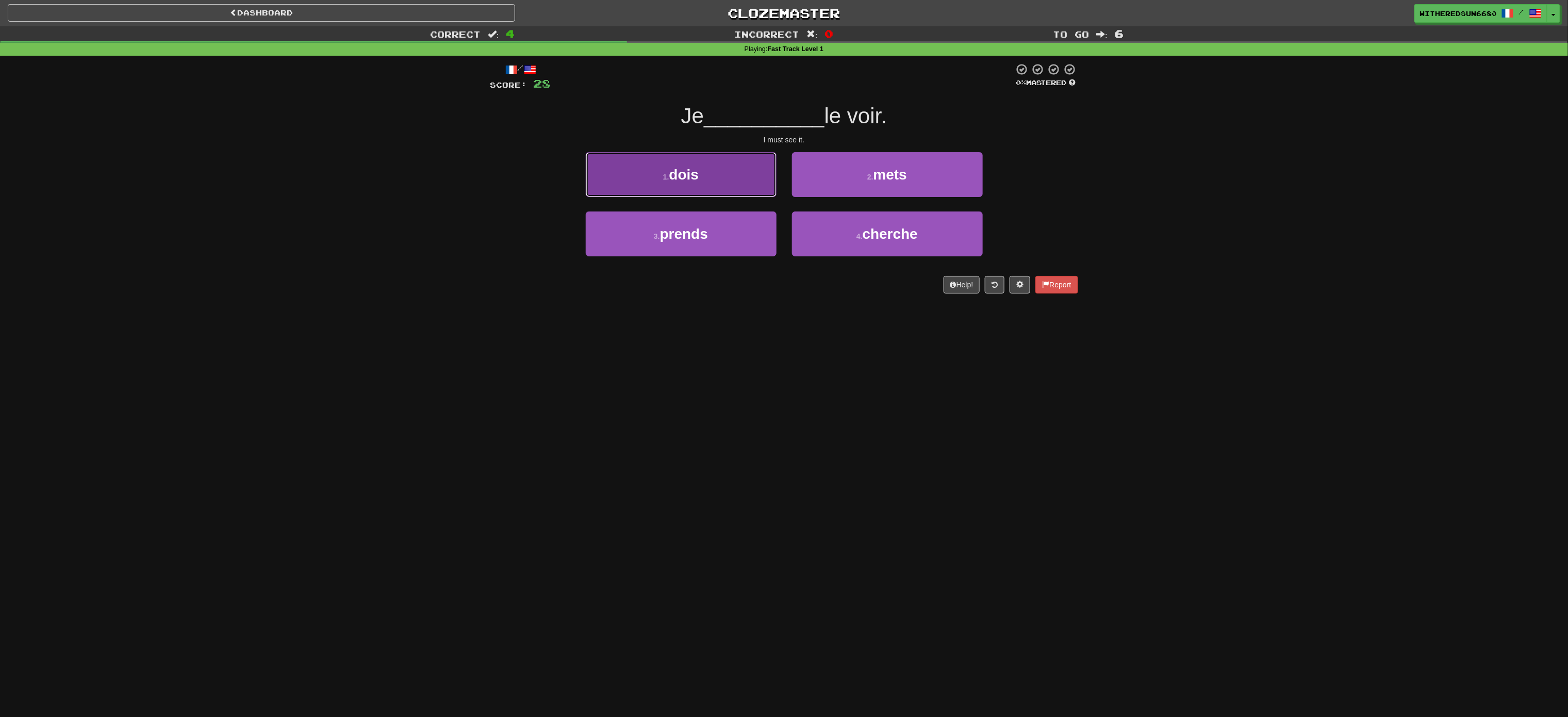
click at [740, 184] on button "1 . dois" at bounding box center [680, 174] width 191 height 45
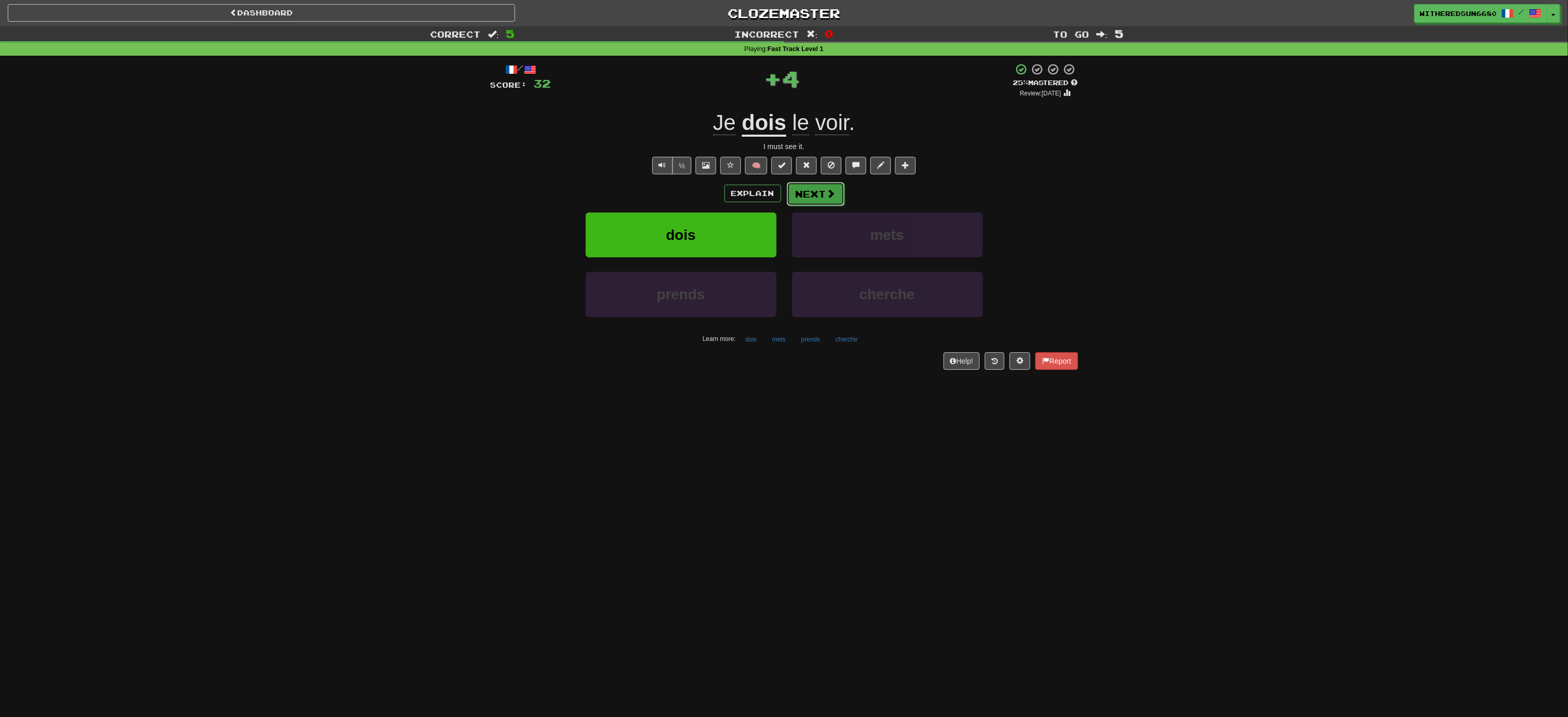
click at [784, 188] on button "Next" at bounding box center [816, 194] width 58 height 24
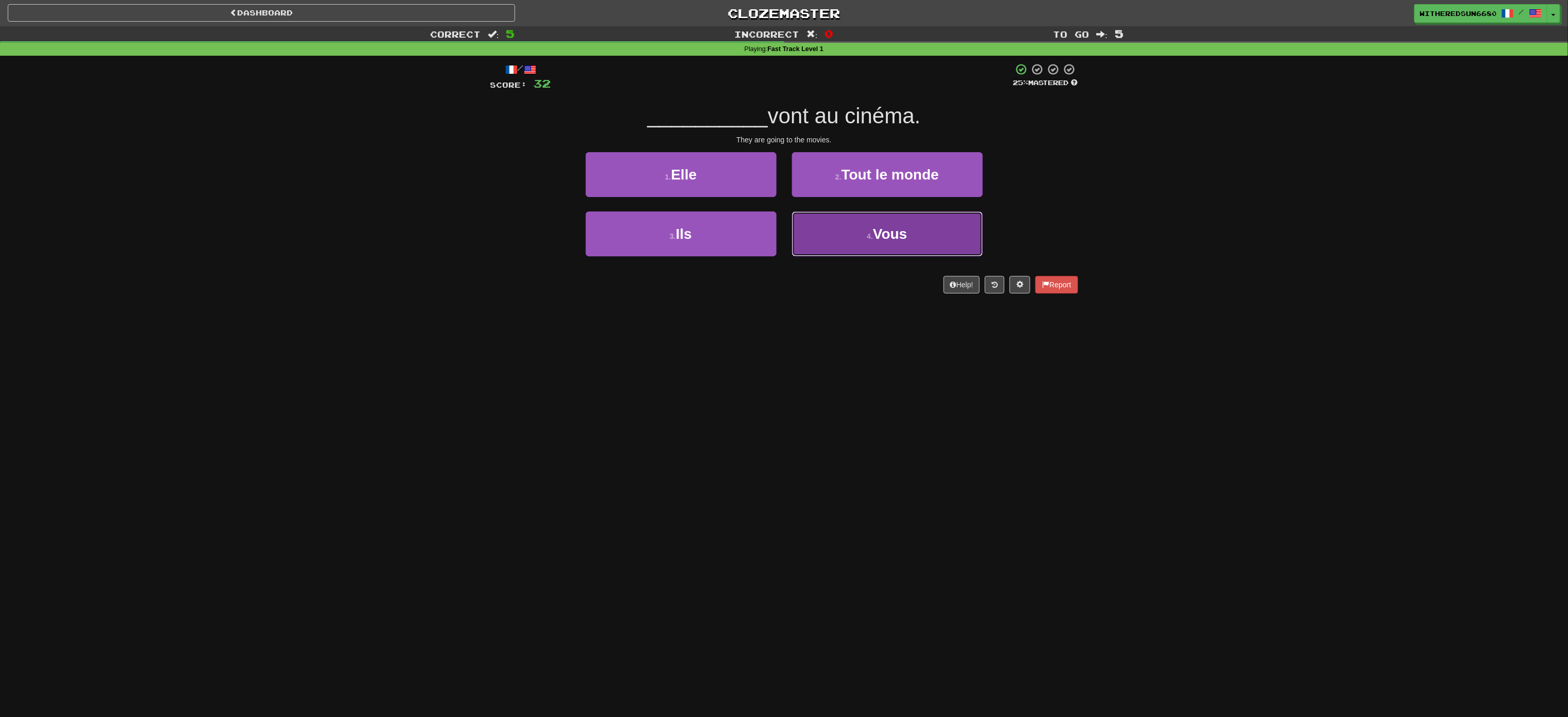
click at [784, 230] on button "4 . Vous" at bounding box center [887, 234] width 191 height 45
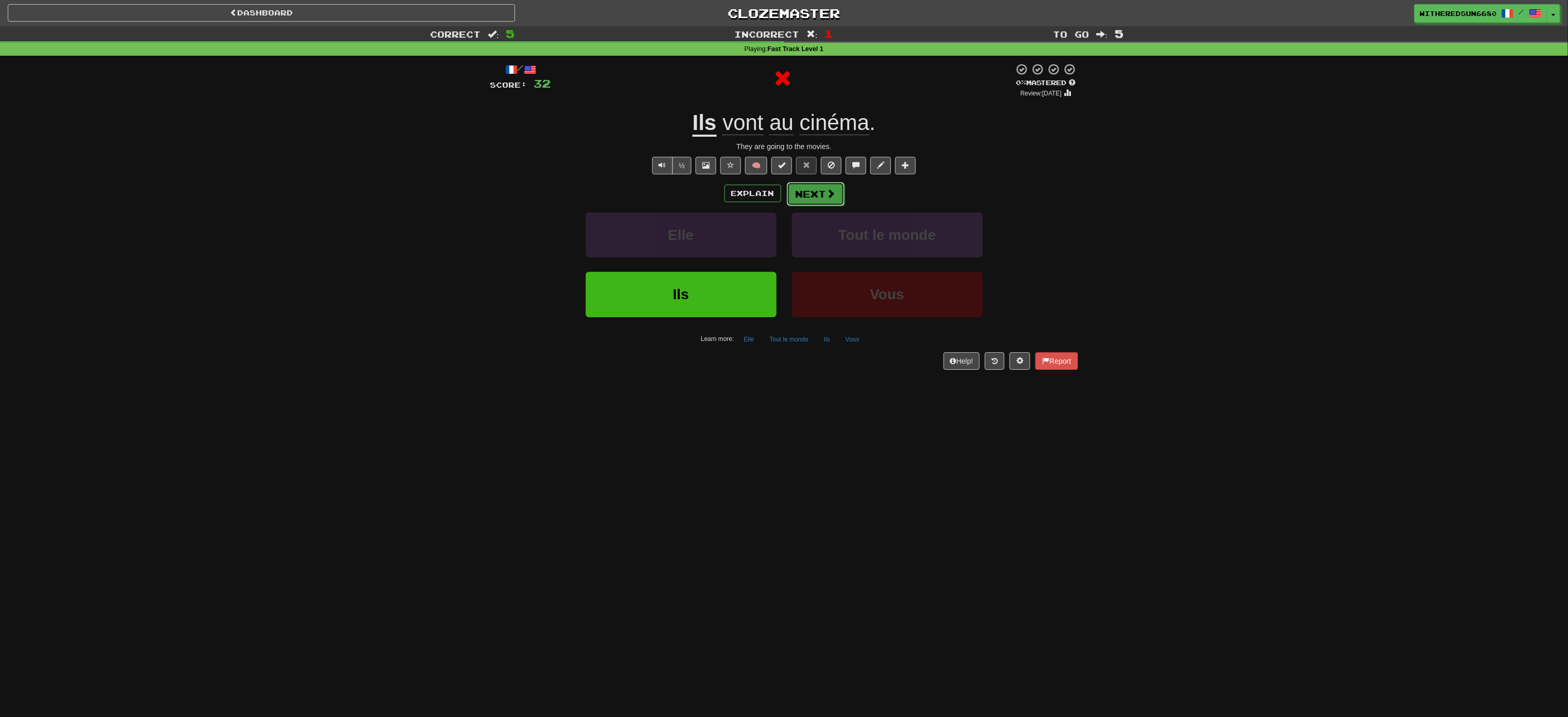
click at [784, 198] on button "Next" at bounding box center [816, 194] width 58 height 24
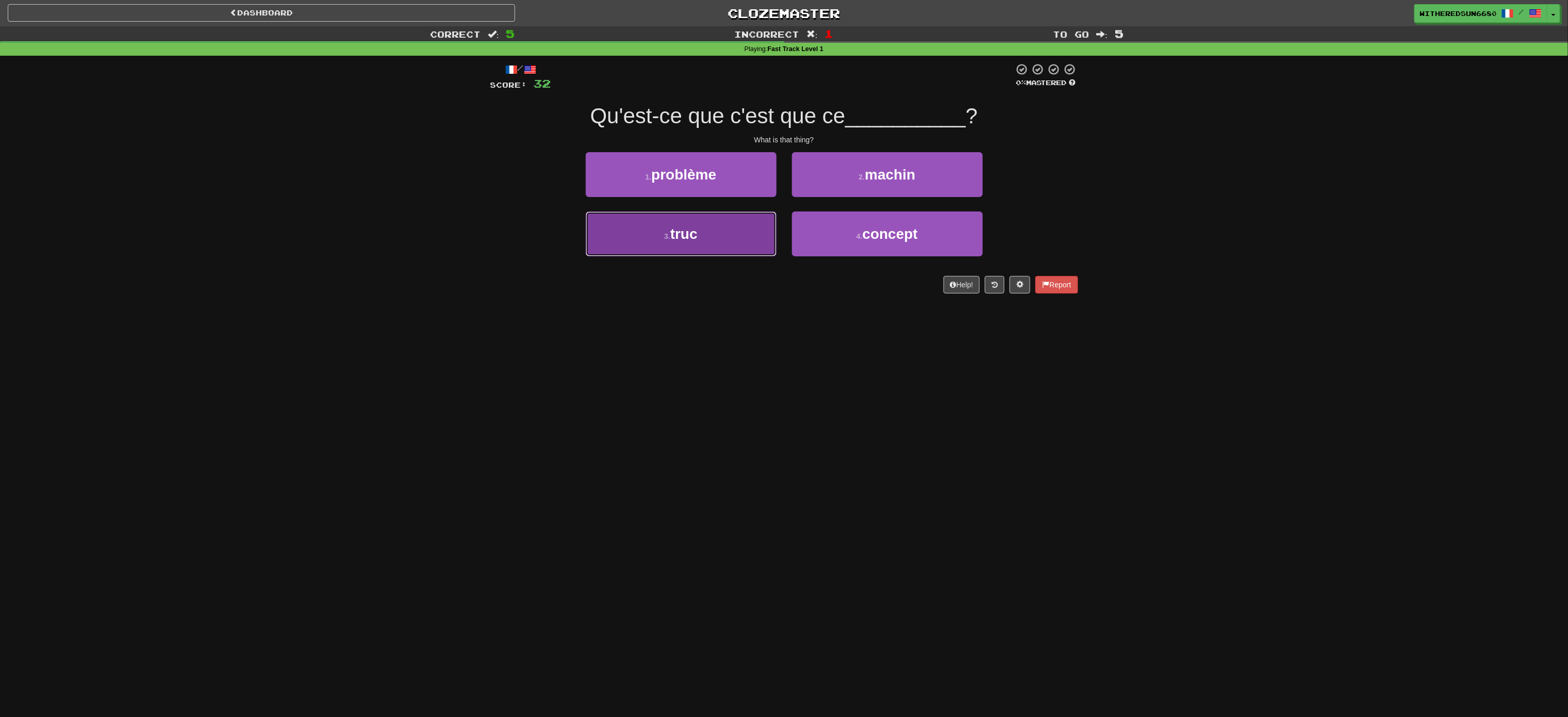
click at [743, 230] on button "3 . truc" at bounding box center [680, 234] width 191 height 45
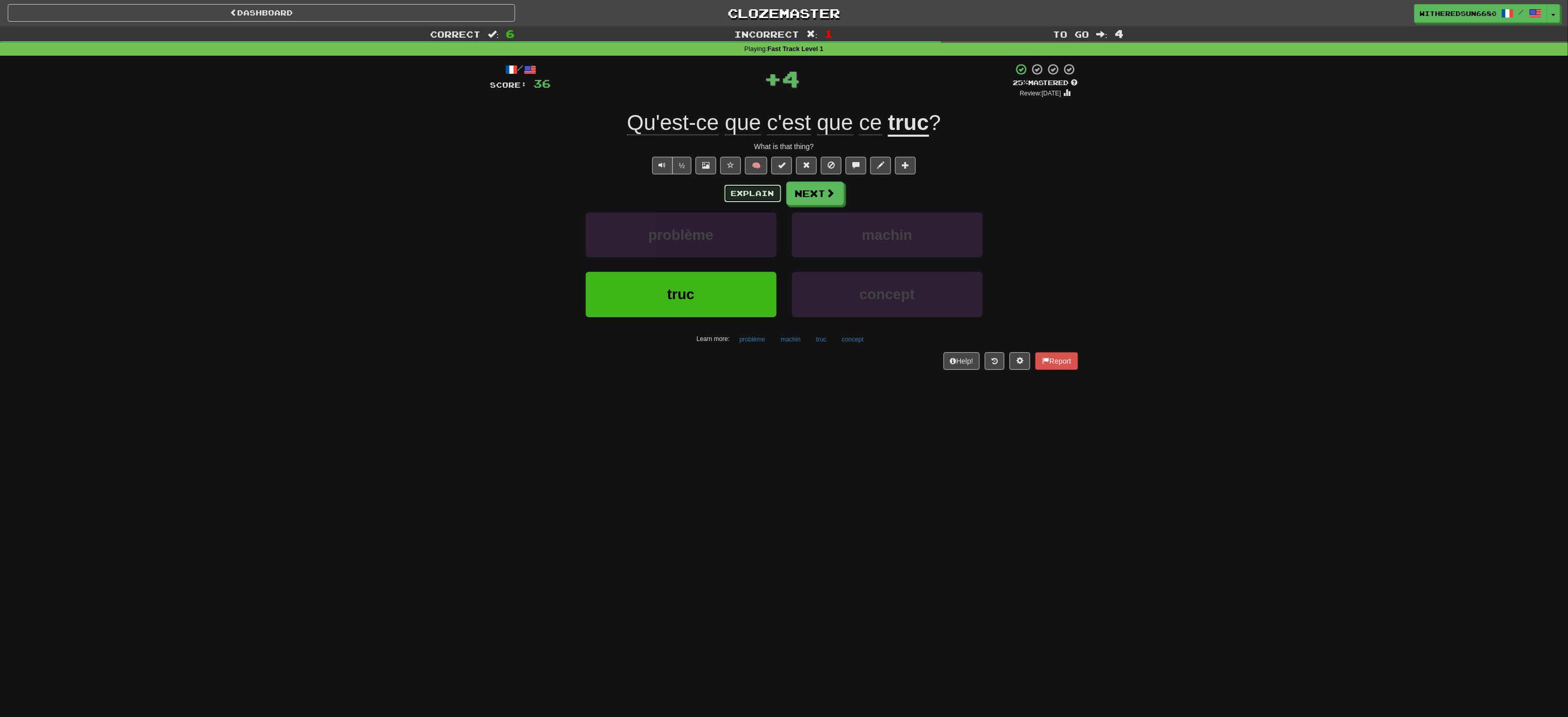
click at [757, 191] on button "Explain" at bounding box center [752, 193] width 57 height 17
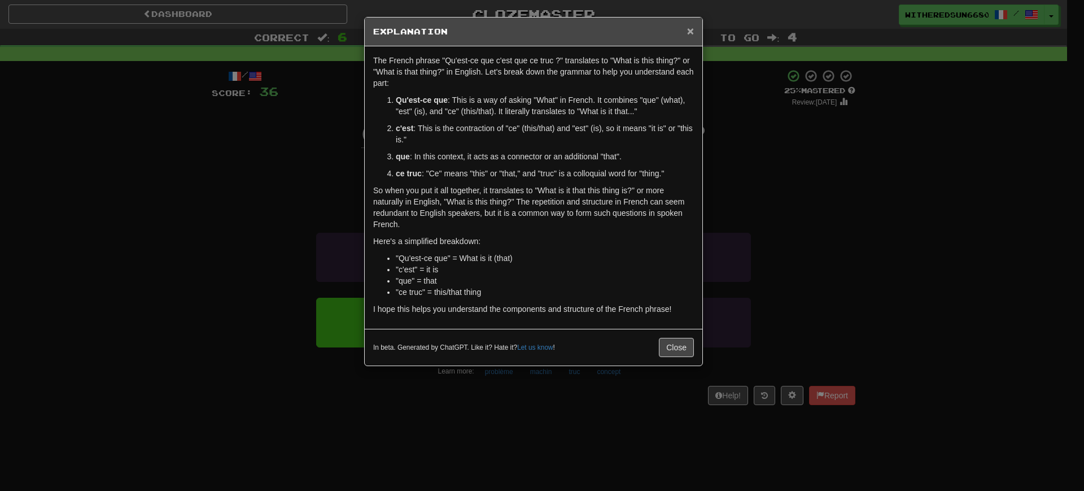
click at [689, 33] on span "×" at bounding box center [690, 30] width 7 height 13
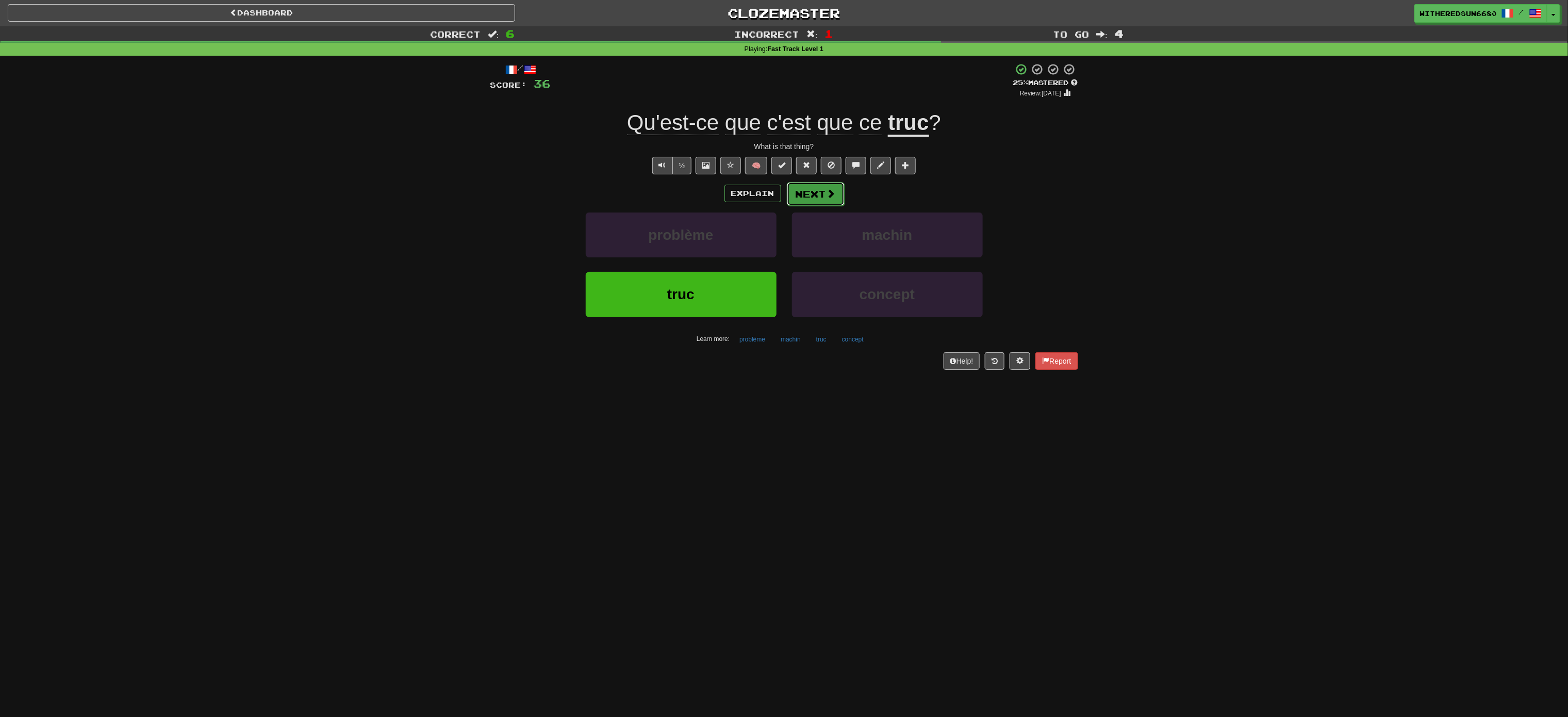
click at [784, 189] on span at bounding box center [831, 194] width 9 height 9
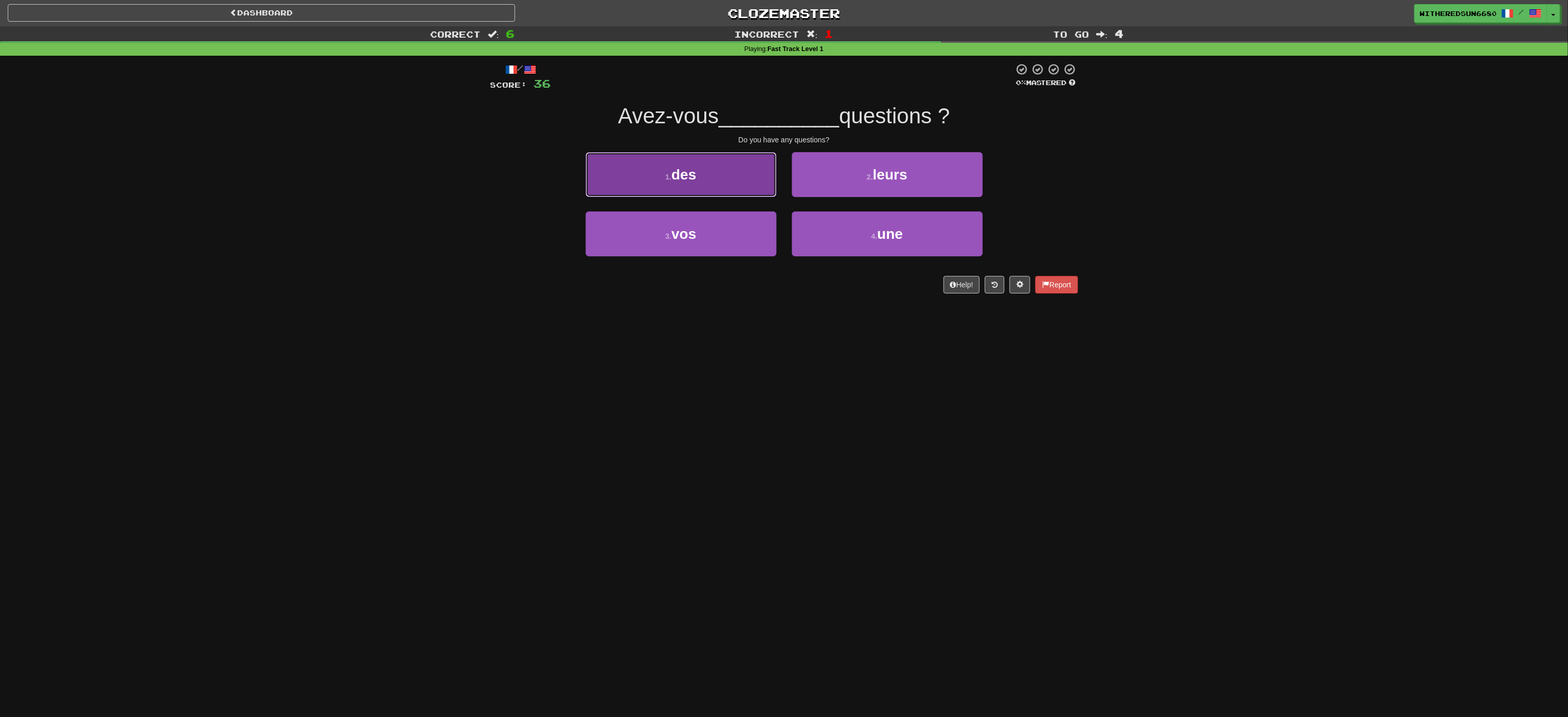
click at [766, 171] on button "1 . des" at bounding box center [680, 174] width 191 height 45
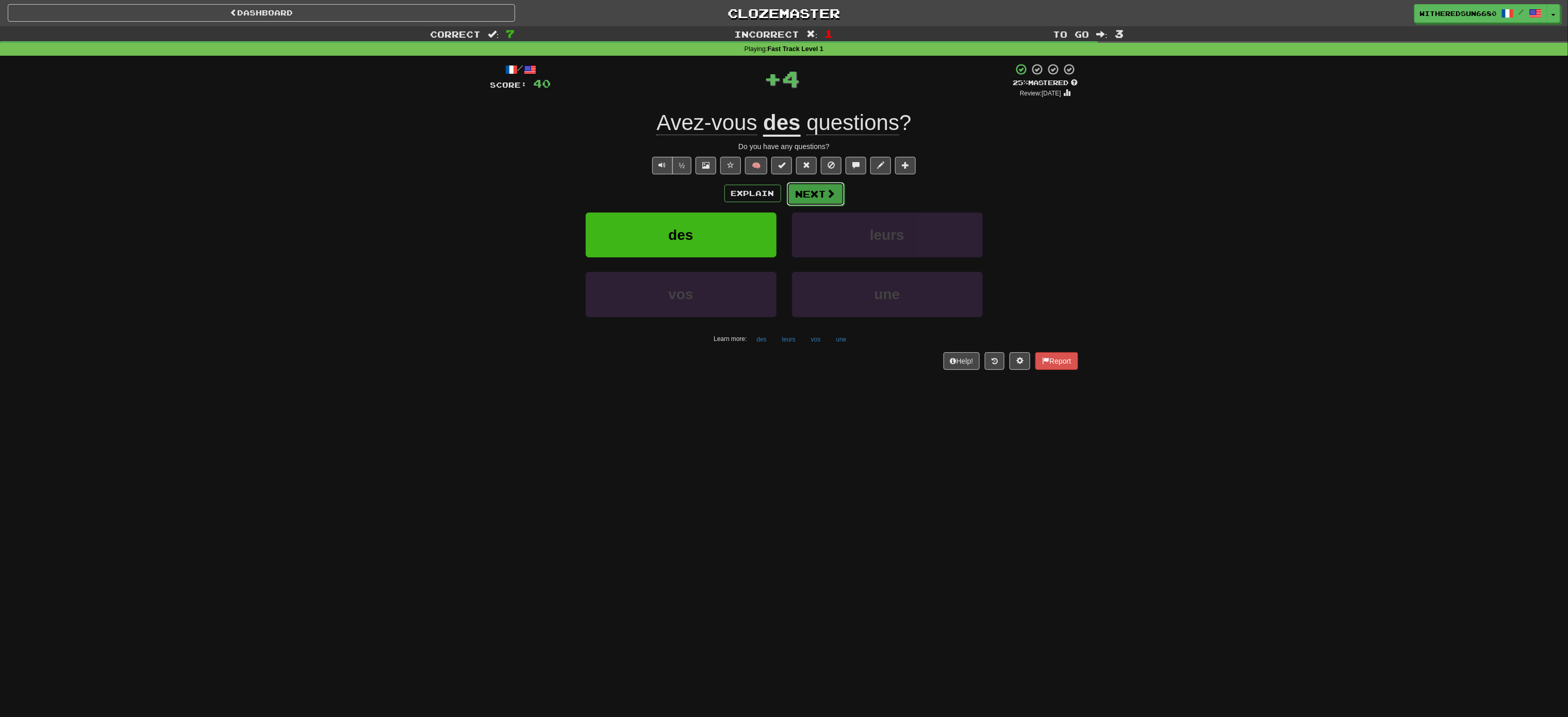
click at [784, 197] on button "Next" at bounding box center [816, 194] width 58 height 24
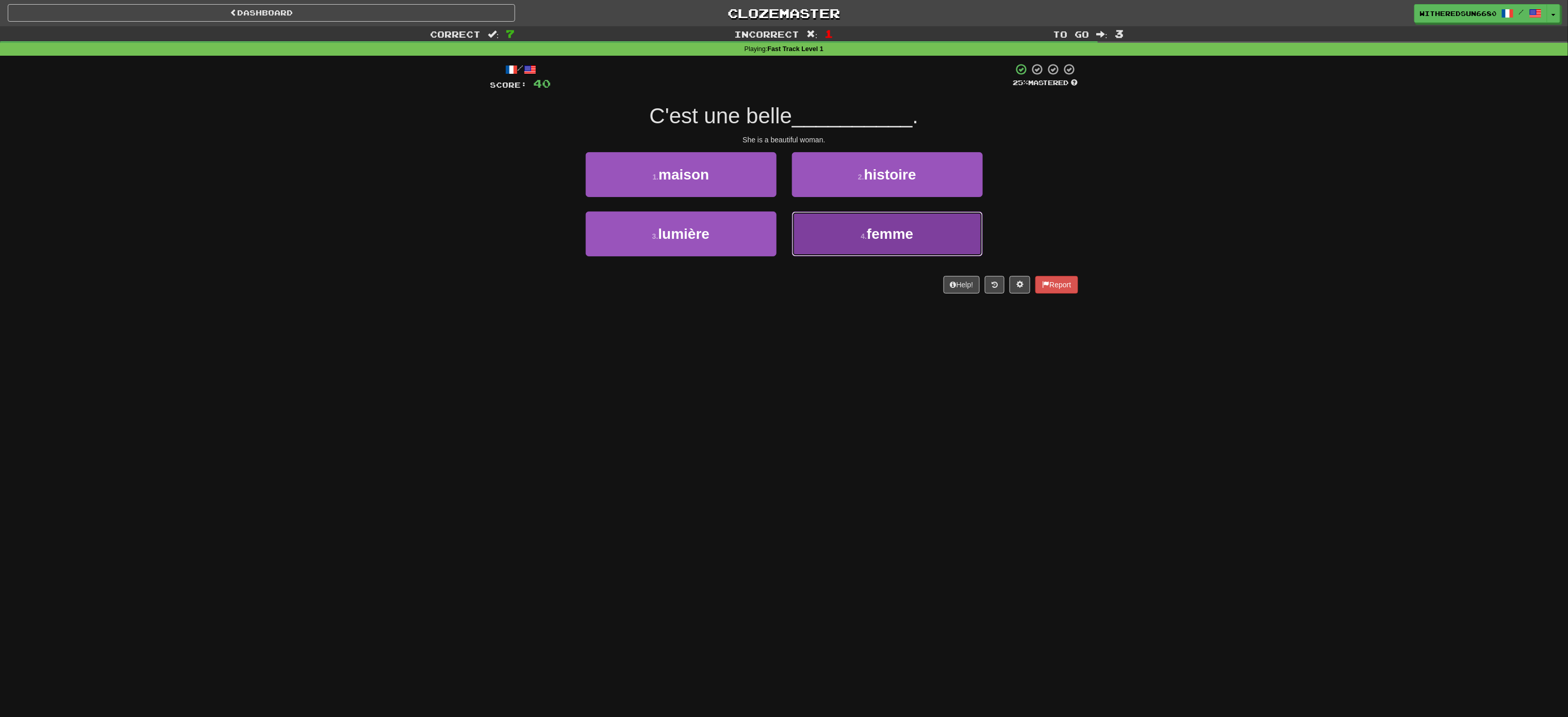
click at [784, 237] on span "femme" at bounding box center [889, 234] width 47 height 16
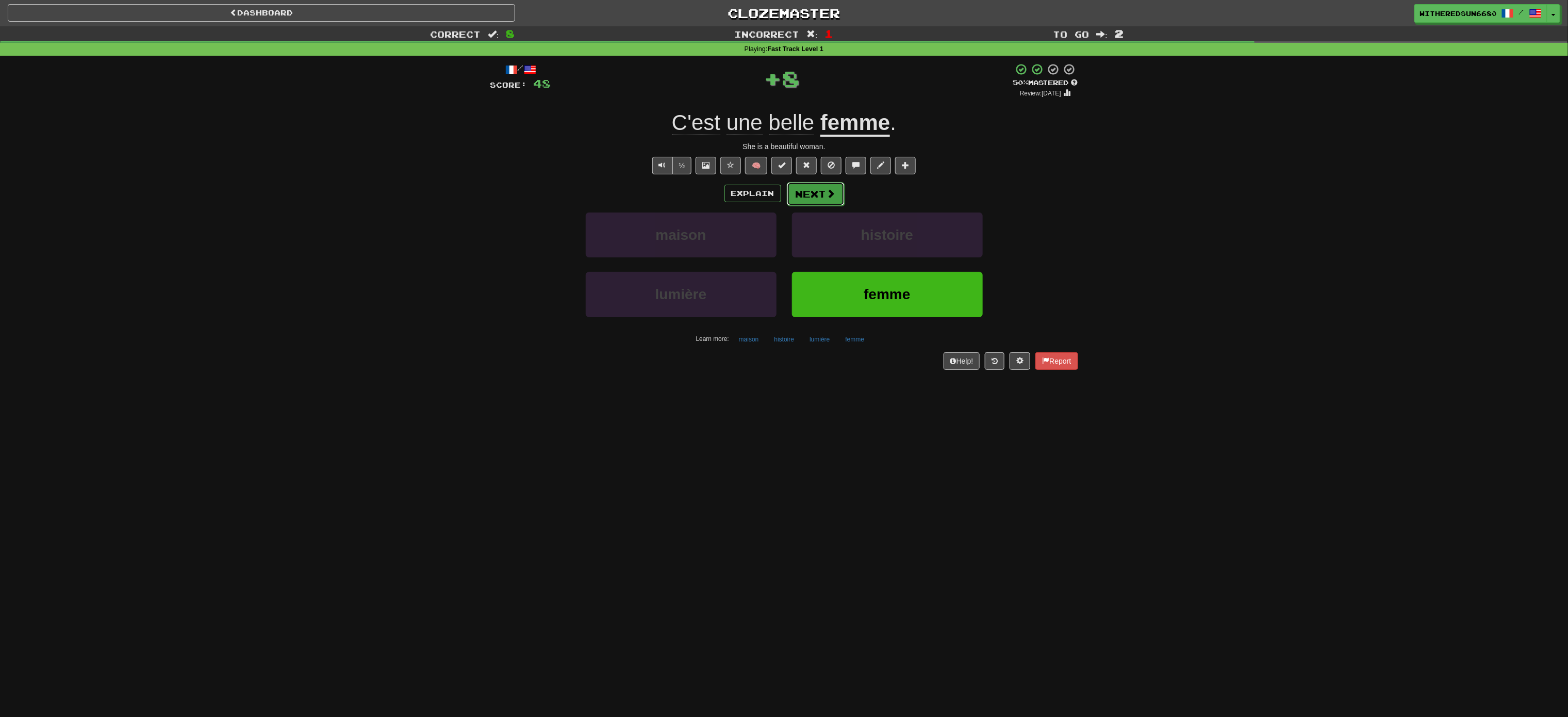
click at [784, 193] on button "Next" at bounding box center [816, 194] width 58 height 24
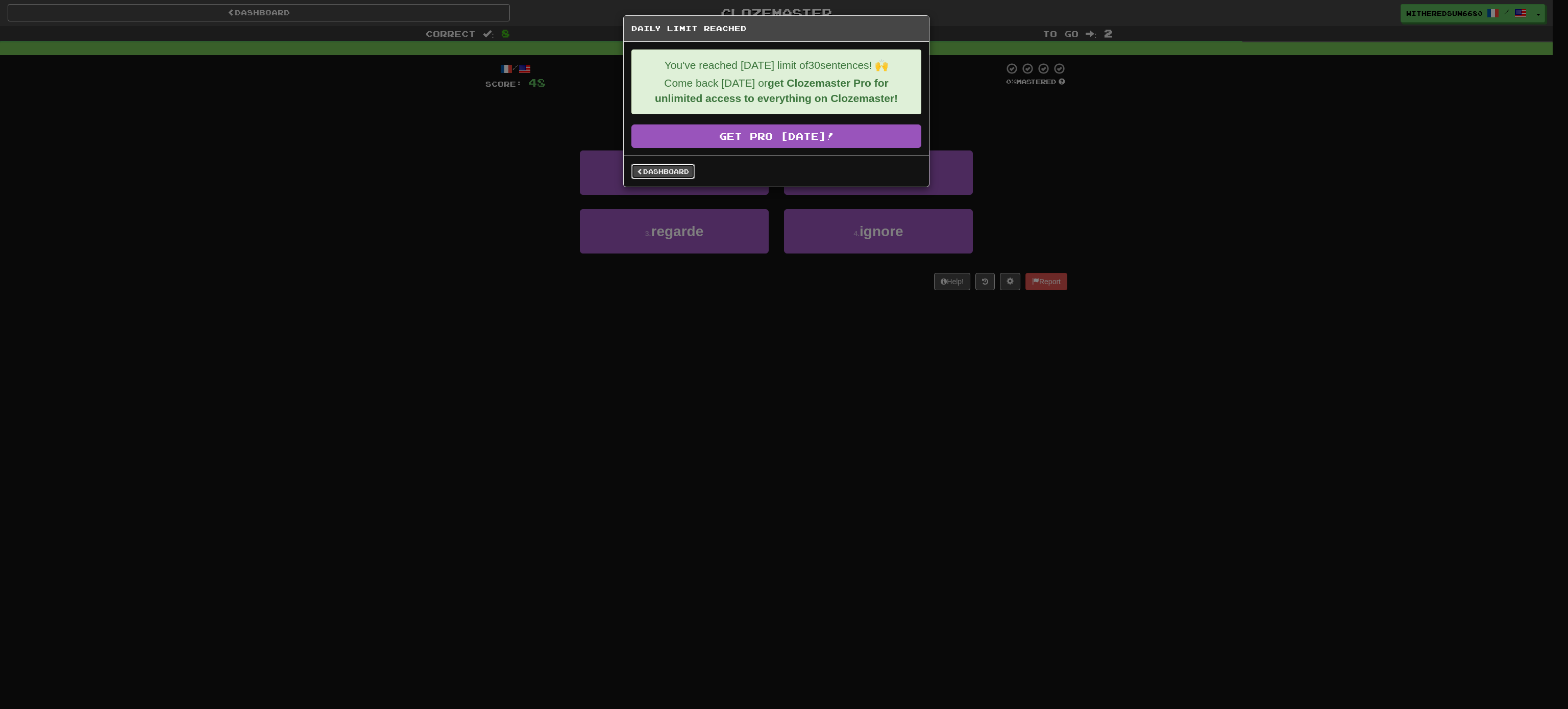
click at [681, 179] on link "Dashboard" at bounding box center [662, 171] width 63 height 15
